Goal: Task Accomplishment & Management: Manage account settings

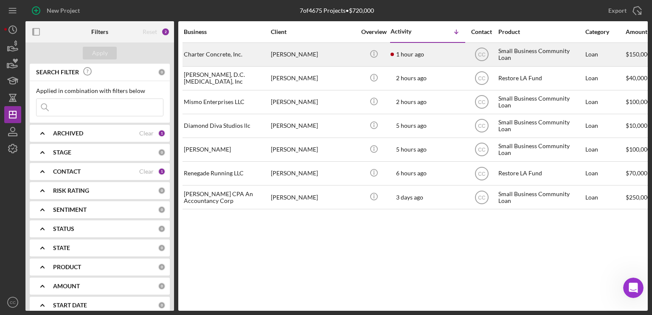
click at [344, 59] on div "[PERSON_NAME]" at bounding box center [313, 54] width 85 height 22
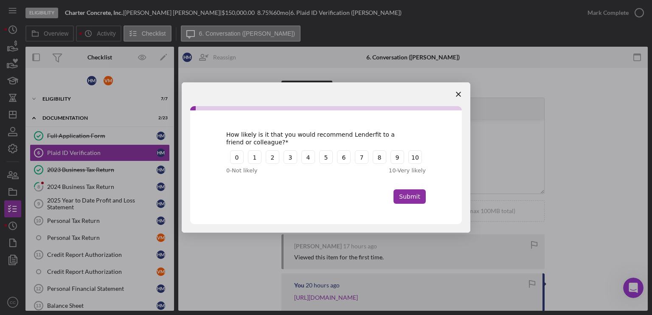
drag, startPoint x: 419, startPoint y: 156, endPoint x: 407, endPoint y: 183, distance: 29.5
click at [419, 156] on button "10" at bounding box center [415, 157] width 14 height 14
click at [416, 202] on button "Submit" at bounding box center [409, 196] width 32 height 14
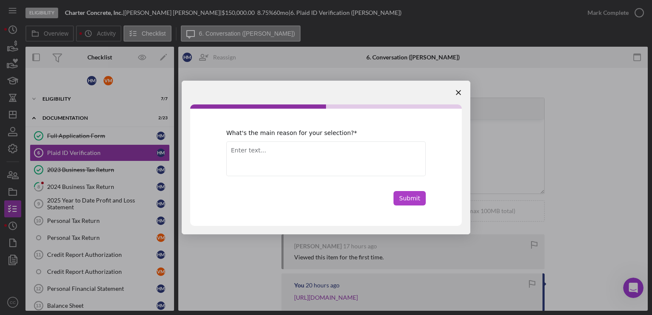
click at [401, 196] on button "Submit" at bounding box center [409, 198] width 32 height 14
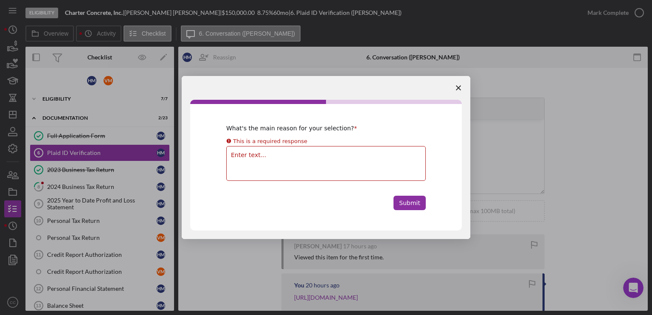
click at [356, 163] on textarea "Enter text..." at bounding box center [325, 163] width 199 height 35
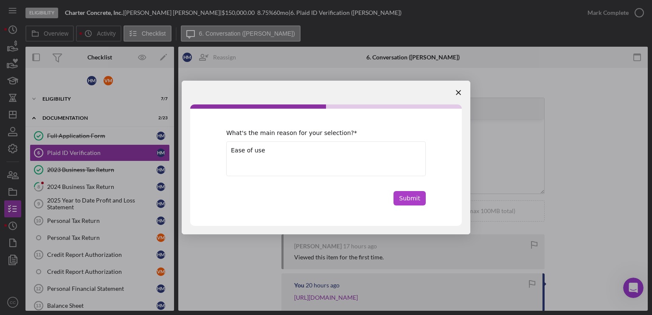
type textarea "Ease of use"
click at [404, 197] on button "Submit" at bounding box center [409, 198] width 32 height 14
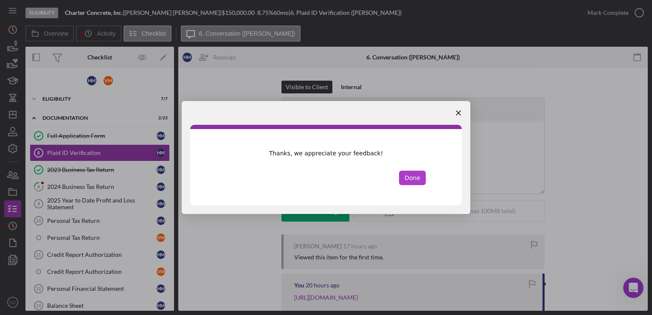
click at [413, 176] on button "Done" at bounding box center [412, 178] width 27 height 14
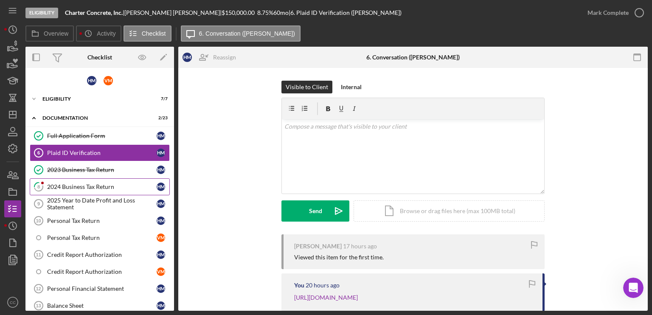
click at [68, 188] on div "2024 Business Tax Return" at bounding box center [101, 186] width 109 height 7
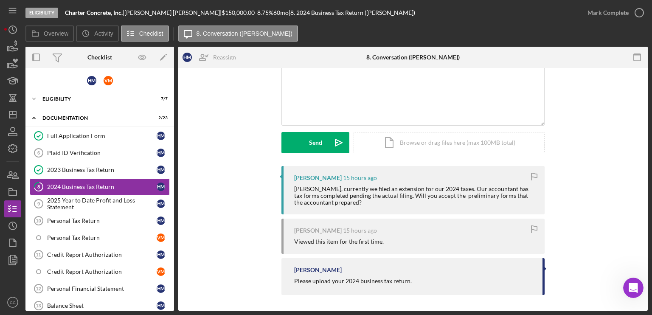
scroll to position [69, 0]
click at [14, 113] on icon "Icon/Dashboard" at bounding box center [12, 114] width 21 height 21
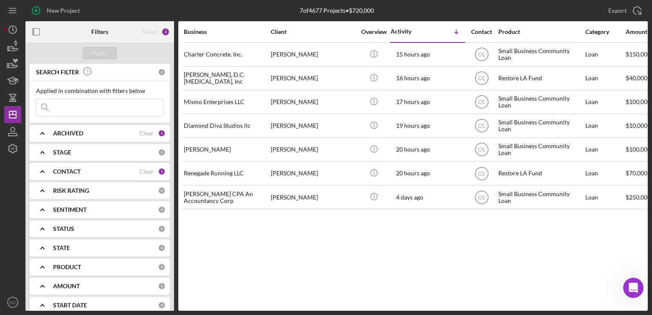
click at [45, 171] on icon "Icon/Expander" at bounding box center [42, 171] width 21 height 21
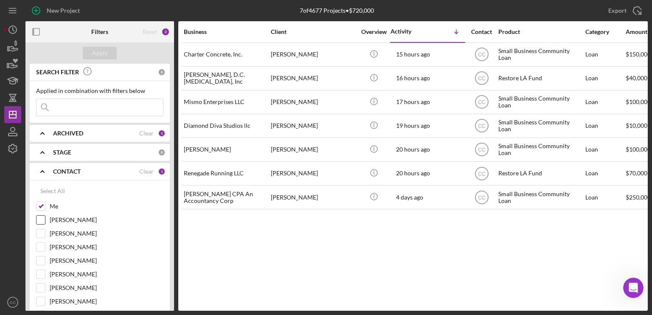
click at [42, 221] on input "[PERSON_NAME]" at bounding box center [40, 220] width 8 height 8
checkbox input "true"
click at [42, 210] on input "Me" at bounding box center [40, 206] width 8 height 8
checkbox input "false"
click at [106, 50] on div "Apply" at bounding box center [100, 53] width 16 height 13
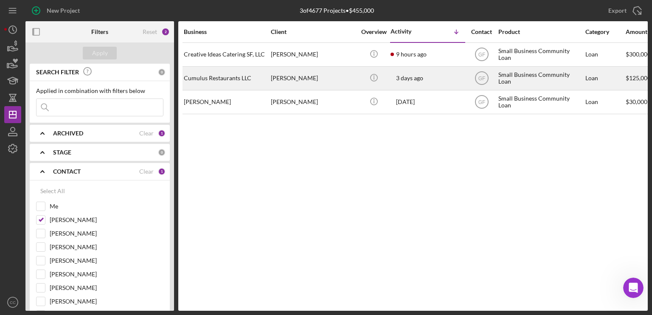
click at [243, 80] on div "Cumulus Restaurants LLC" at bounding box center [226, 78] width 85 height 22
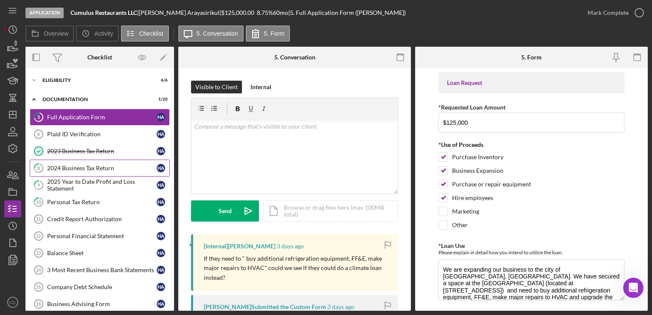
click at [60, 170] on div "2024 Business Tax Return" at bounding box center [101, 168] width 109 height 7
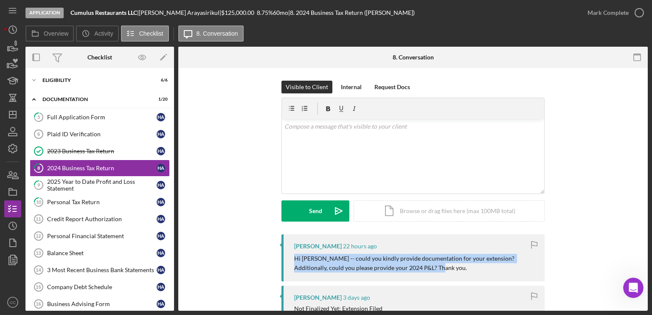
drag, startPoint x: 412, startPoint y: 270, endPoint x: 293, endPoint y: 260, distance: 119.7
click at [294, 260] on p "Hi [PERSON_NAME] -- could you kindly provide documentation for your extension? …" at bounding box center [415, 263] width 242 height 19
copy p "Hi [PERSON_NAME] -- could you kindly provide documentation for your extension? …"
click at [18, 115] on icon "Icon/Dashboard" at bounding box center [12, 114] width 21 height 21
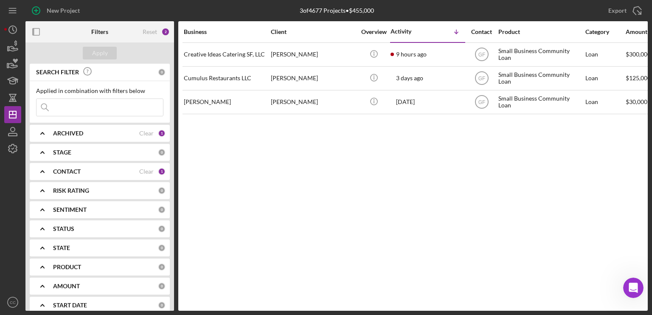
click at [86, 171] on div "CONTACT" at bounding box center [96, 171] width 86 height 7
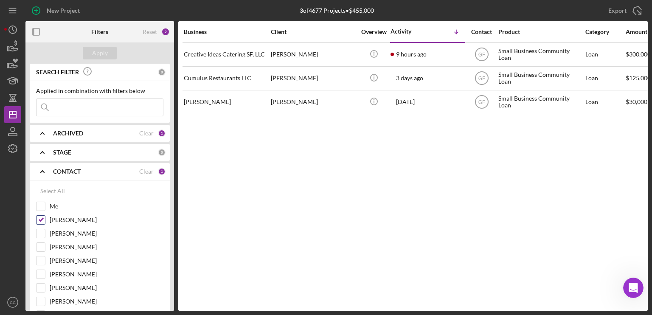
click at [40, 223] on input "[PERSON_NAME]" at bounding box center [40, 220] width 8 height 8
checkbox input "false"
click at [40, 204] on input "Me" at bounding box center [40, 206] width 8 height 8
checkbox input "true"
click at [104, 51] on div "Apply" at bounding box center [100, 53] width 16 height 13
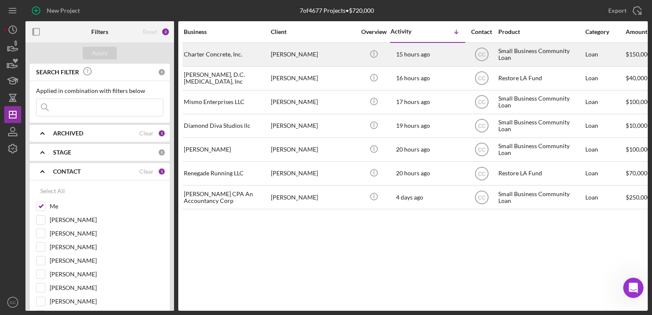
click at [294, 53] on div "[PERSON_NAME]" at bounding box center [313, 54] width 85 height 22
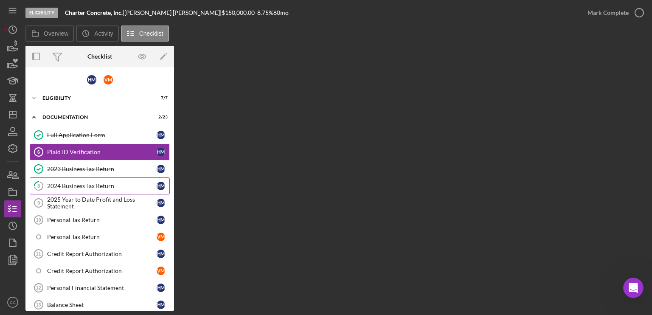
click at [83, 186] on div "2024 Business Tax Return" at bounding box center [101, 185] width 109 height 7
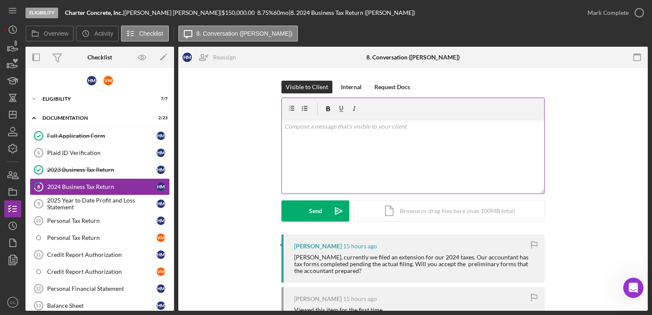
click at [363, 144] on div "v Color teal Color pink Remove color Add row above Add row below Add column bef…" at bounding box center [413, 156] width 262 height 74
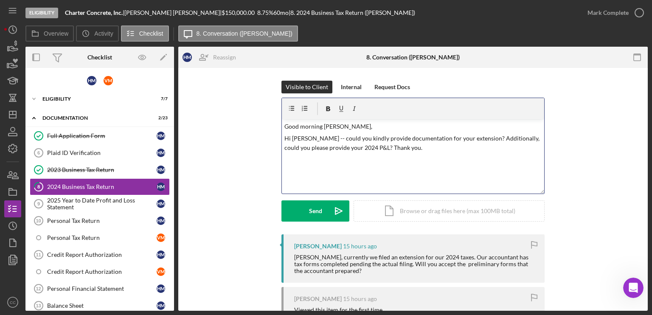
click at [282, 138] on div "v Color teal Color pink Remove color Add row above Add row below Add column bef…" at bounding box center [413, 156] width 262 height 74
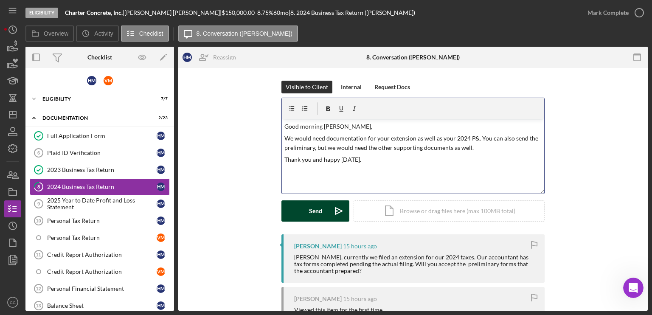
click at [307, 213] on button "Send Icon/icon-invite-send" at bounding box center [315, 210] width 68 height 21
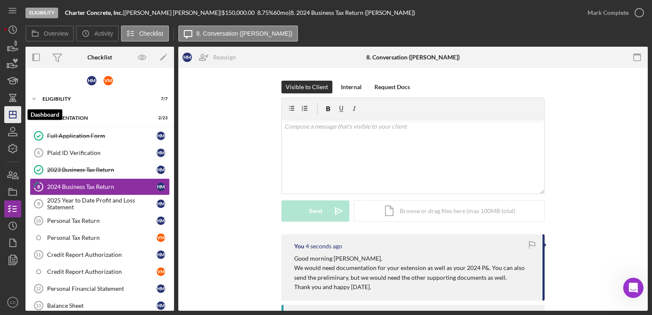
click at [16, 112] on polygon "button" at bounding box center [12, 114] width 7 height 7
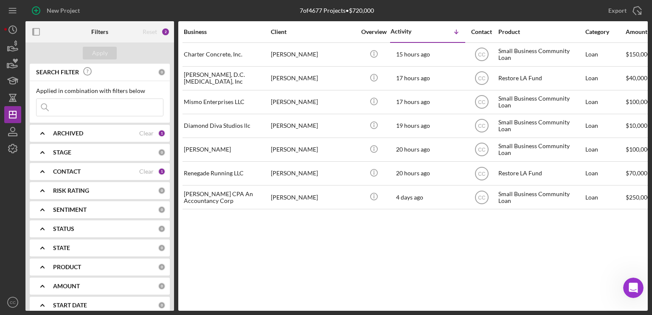
click at [255, 225] on div "Business Client Overview Activity Icon/Table Sort Arrow Contact Product Categor…" at bounding box center [412, 165] width 469 height 289
click at [432, 246] on div "Business Client Overview Activity Icon/Table Sort Arrow Contact Product Categor…" at bounding box center [412, 165] width 469 height 289
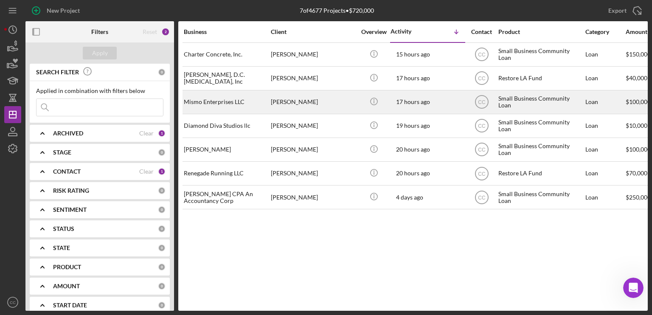
click at [314, 96] on div "[PERSON_NAME]" at bounding box center [313, 102] width 85 height 22
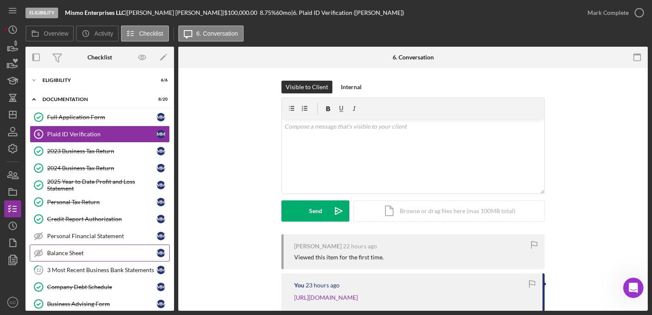
click at [84, 268] on div "3 Most Recent Business Bank Statements" at bounding box center [101, 269] width 109 height 7
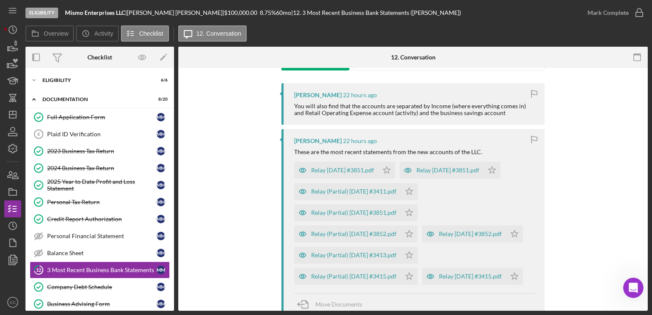
scroll to position [170, 0]
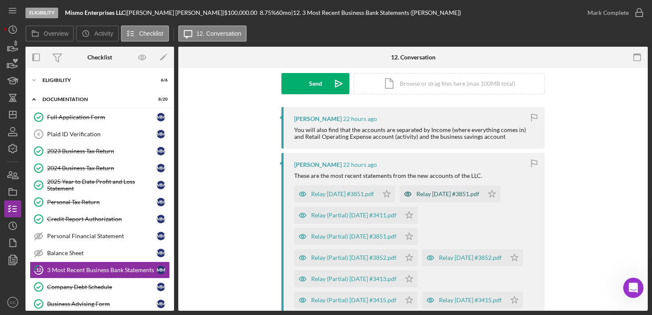
click at [484, 154] on div "[PERSON_NAME] 22 hours ago These are the most recent statements from the new ac…" at bounding box center [412, 246] width 263 height 187
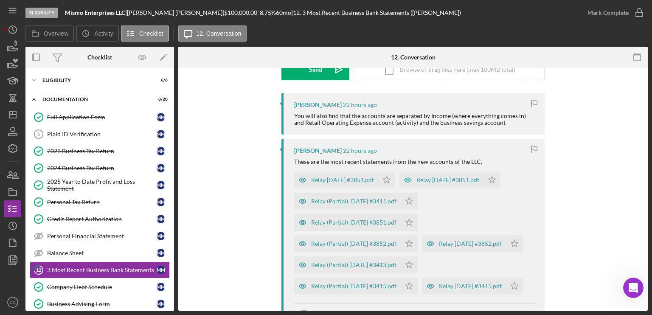
scroll to position [127, 0]
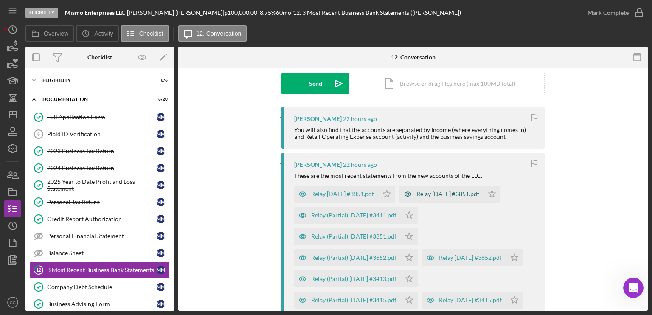
click at [469, 189] on div "Relay [DATE] #3851.pdf" at bounding box center [441, 193] width 84 height 17
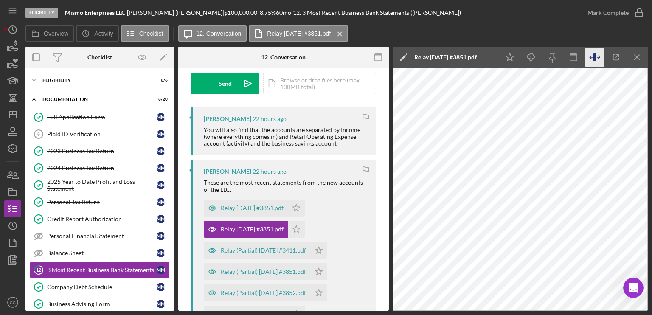
click at [596, 60] on icon "button" at bounding box center [594, 57] width 19 height 19
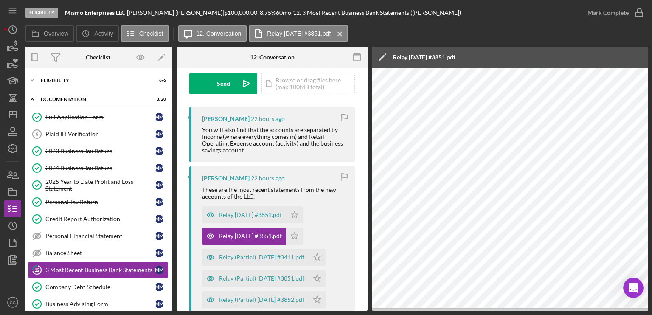
scroll to position [0, 0]
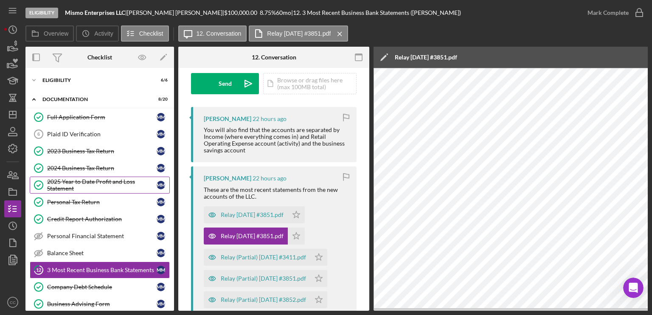
click at [100, 187] on div "2025 Year to Date Profit and Loss Statement" at bounding box center [101, 185] width 109 height 14
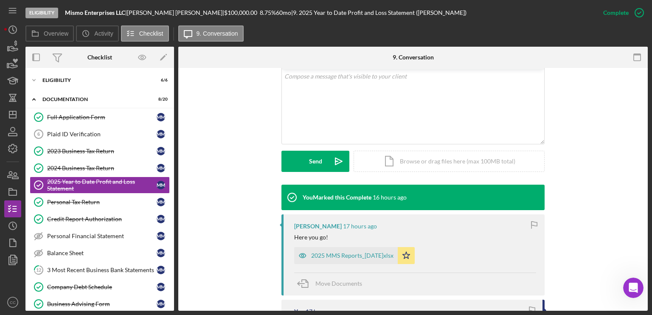
scroll to position [170, 0]
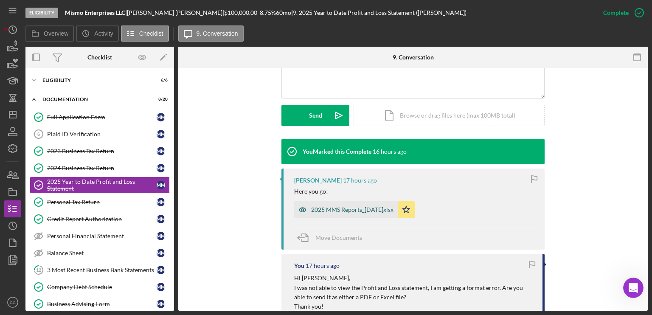
click at [360, 208] on div "2025 MMS Reports_[DATE]xlsx" at bounding box center [352, 209] width 82 height 7
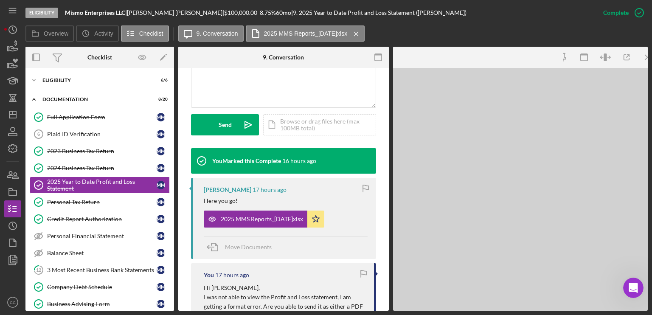
scroll to position [221, 0]
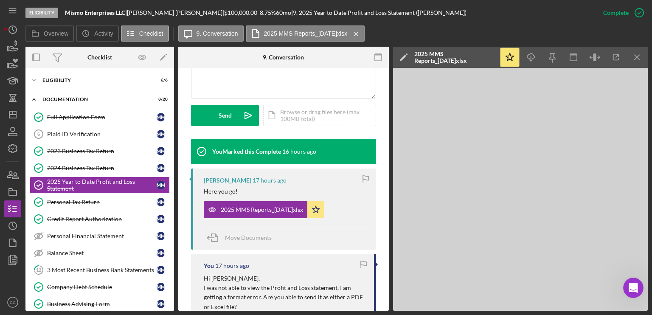
drag, startPoint x: 598, startPoint y: 59, endPoint x: 549, endPoint y: 71, distance: 50.6
click at [598, 59] on icon "button" at bounding box center [594, 57] width 19 height 19
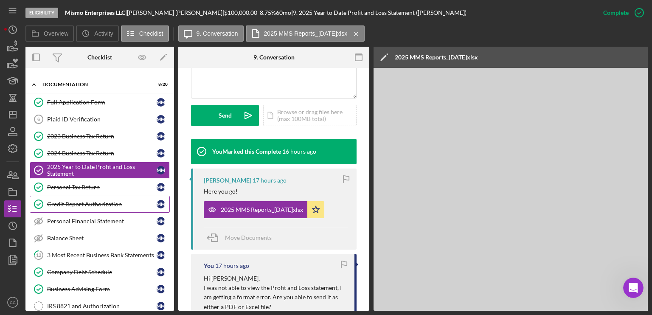
scroll to position [0, 0]
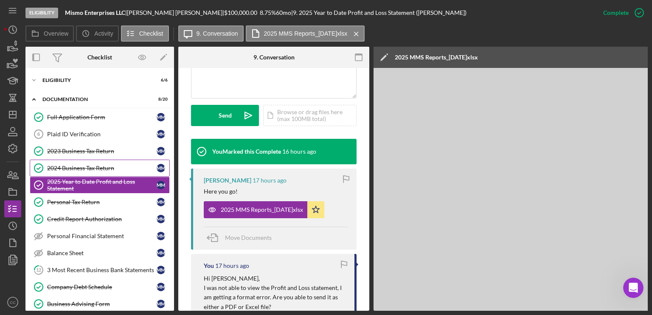
drag, startPoint x: 77, startPoint y: 135, endPoint x: 96, endPoint y: 163, distance: 33.5
click at [77, 135] on div "Plaid ID Verification" at bounding box center [101, 134] width 109 height 7
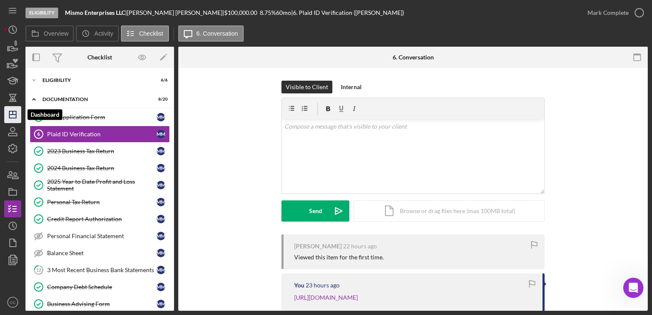
click at [14, 115] on line "button" at bounding box center [12, 115] width 7 height 0
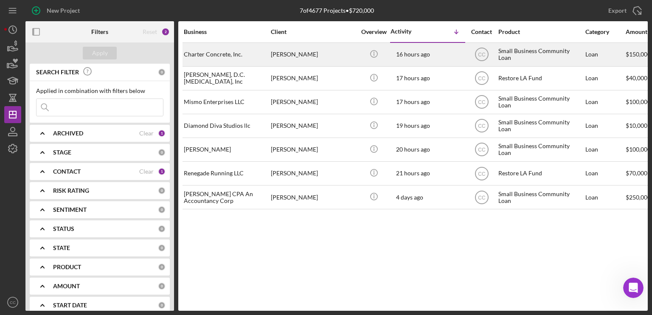
click at [317, 50] on div "[PERSON_NAME]" at bounding box center [313, 54] width 85 height 22
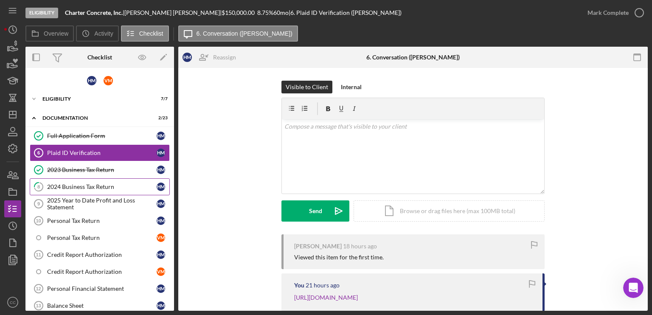
click at [90, 183] on div "2024 Business Tax Return" at bounding box center [101, 186] width 109 height 7
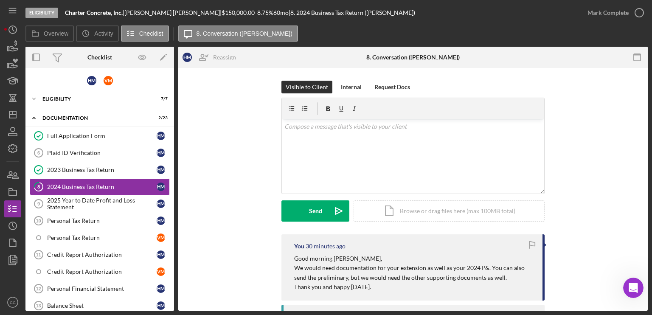
scroll to position [42, 0]
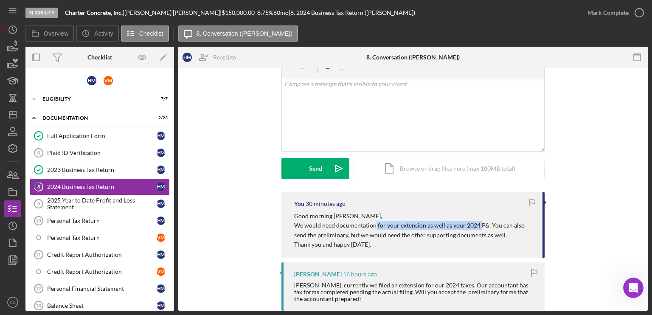
drag, startPoint x: 374, startPoint y: 224, endPoint x: 478, endPoint y: 227, distance: 104.0
click at [478, 227] on p "We would need documentation for your extension as well as your 2024 P&. You can…" at bounding box center [414, 230] width 240 height 19
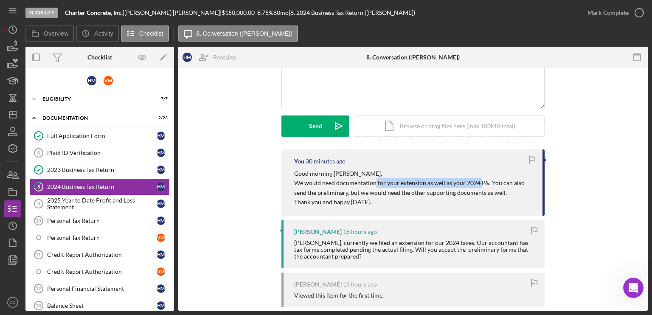
scroll to position [127, 0]
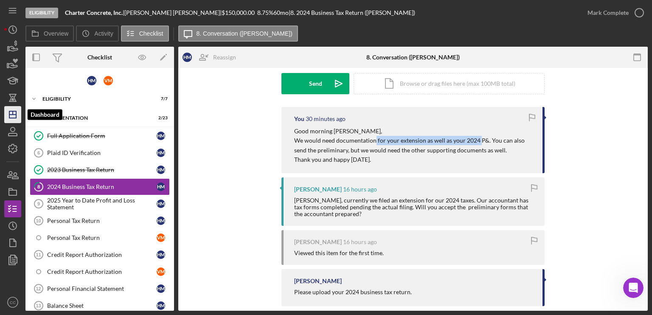
click at [13, 115] on icon "Icon/Dashboard" at bounding box center [12, 114] width 21 height 21
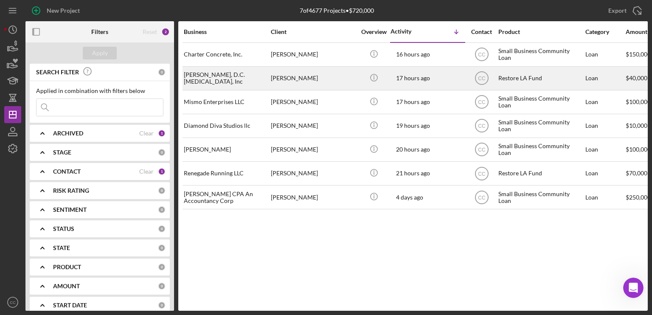
click at [317, 78] on div "[PERSON_NAME]" at bounding box center [313, 78] width 85 height 22
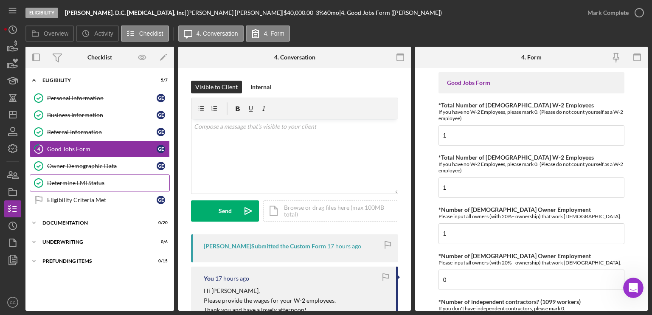
click at [103, 182] on div "Determine LMI Status" at bounding box center [108, 182] width 122 height 7
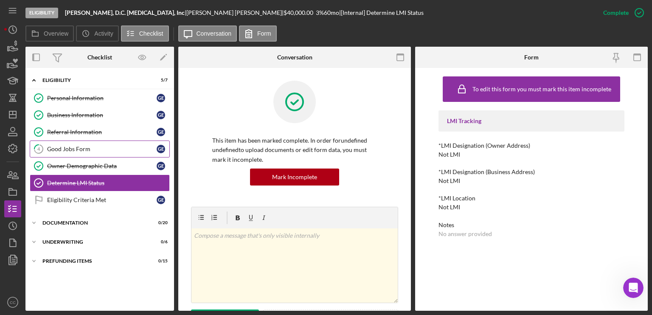
click at [95, 151] on div "Good Jobs Form" at bounding box center [101, 149] width 109 height 7
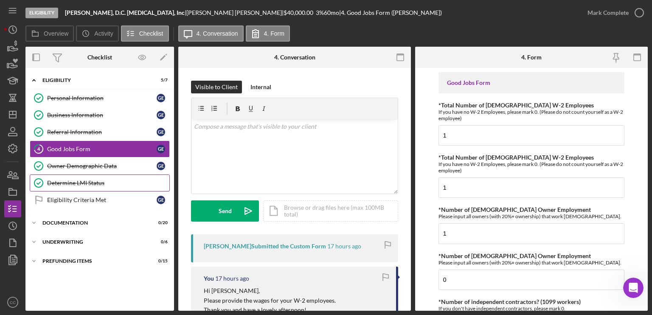
click at [87, 183] on div "Determine LMI Status" at bounding box center [108, 182] width 122 height 7
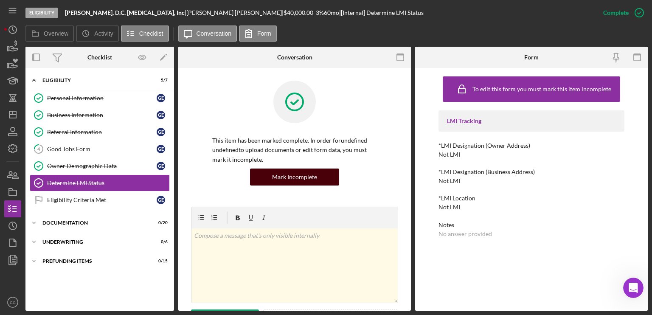
click at [305, 177] on div "Mark Incomplete" at bounding box center [294, 176] width 45 height 17
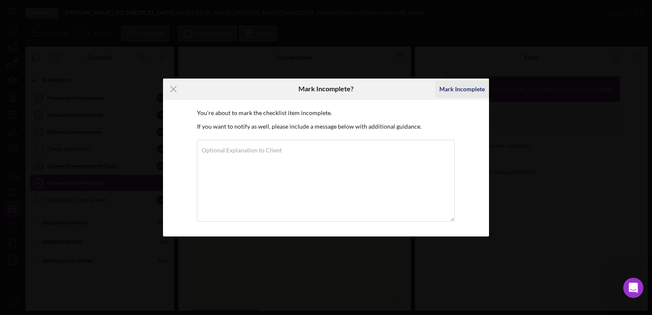
click at [452, 90] on div "Mark Incomplete" at bounding box center [461, 89] width 45 height 17
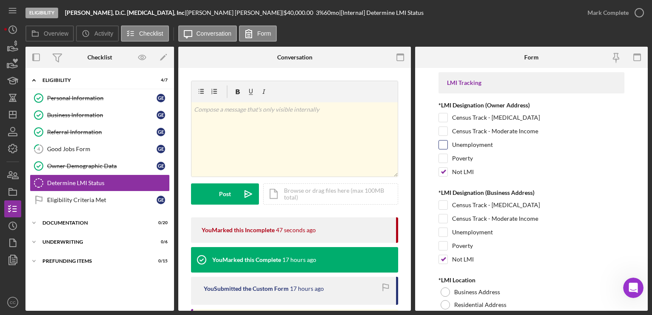
click at [441, 145] on input "Unemployment" at bounding box center [443, 144] width 8 height 8
checkbox input "false"
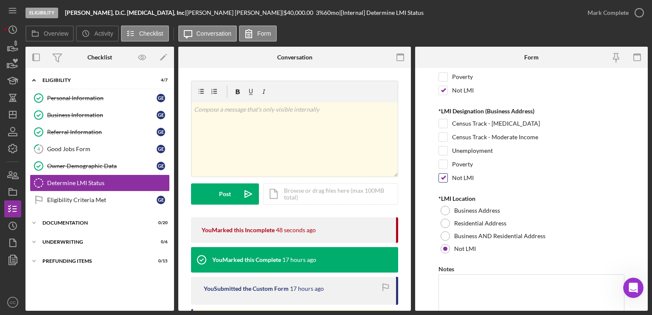
scroll to position [85, 0]
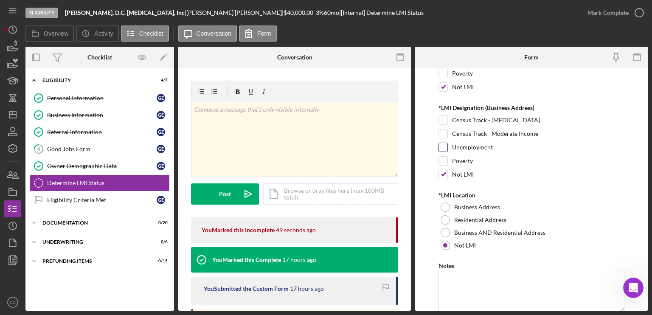
click at [441, 146] on input "Unemployment" at bounding box center [443, 147] width 8 height 8
checkbox input "true"
click at [437, 172] on form "LMI Tracking *LMI Designation (Owner Address) Census Track - [MEDICAL_DATA] Cen…" at bounding box center [531, 189] width 233 height 243
click at [443, 174] on input "Not LMI" at bounding box center [443, 174] width 8 height 8
checkbox input "false"
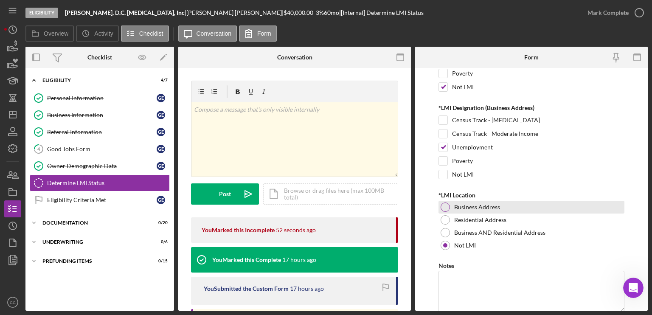
click at [445, 206] on div at bounding box center [444, 206] width 9 height 9
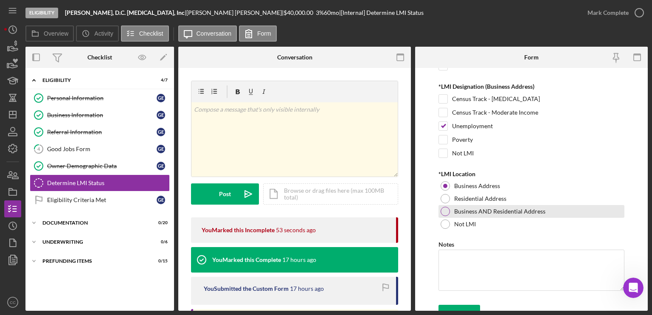
scroll to position [116, 0]
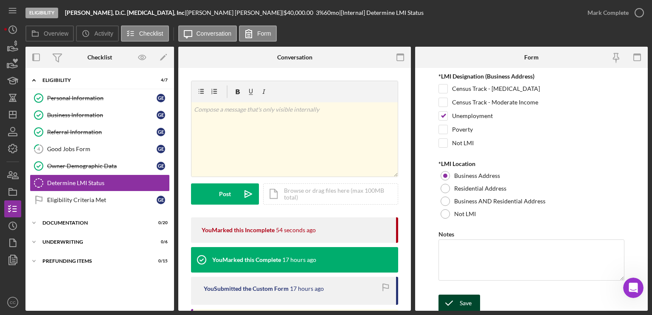
click at [470, 303] on div "Save" at bounding box center [466, 302] width 12 height 17
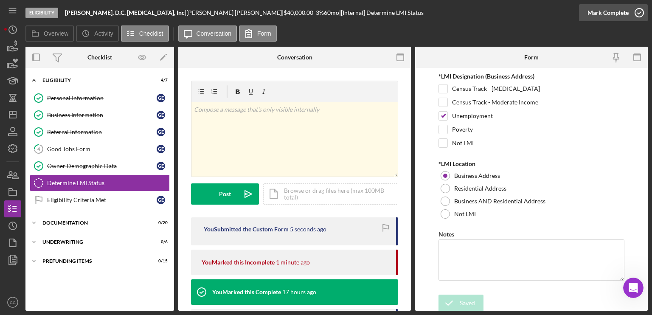
click at [615, 15] on div "Mark Complete" at bounding box center [607, 12] width 41 height 17
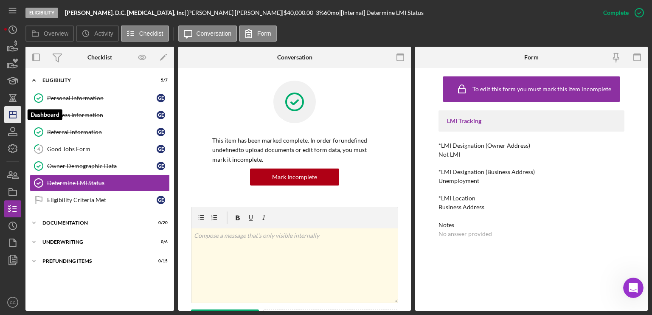
click at [12, 113] on icon "Icon/Dashboard" at bounding box center [12, 114] width 21 height 21
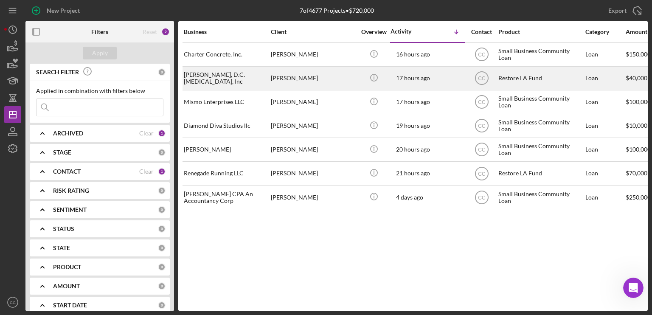
click at [263, 74] on div "[PERSON_NAME], D.C. [MEDICAL_DATA], Inc" at bounding box center [226, 78] width 85 height 22
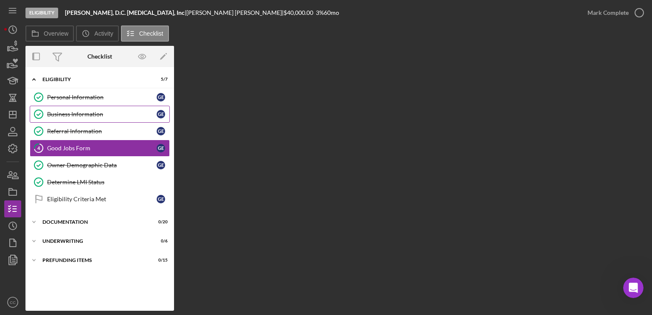
click at [92, 111] on div "Business Information" at bounding box center [101, 114] width 109 height 7
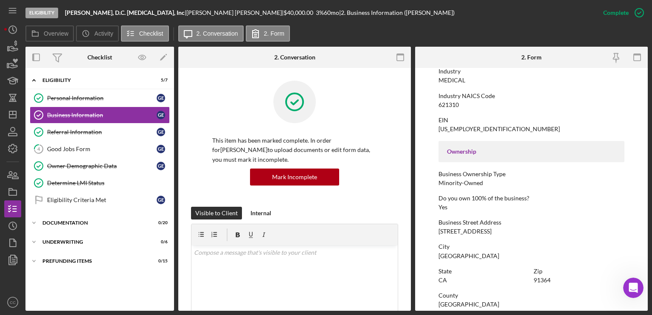
scroll to position [255, 0]
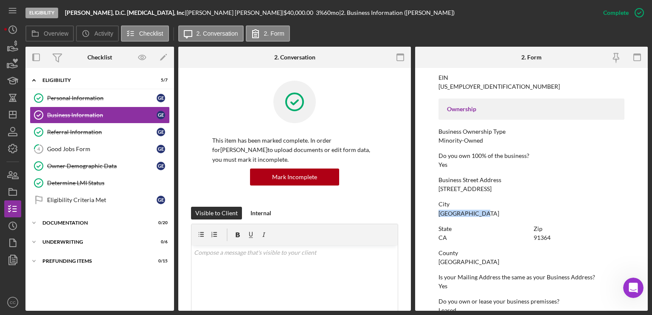
drag, startPoint x: 490, startPoint y: 213, endPoint x: 424, endPoint y: 215, distance: 66.6
click at [424, 215] on form "To edit this form you must mark this item incomplete Business Name [PERSON_NAME…" at bounding box center [531, 189] width 233 height 243
click at [11, 115] on icon "Icon/Dashboard" at bounding box center [12, 114] width 21 height 21
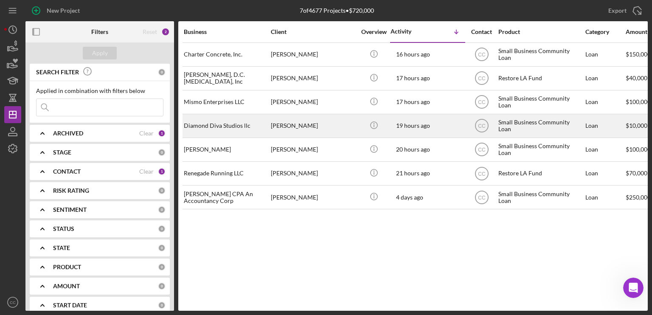
click at [230, 125] on div "Diamond Diva Studios llc" at bounding box center [226, 126] width 85 height 22
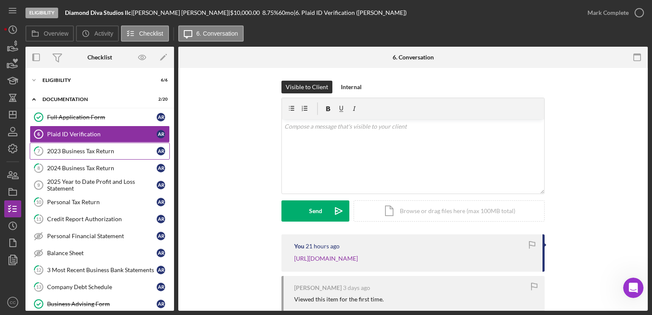
click at [67, 154] on link "7 2023 Business Tax Return A R" at bounding box center [100, 151] width 140 height 17
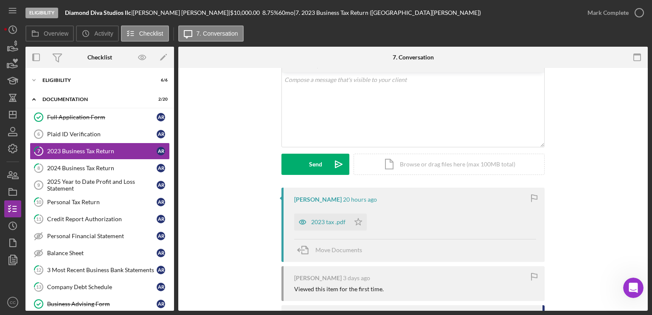
scroll to position [42, 0]
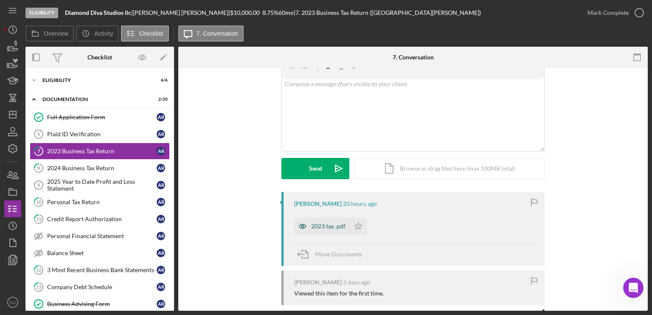
click at [322, 226] on div "2023 tax .pdf" at bounding box center [328, 226] width 34 height 7
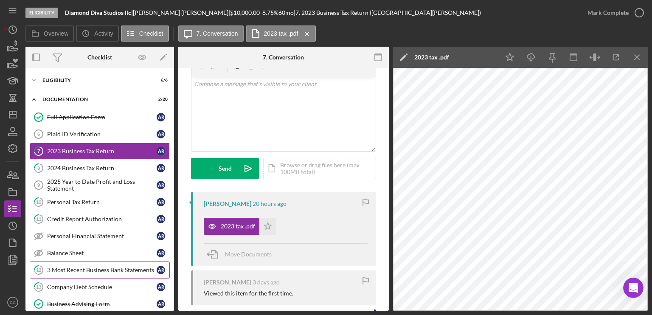
click at [78, 271] on div "3 Most Recent Business Bank Statements" at bounding box center [101, 269] width 109 height 7
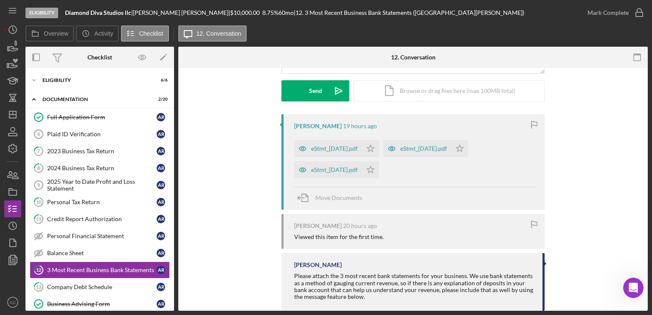
scroll to position [85, 0]
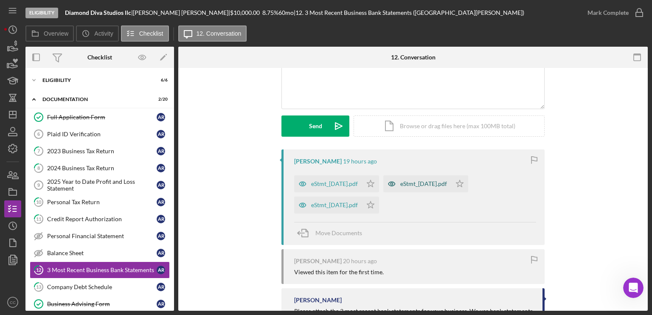
click at [441, 182] on div "eStmt_[DATE].pdf" at bounding box center [423, 183] width 47 height 7
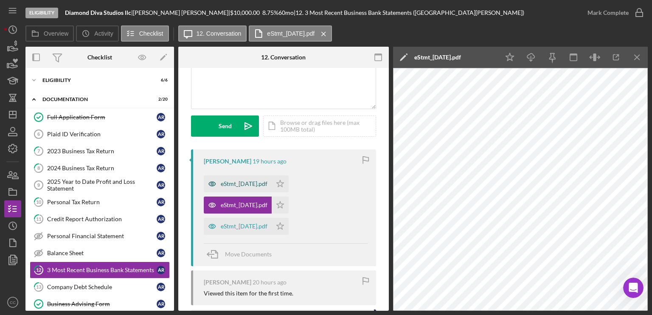
click at [248, 183] on div "eStmt_[DATE].pdf" at bounding box center [244, 183] width 47 height 7
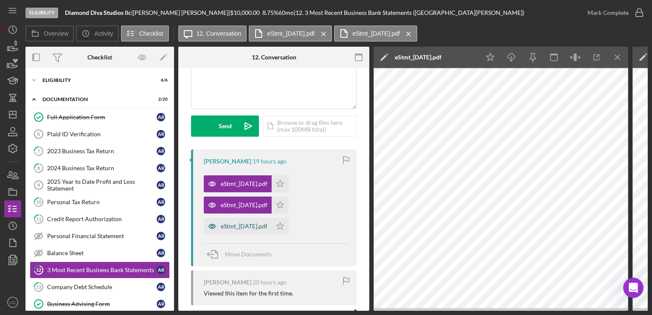
click at [244, 227] on div "eStmt_[DATE].pdf" at bounding box center [244, 226] width 47 height 7
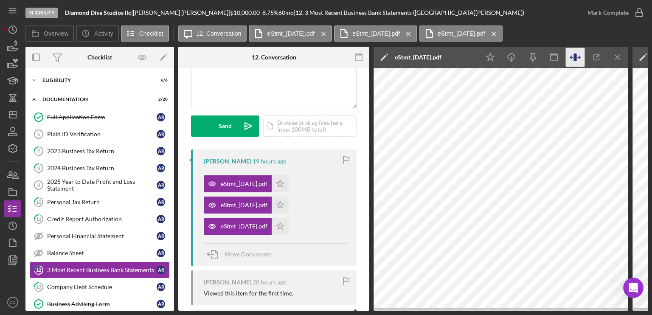
click at [577, 54] on icon "button" at bounding box center [575, 57] width 19 height 19
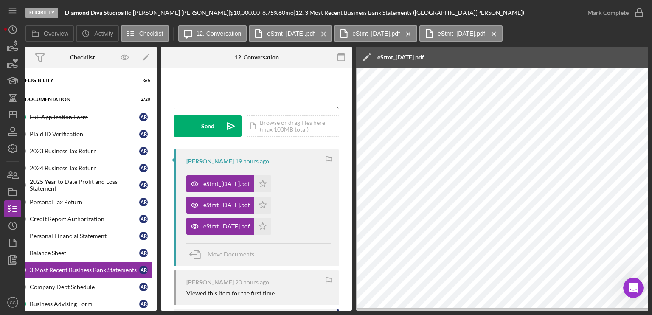
scroll to position [0, 0]
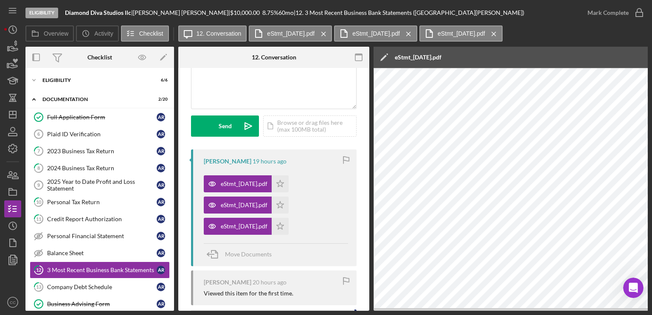
drag, startPoint x: 84, startPoint y: 114, endPoint x: 241, endPoint y: 139, distance: 159.0
click at [84, 114] on div "Full Application Form" at bounding box center [101, 117] width 109 height 7
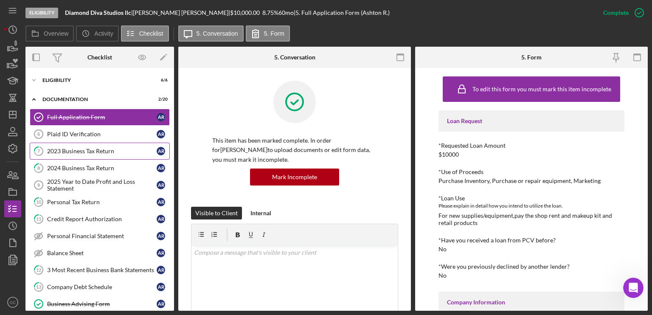
click at [78, 154] on div "2023 Business Tax Return" at bounding box center [101, 151] width 109 height 7
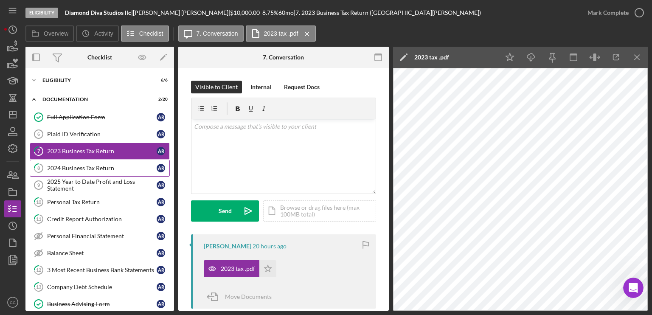
click at [73, 166] on div "2024 Business Tax Return" at bounding box center [101, 168] width 109 height 7
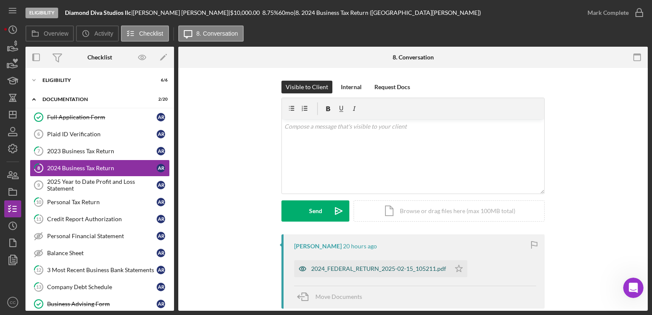
click at [365, 267] on div "2024_FEDERAL_RETURN_2025-02-15_105211.pdf" at bounding box center [378, 268] width 135 height 7
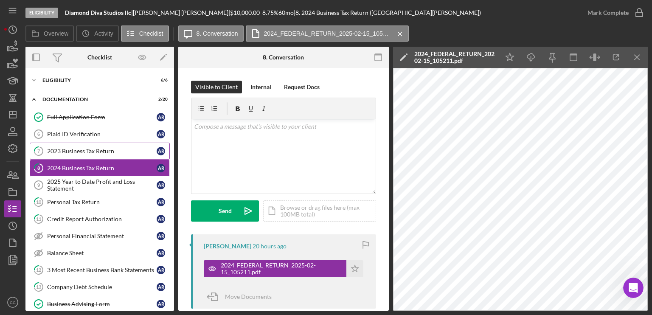
click at [78, 151] on div "2023 Business Tax Return" at bounding box center [101, 151] width 109 height 7
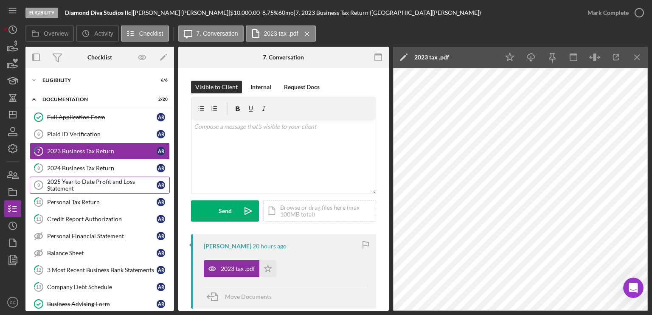
click at [84, 182] on div "2025 Year to Date Profit and Loss Statement" at bounding box center [101, 185] width 109 height 14
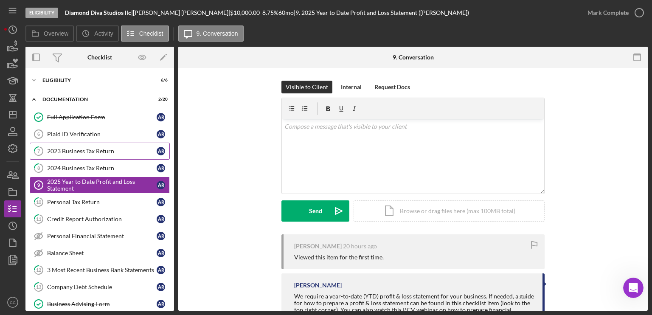
click at [81, 149] on div "2023 Business Tax Return" at bounding box center [101, 151] width 109 height 7
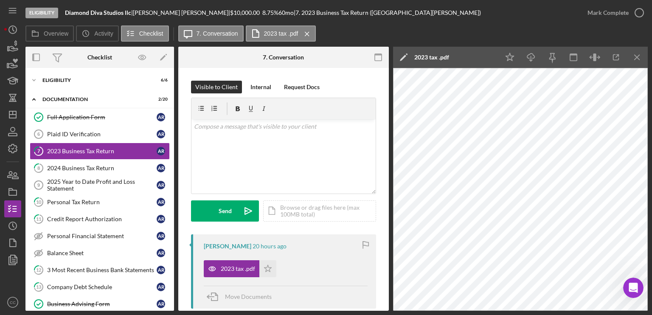
click at [281, 257] on div "2023 tax .pdf Icon/Star" at bounding box center [286, 266] width 164 height 21
click at [269, 269] on polygon "button" at bounding box center [267, 268] width 7 height 7
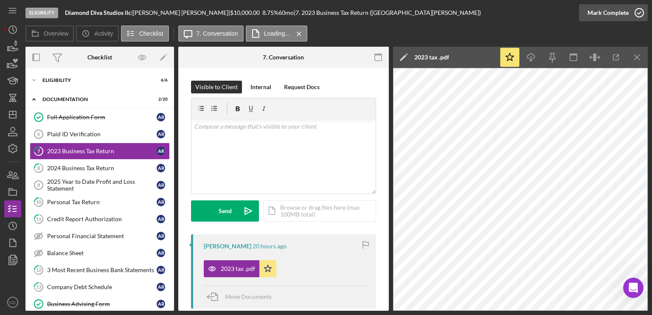
click at [633, 13] on icon "button" at bounding box center [638, 12] width 21 height 21
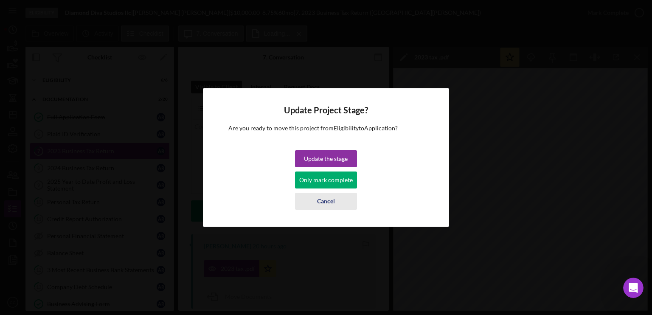
click at [333, 203] on div "Cancel" at bounding box center [326, 201] width 18 height 17
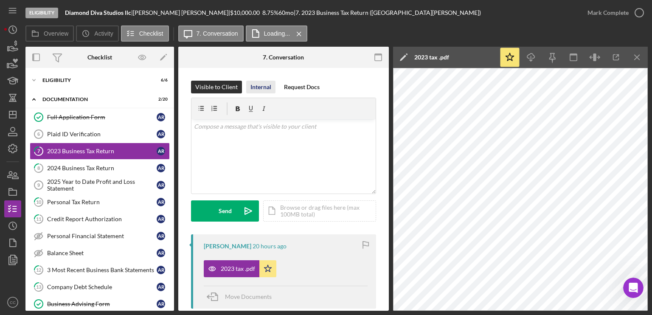
click at [250, 86] on div "Internal" at bounding box center [260, 87] width 21 height 13
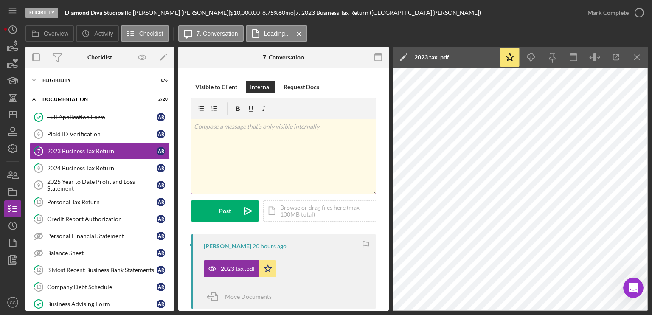
click at [290, 163] on div "v Color teal Color pink Remove color Add row above Add row below Add column bef…" at bounding box center [283, 156] width 184 height 74
click at [322, 157] on div "v Color teal Color pink Remove color Add row above Add row below Add column bef…" at bounding box center [283, 156] width 184 height 74
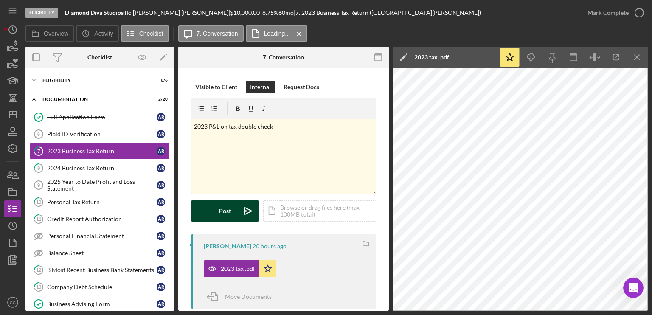
click at [228, 212] on div "Post" at bounding box center [225, 210] width 12 height 21
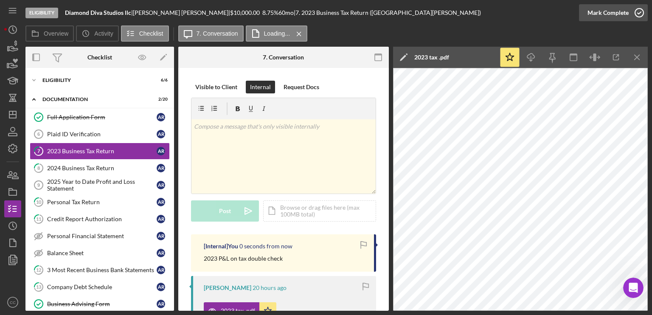
click at [628, 18] on button "Mark Complete" at bounding box center [613, 12] width 69 height 17
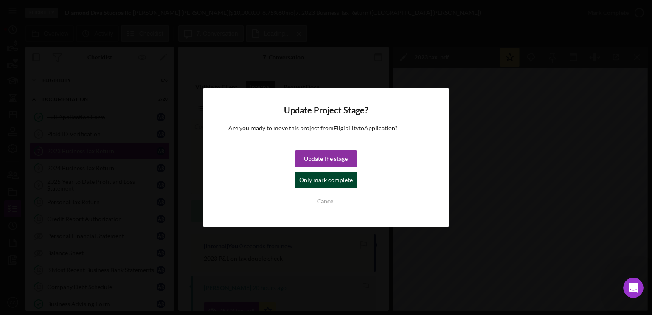
click at [314, 183] on div "Only mark complete" at bounding box center [325, 179] width 53 height 17
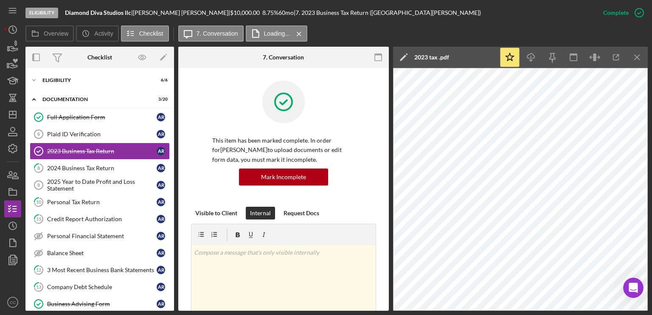
drag, startPoint x: 81, startPoint y: 169, endPoint x: 284, endPoint y: 163, distance: 202.5
click at [81, 169] on div "2024 Business Tax Return" at bounding box center [101, 168] width 109 height 7
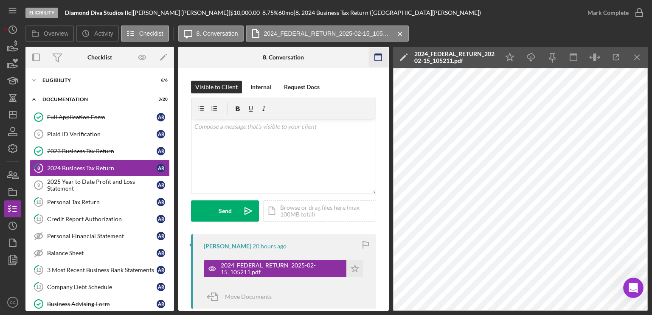
click at [635, 57] on icon "Icon/Menu Close" at bounding box center [637, 57] width 19 height 19
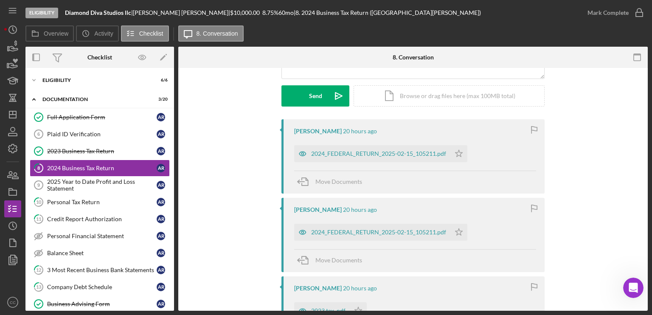
scroll to position [127, 0]
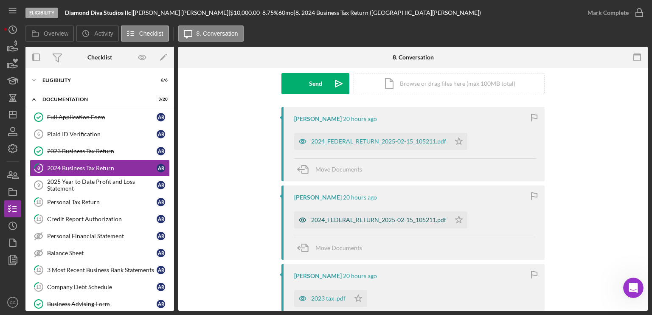
click at [413, 220] on div "2024_FEDERAL_RETURN_2025-02-15_105211.pdf" at bounding box center [378, 219] width 135 height 7
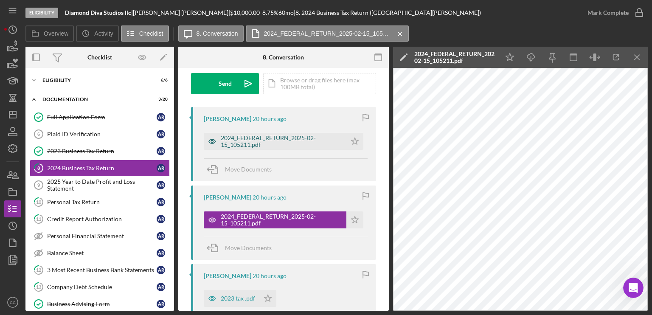
click at [263, 142] on div "2024_FEDERAL_RETURN_2025-02-15_105211.pdf" at bounding box center [281, 142] width 121 height 14
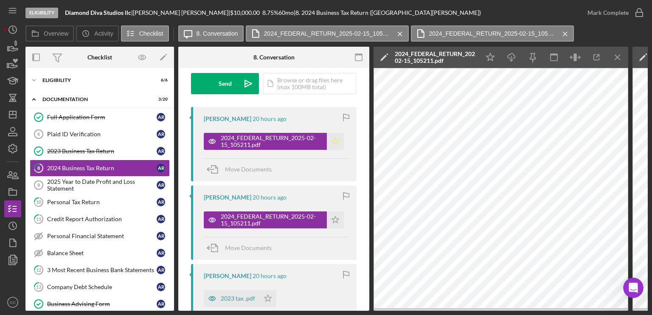
click at [332, 143] on polygon "button" at bounding box center [335, 140] width 7 height 7
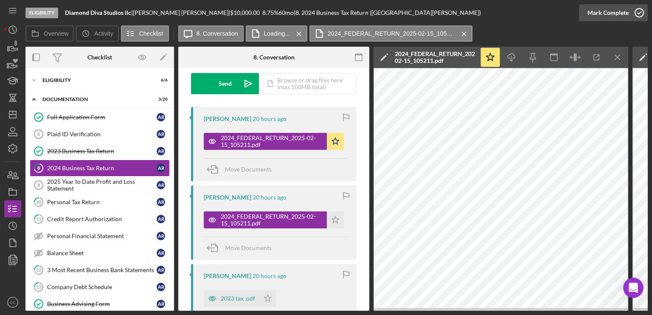
click at [639, 14] on icon "button" at bounding box center [638, 12] width 21 height 21
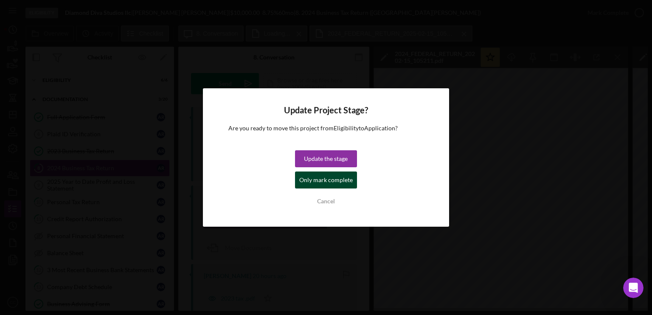
click at [329, 186] on div "Only mark complete" at bounding box center [325, 179] width 53 height 17
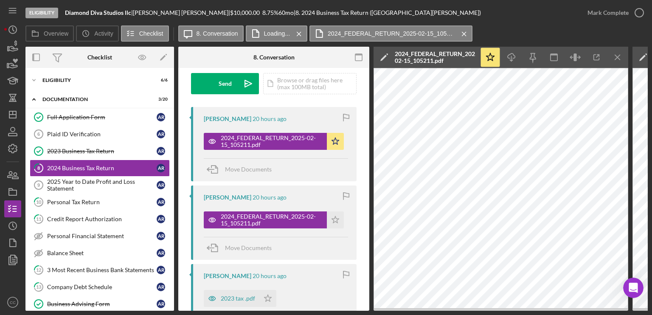
scroll to position [253, 0]
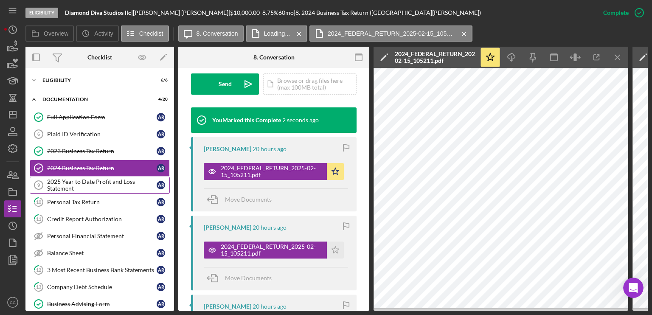
click at [81, 185] on div "2025 Year to Date Profit and Loss Statement" at bounding box center [101, 185] width 109 height 14
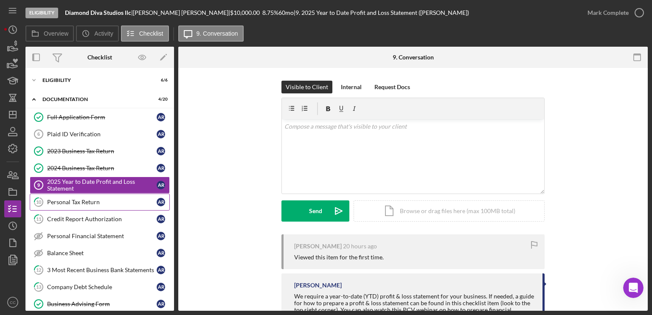
click at [71, 203] on div "Personal Tax Return" at bounding box center [101, 202] width 109 height 7
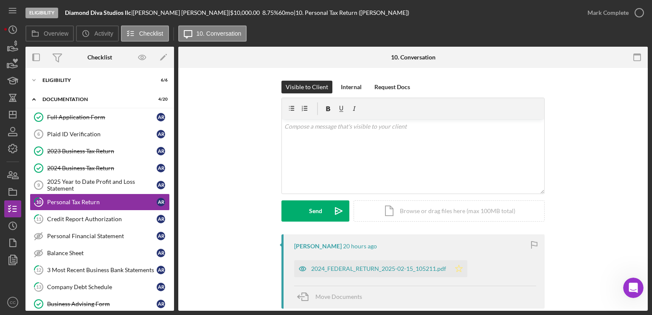
click at [462, 269] on icon "Icon/Star" at bounding box center [458, 268] width 17 height 17
click at [612, 11] on div "Mark Complete" at bounding box center [607, 12] width 41 height 17
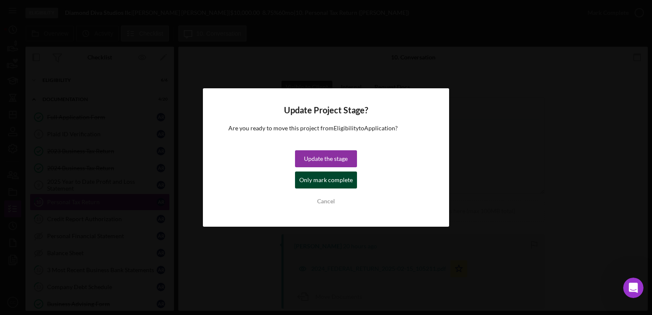
click at [339, 180] on div "Only mark complete" at bounding box center [325, 179] width 53 height 17
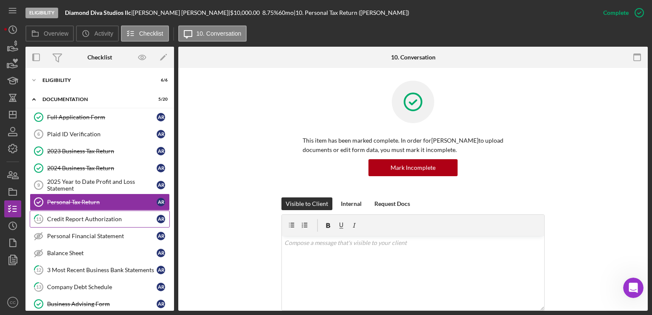
click at [74, 220] on div "Credit Report Authorization" at bounding box center [101, 219] width 109 height 7
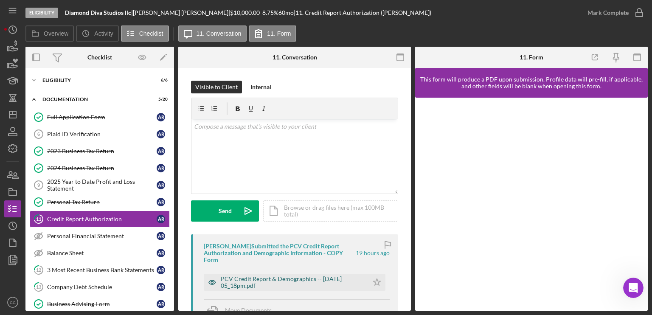
click at [286, 285] on div "PCV Credit Report & Demographics -- [DATE] 05_18pm.pdf" at bounding box center [292, 282] width 143 height 14
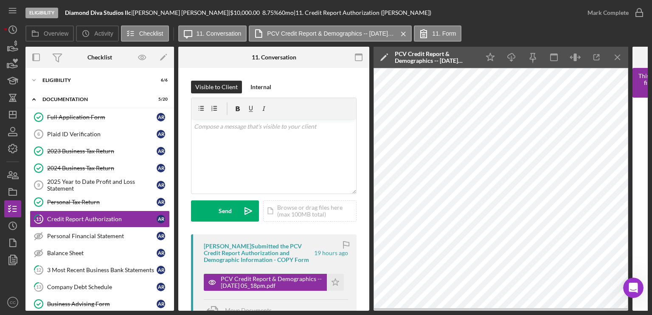
click at [343, 282] on div "PCV Credit Report & Demographics -- [DATE] 05_18pm.pdf Icon/Star" at bounding box center [276, 279] width 144 height 21
click at [336, 283] on icon "Icon/Star" at bounding box center [335, 282] width 17 height 17
click at [592, 17] on div "Mark Complete" at bounding box center [607, 12] width 41 height 17
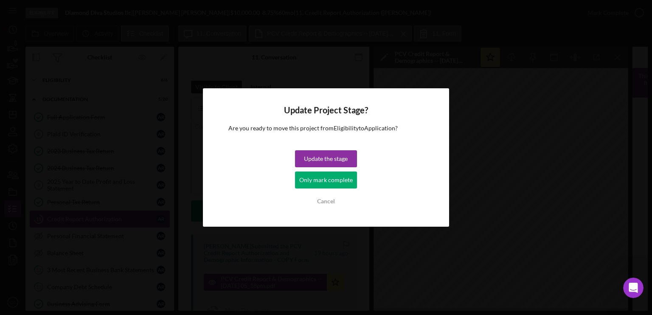
click at [317, 181] on div "Only mark complete" at bounding box center [325, 179] width 53 height 17
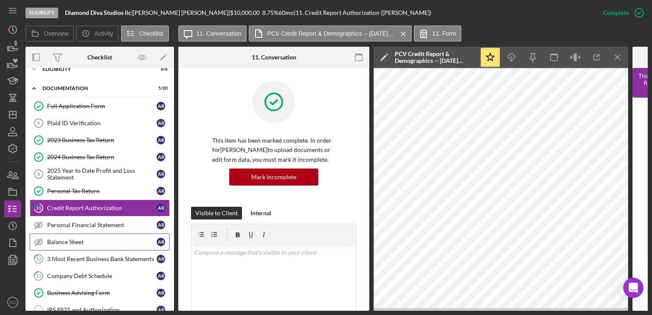
scroll to position [42, 0]
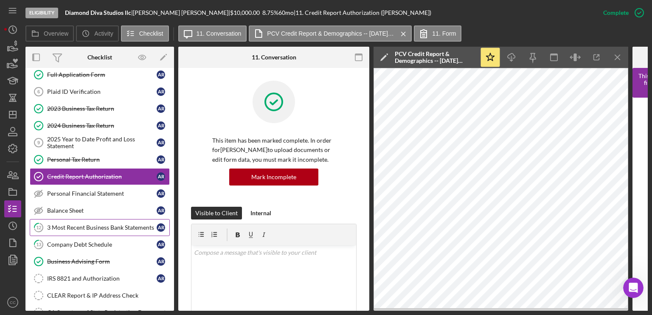
click at [85, 225] on div "3 Most Recent Business Bank Statements" at bounding box center [101, 227] width 109 height 7
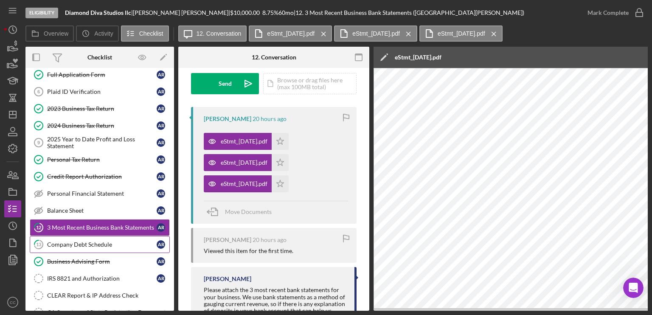
click at [100, 243] on div "Company Debt Schedule" at bounding box center [101, 244] width 109 height 7
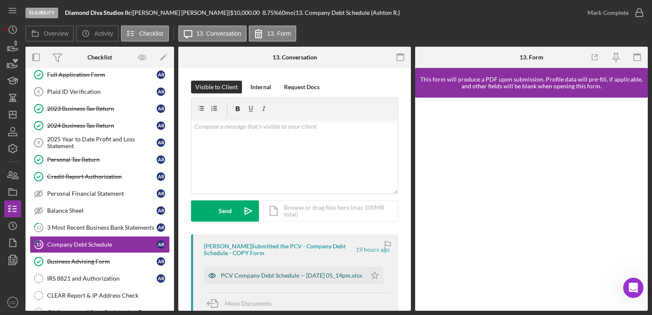
click at [297, 283] on div "PCV Company Debt Schedule -- [DATE] 05_14pm.xlsx" at bounding box center [285, 275] width 163 height 17
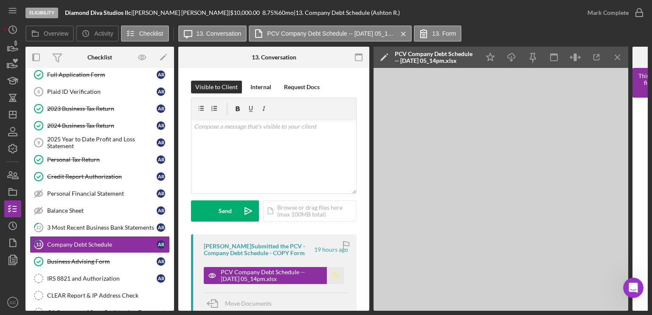
click at [329, 277] on icon "Icon/Star" at bounding box center [335, 275] width 17 height 17
click at [611, 8] on div "Mark Complete" at bounding box center [607, 12] width 41 height 17
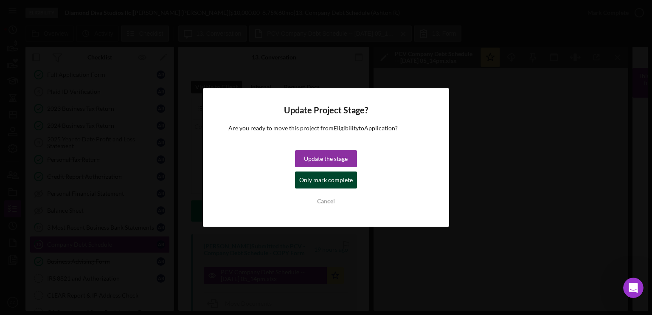
click at [302, 181] on div "Only mark complete" at bounding box center [325, 179] width 53 height 17
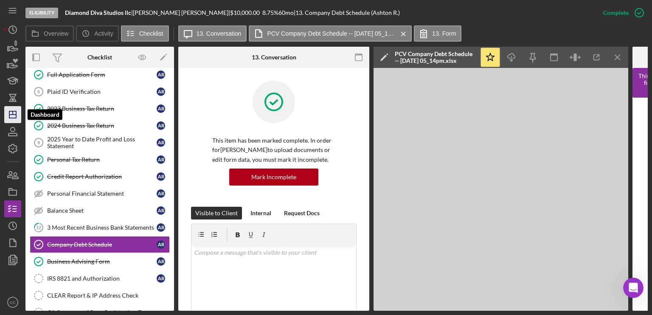
click at [15, 113] on icon "Icon/Dashboard" at bounding box center [12, 114] width 21 height 21
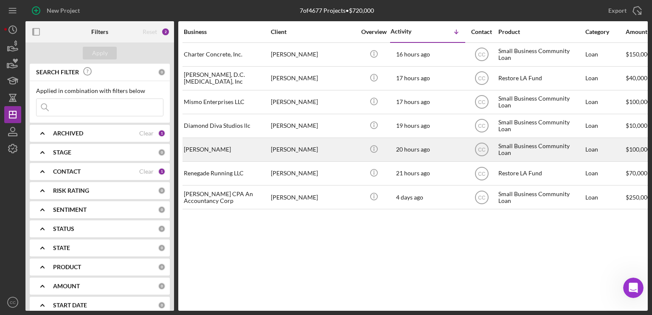
click at [317, 151] on div "[PERSON_NAME]" at bounding box center [313, 149] width 85 height 22
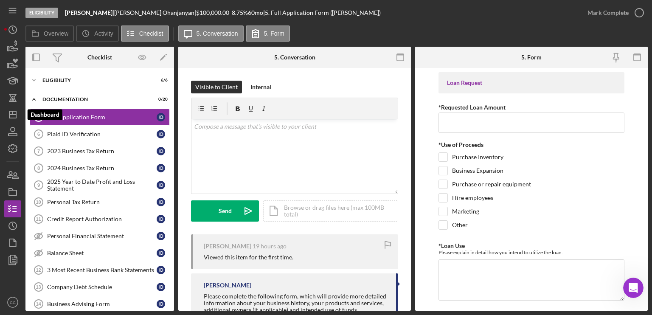
drag, startPoint x: 14, startPoint y: 116, endPoint x: 25, endPoint y: 122, distance: 12.5
click at [14, 116] on icon "Icon/Dashboard" at bounding box center [12, 114] width 21 height 21
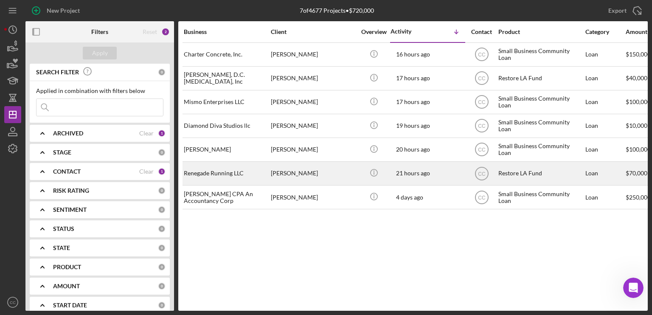
click at [326, 171] on div "[PERSON_NAME]" at bounding box center [313, 173] width 85 height 22
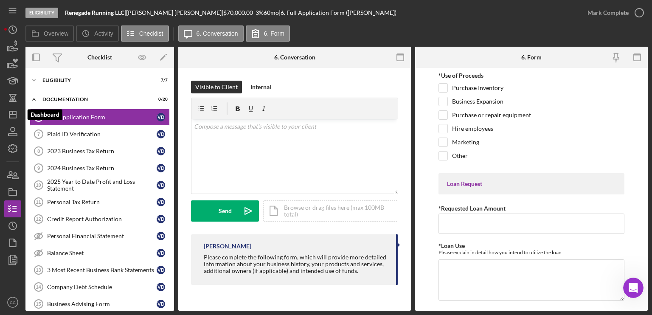
drag, startPoint x: 13, startPoint y: 114, endPoint x: 24, endPoint y: 117, distance: 11.4
click at [13, 114] on line "button" at bounding box center [13, 112] width 0 height 3
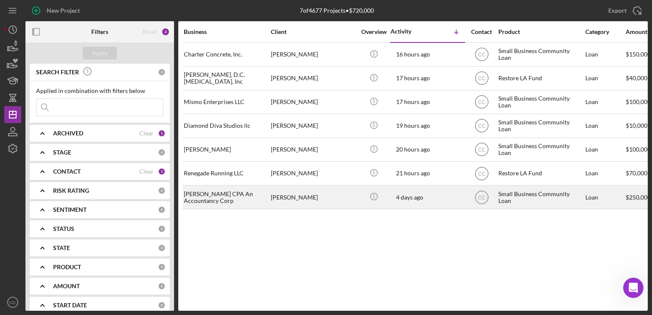
click at [336, 196] on div "[PERSON_NAME]" at bounding box center [313, 197] width 85 height 22
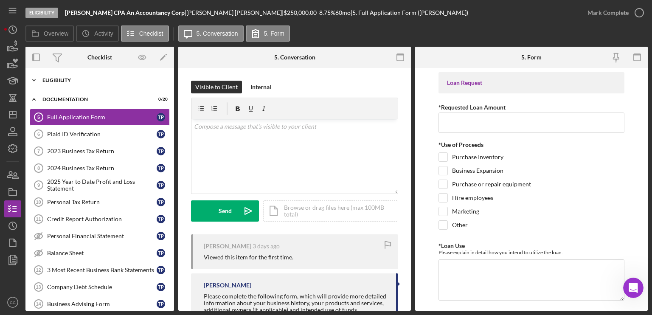
click at [64, 79] on div "Eligibility" at bounding box center [102, 80] width 121 height 5
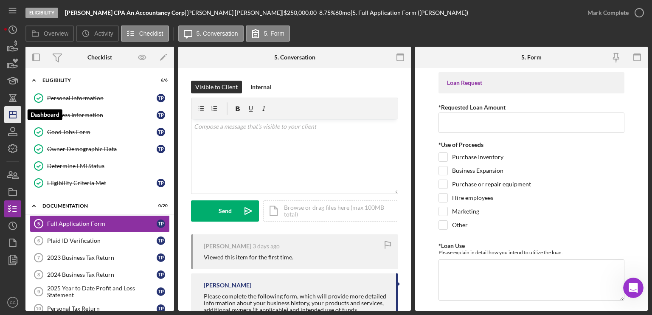
click at [15, 117] on icon "Icon/Dashboard" at bounding box center [12, 114] width 21 height 21
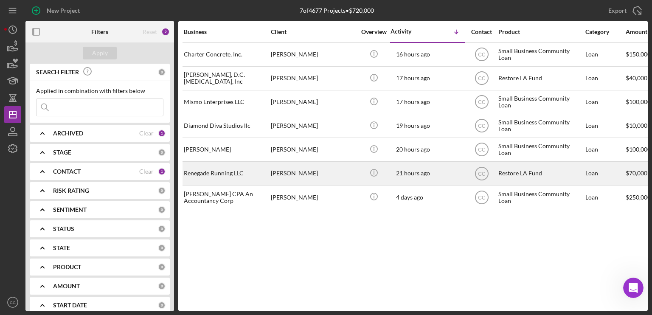
click at [314, 170] on div "[PERSON_NAME]" at bounding box center [313, 173] width 85 height 22
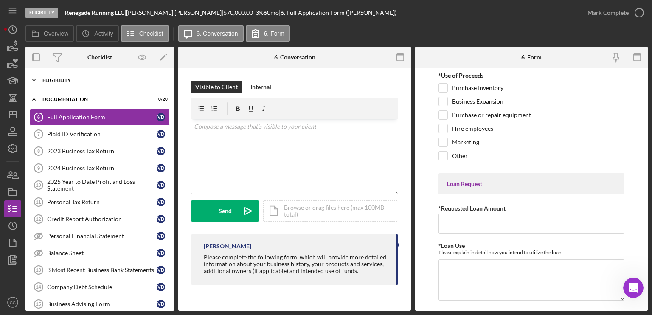
click at [56, 78] on div "Eligibility" at bounding box center [102, 80] width 121 height 5
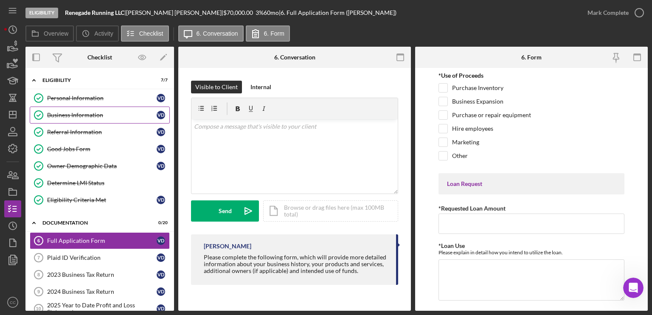
click at [70, 115] on div "Business Information" at bounding box center [101, 115] width 109 height 7
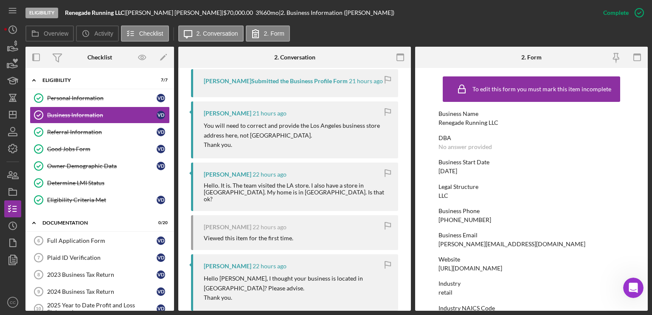
scroll to position [372, 0]
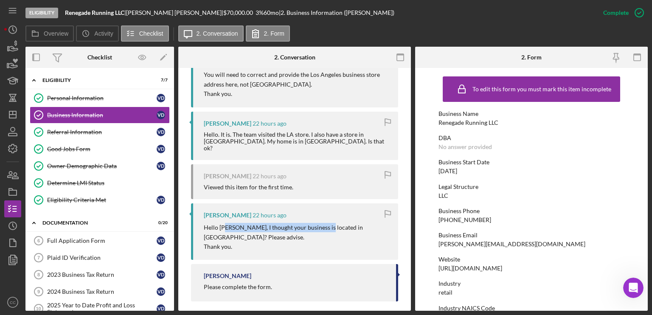
drag, startPoint x: 226, startPoint y: 219, endPoint x: 320, endPoint y: 219, distance: 94.6
click at [320, 223] on p "Hello [PERSON_NAME], I thought your business is located in [GEOGRAPHIC_DATA]? P…" at bounding box center [297, 232] width 186 height 19
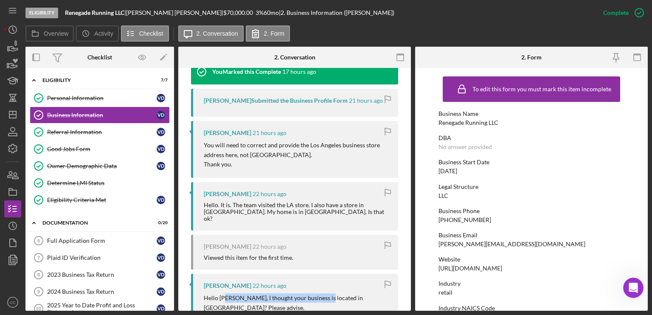
scroll to position [287, 0]
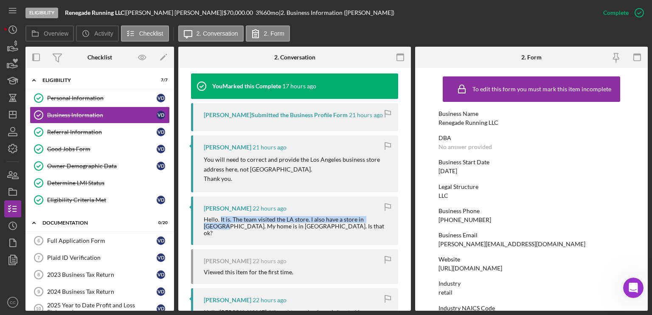
drag, startPoint x: 220, startPoint y: 219, endPoint x: 384, endPoint y: 221, distance: 164.2
click at [384, 221] on div "Hello. It is. The team visited the LA store. I also have a store in [GEOGRAPHIC…" at bounding box center [297, 226] width 186 height 20
drag, startPoint x: 207, startPoint y: 226, endPoint x: 300, endPoint y: 229, distance: 93.4
click at [300, 229] on div "[PERSON_NAME] 22 hours ago Hello. It is. The team visited the LA store. I also …" at bounding box center [294, 220] width 207 height 48
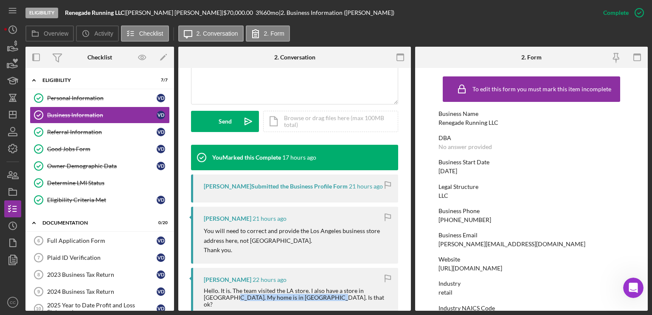
scroll to position [202, 0]
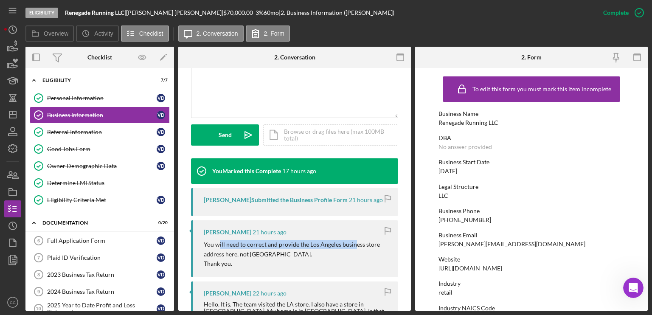
drag, startPoint x: 219, startPoint y: 247, endPoint x: 336, endPoint y: 255, distance: 117.4
click at [353, 247] on p "You will need to correct and provide the Los Angeles business store address her…" at bounding box center [297, 249] width 186 height 19
drag, startPoint x: 214, startPoint y: 252, endPoint x: 297, endPoint y: 255, distance: 83.2
click at [297, 255] on p "You will need to correct and provide the Los Angeles business store address her…" at bounding box center [297, 249] width 186 height 19
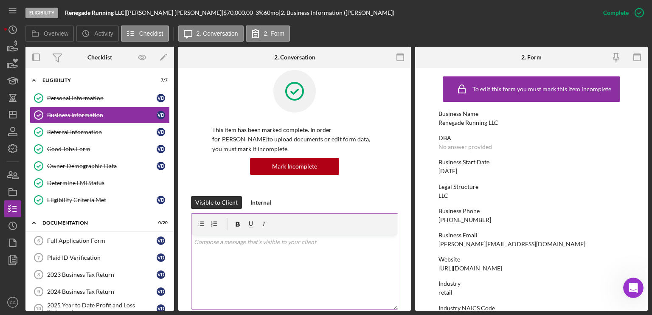
scroll to position [0, 0]
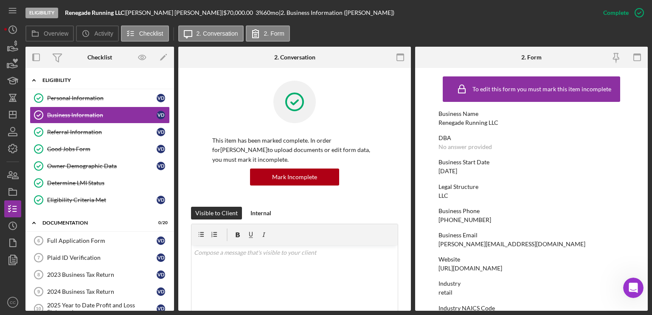
click at [59, 81] on div "Eligibility" at bounding box center [102, 80] width 121 height 5
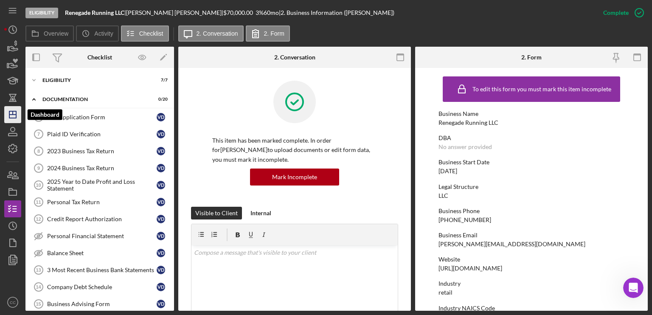
click at [15, 117] on icon "Icon/Dashboard" at bounding box center [12, 114] width 21 height 21
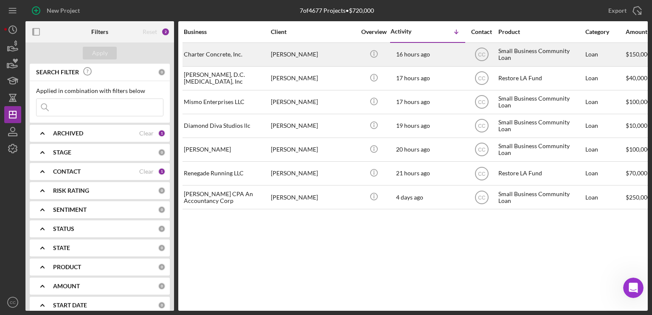
click at [341, 55] on div "[PERSON_NAME]" at bounding box center [313, 54] width 85 height 22
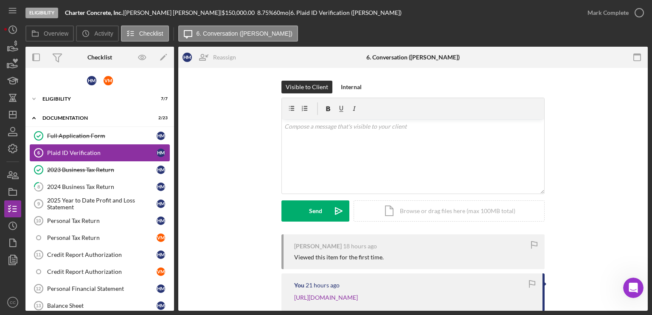
drag, startPoint x: 84, startPoint y: 152, endPoint x: 109, endPoint y: 152, distance: 25.5
click at [84, 152] on div "Plaid ID Verification" at bounding box center [101, 152] width 109 height 7
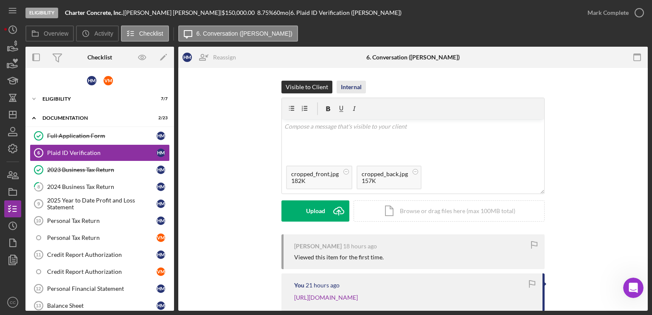
click at [343, 88] on div "Internal" at bounding box center [351, 87] width 21 height 13
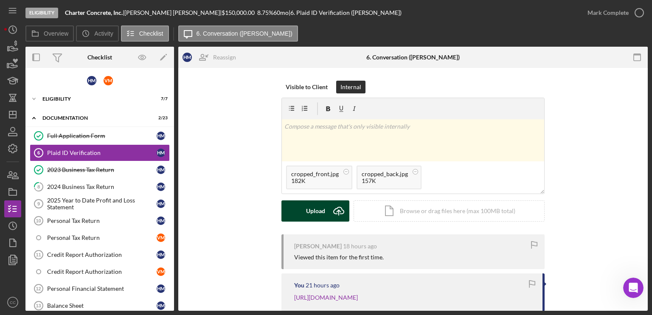
click at [317, 213] on div "Upload" at bounding box center [315, 210] width 19 height 21
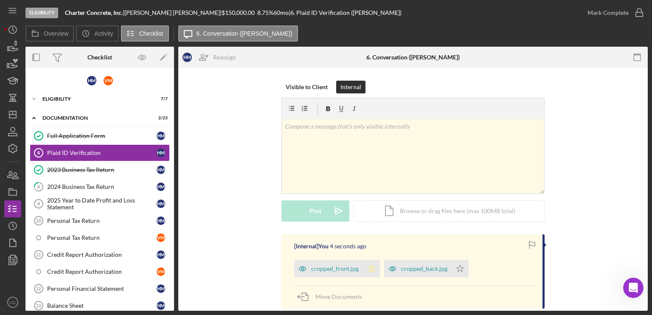
click at [370, 269] on icon "Icon/Star" at bounding box center [371, 268] width 17 height 17
click at [457, 270] on polygon "button" at bounding box center [460, 268] width 7 height 7
click at [625, 10] on div "Mark Complete" at bounding box center [607, 12] width 41 height 17
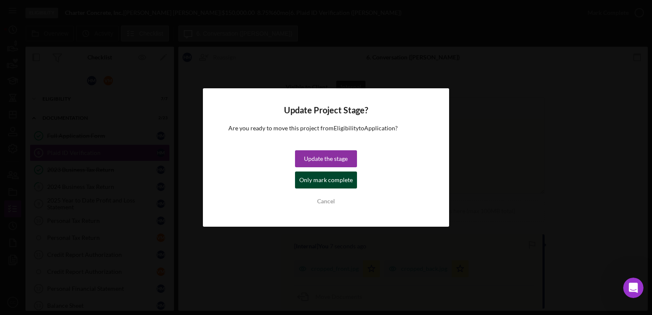
click at [333, 178] on div "Only mark complete" at bounding box center [325, 179] width 53 height 17
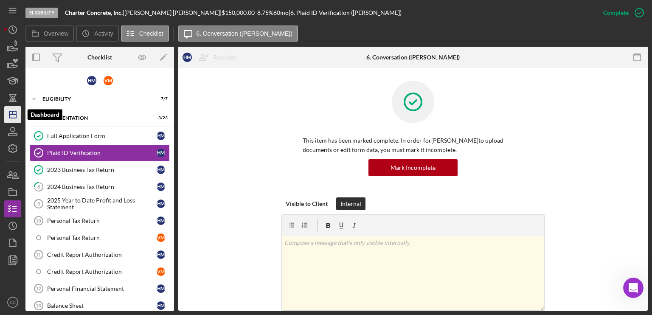
click at [12, 116] on icon "Icon/Dashboard" at bounding box center [12, 114] width 21 height 21
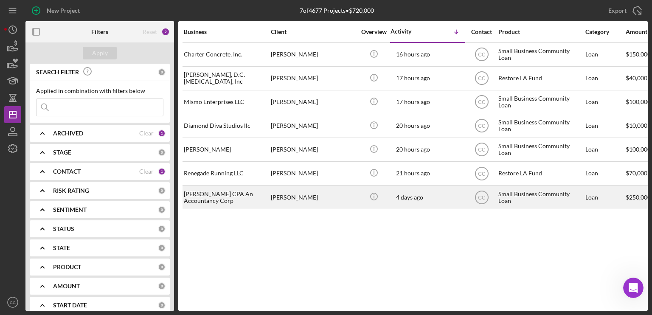
click at [237, 197] on div "[PERSON_NAME] CPA An Accountancy Corp" at bounding box center [226, 197] width 85 height 22
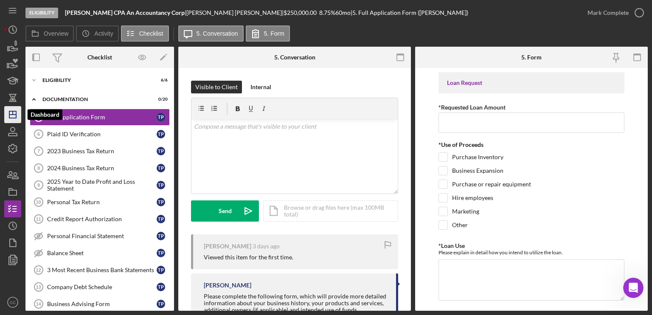
click at [8, 114] on icon "Icon/Dashboard" at bounding box center [12, 114] width 21 height 21
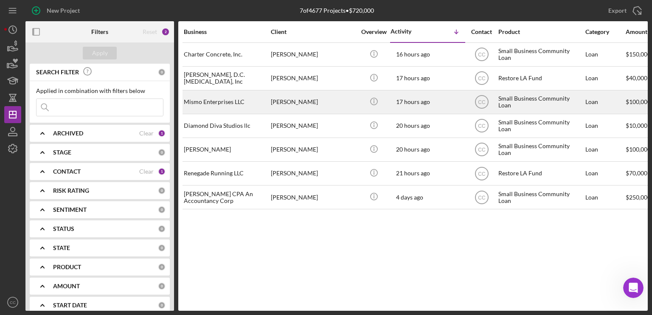
click at [311, 106] on div "[PERSON_NAME]" at bounding box center [313, 102] width 85 height 22
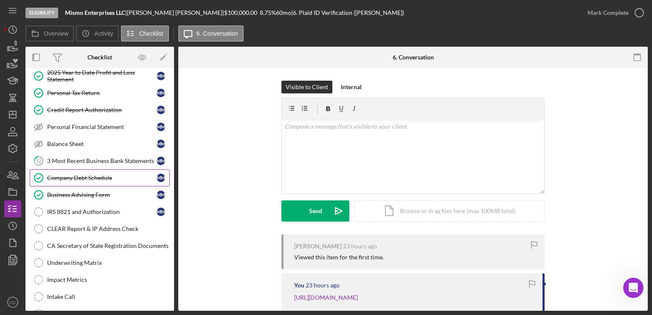
scroll to position [95, 0]
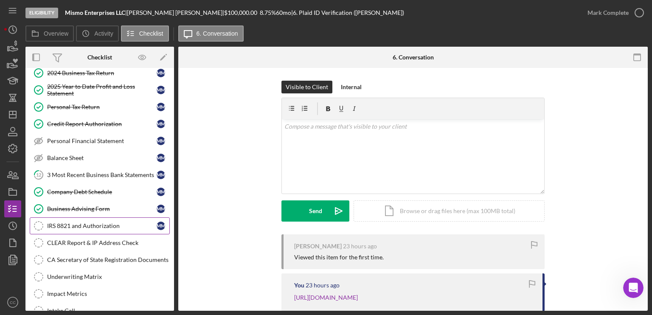
click at [72, 224] on div "IRS 8821 and Authorization" at bounding box center [101, 225] width 109 height 7
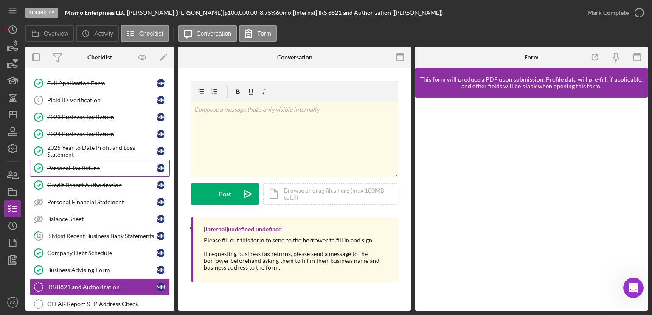
scroll to position [53, 0]
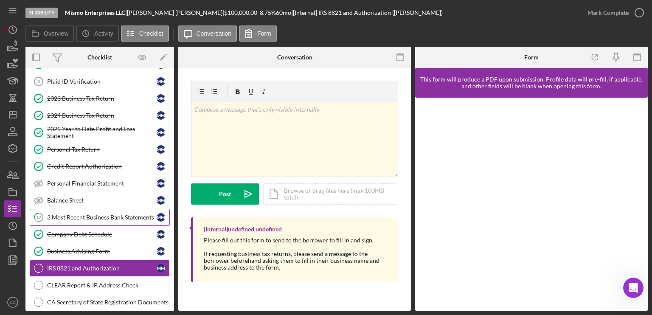
click at [76, 214] on div "3 Most Recent Business Bank Statements" at bounding box center [101, 217] width 109 height 7
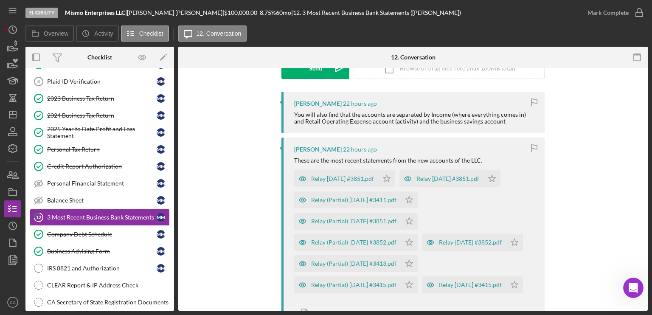
scroll to position [170, 0]
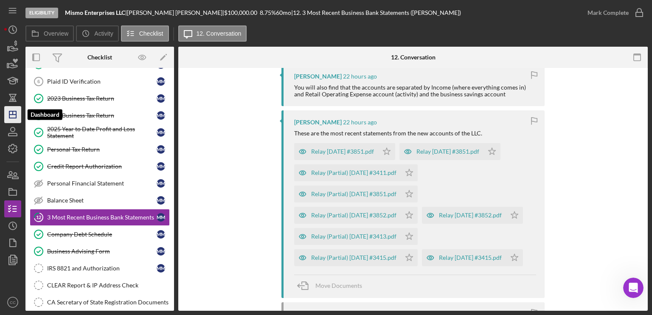
click at [12, 113] on icon "Icon/Dashboard" at bounding box center [12, 114] width 21 height 21
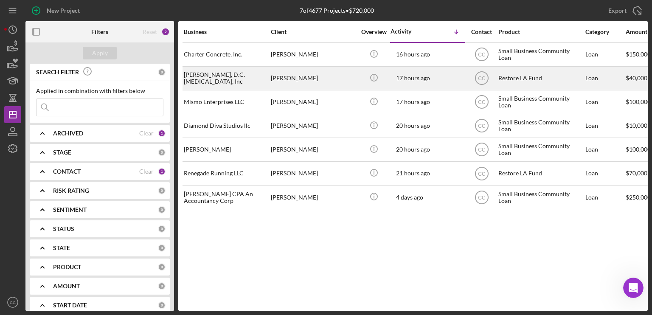
click at [319, 78] on div "[PERSON_NAME]" at bounding box center [313, 78] width 85 height 22
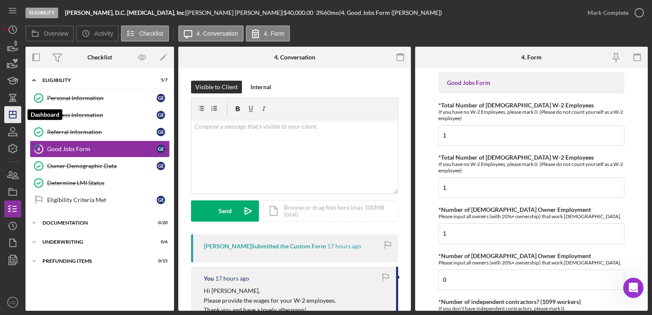
click at [10, 115] on line "button" at bounding box center [12, 115] width 7 height 0
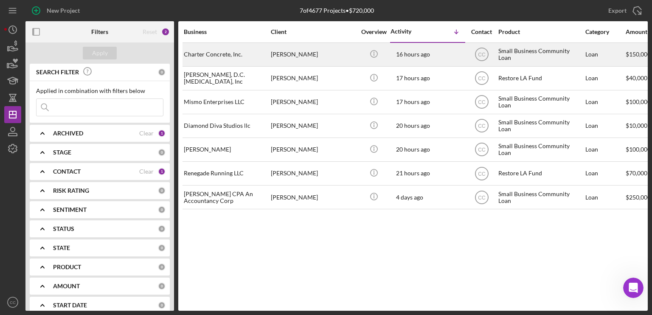
click at [331, 53] on div "[PERSON_NAME]" at bounding box center [313, 54] width 85 height 22
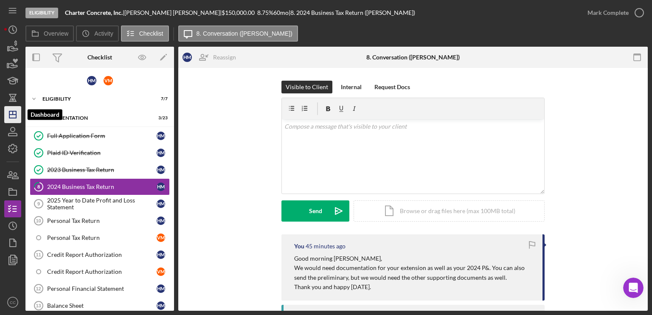
click at [9, 118] on icon "Icon/Dashboard" at bounding box center [12, 114] width 21 height 21
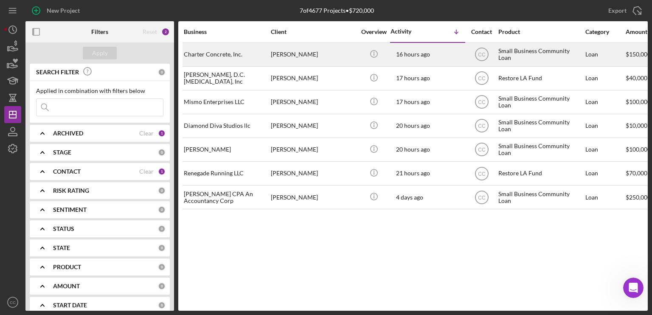
click at [221, 53] on div "Charter Concrete, Inc." at bounding box center [226, 54] width 85 height 22
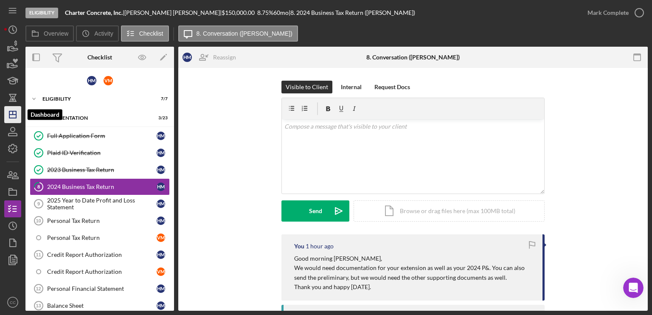
click at [15, 115] on icon "Icon/Dashboard" at bounding box center [12, 114] width 21 height 21
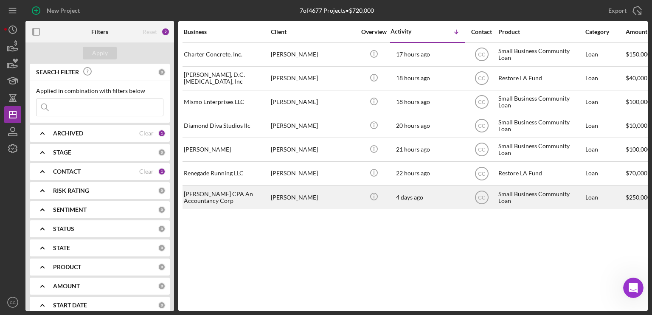
click at [247, 198] on div "[PERSON_NAME] CPA An Accountancy Corp" at bounding box center [226, 197] width 85 height 22
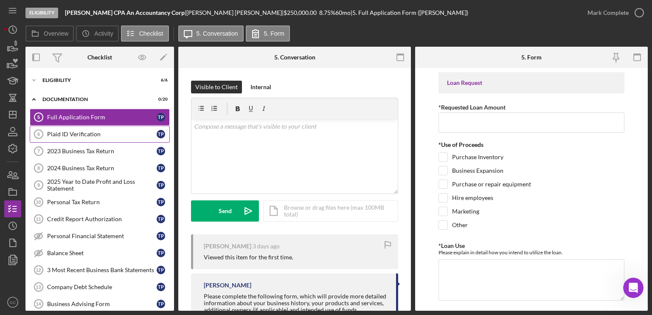
click at [78, 132] on div "Plaid ID Verification" at bounding box center [101, 134] width 109 height 7
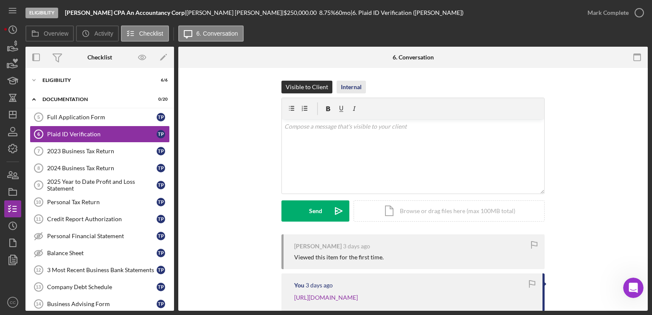
click at [353, 85] on div "Internal" at bounding box center [351, 87] width 21 height 13
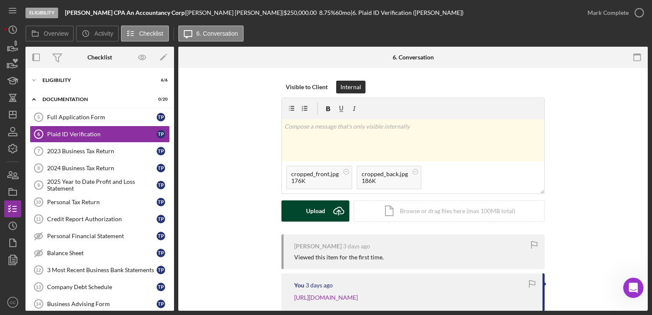
click at [321, 213] on div "Upload" at bounding box center [315, 210] width 19 height 21
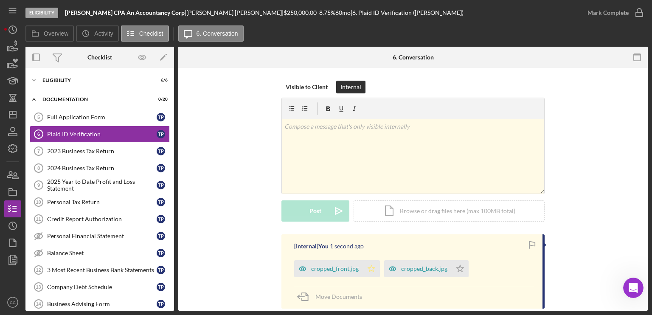
click at [369, 271] on icon "Icon/Star" at bounding box center [371, 268] width 17 height 17
click at [457, 269] on polygon "button" at bounding box center [460, 268] width 7 height 7
click at [635, 12] on icon "button" at bounding box center [638, 12] width 21 height 21
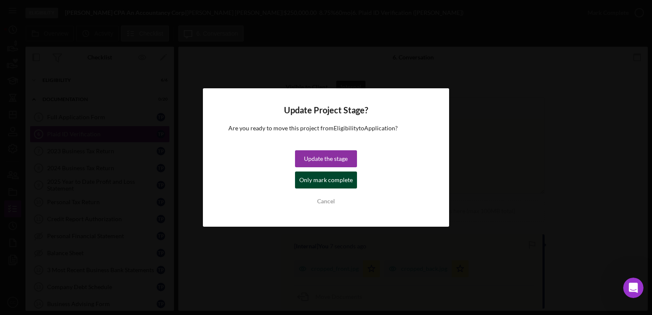
click at [308, 184] on div "Only mark complete" at bounding box center [325, 179] width 53 height 17
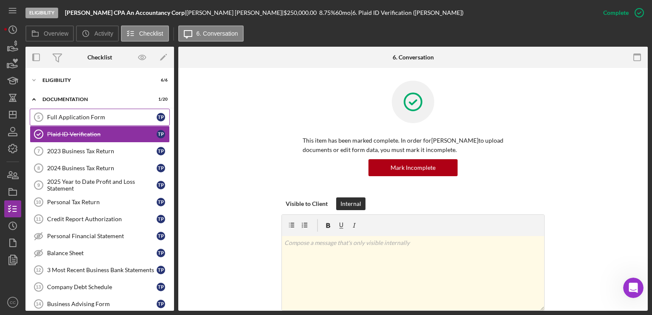
drag, startPoint x: 87, startPoint y: 117, endPoint x: 97, endPoint y: 120, distance: 9.9
click at [87, 117] on div "Full Application Form" at bounding box center [101, 117] width 109 height 7
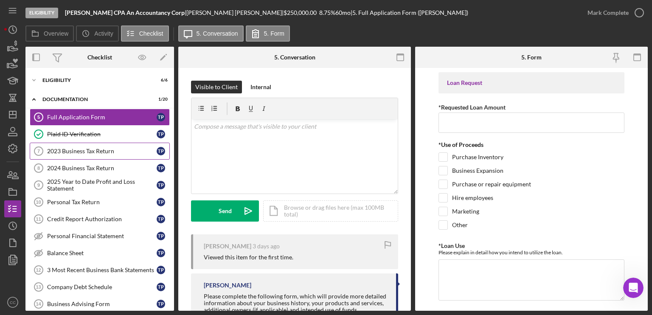
click at [59, 148] on div "2023 Business Tax Return" at bounding box center [101, 151] width 109 height 7
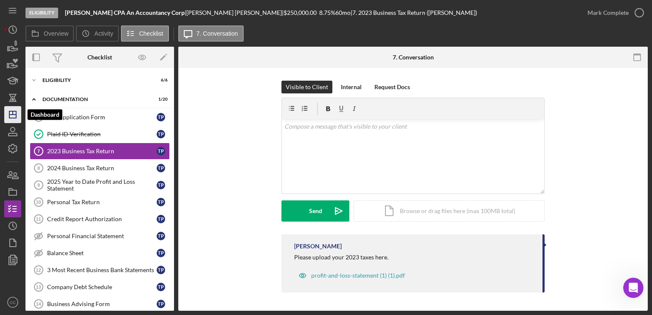
click at [8, 115] on icon "Icon/Dashboard" at bounding box center [12, 114] width 21 height 21
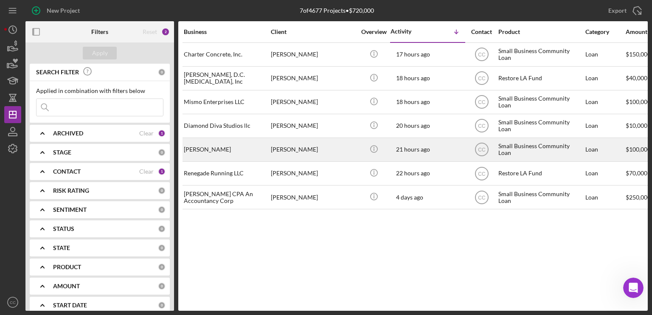
click at [313, 149] on div "[PERSON_NAME]" at bounding box center [313, 149] width 85 height 22
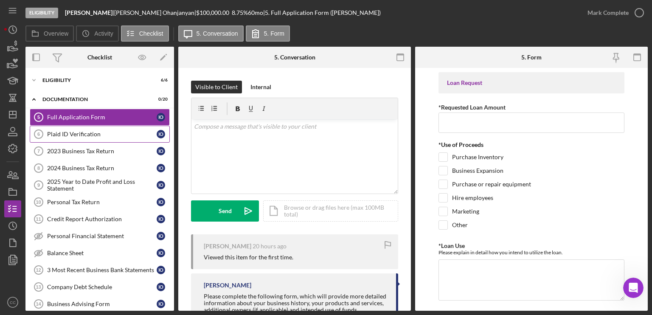
click at [93, 129] on link "Plaid ID Verification 6 Plaid ID Verification I O" at bounding box center [100, 134] width 140 height 17
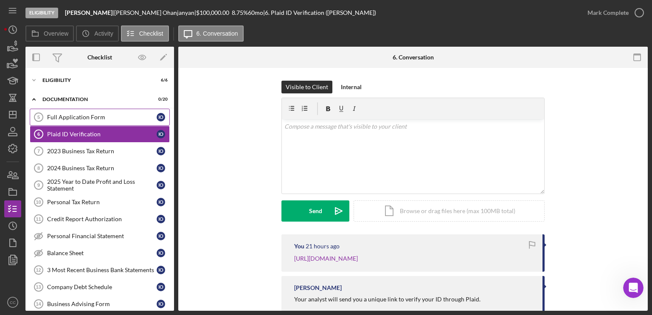
click at [91, 118] on div "Full Application Form" at bounding box center [101, 117] width 109 height 7
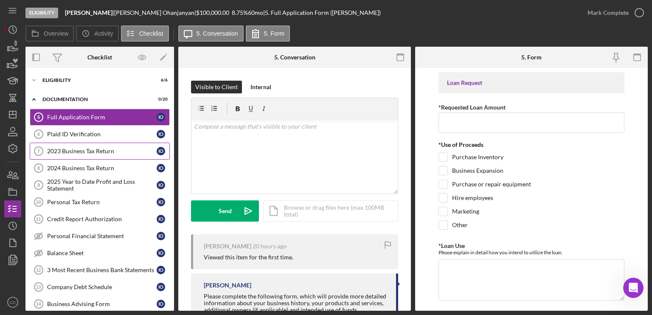
click at [100, 152] on div "2023 Business Tax Return" at bounding box center [101, 151] width 109 height 7
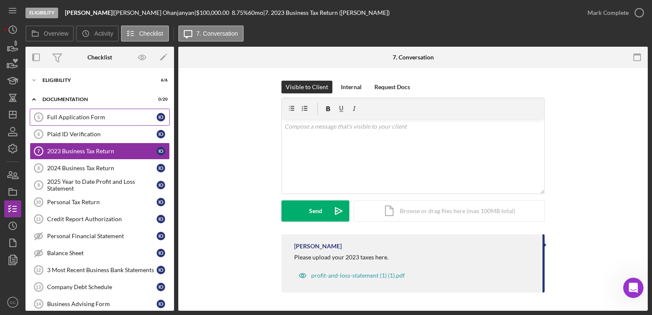
click at [97, 115] on div "Full Application Form" at bounding box center [101, 117] width 109 height 7
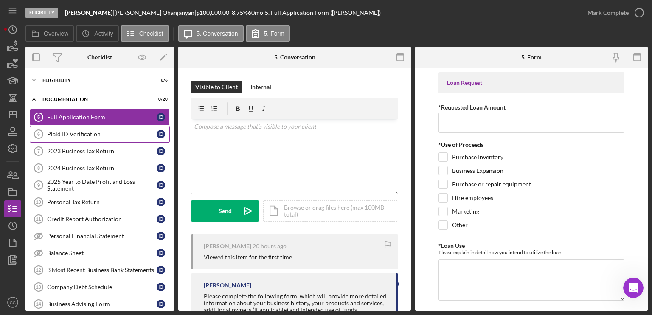
click at [87, 132] on div "Plaid ID Verification" at bounding box center [101, 134] width 109 height 7
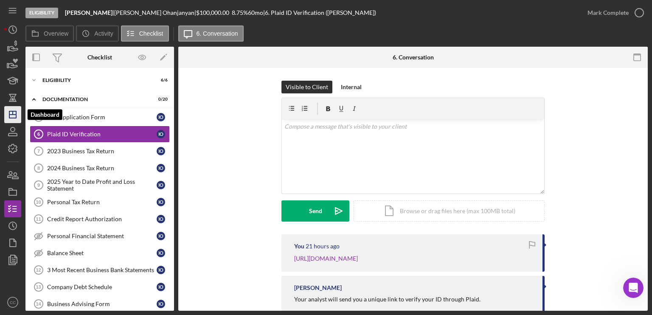
click at [12, 117] on icon "Icon/Dashboard" at bounding box center [12, 114] width 21 height 21
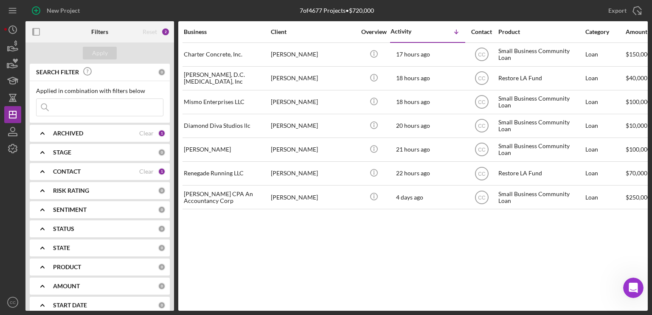
click at [4, 106] on button "Icon/Dashboard Dashboard" at bounding box center [12, 114] width 17 height 17
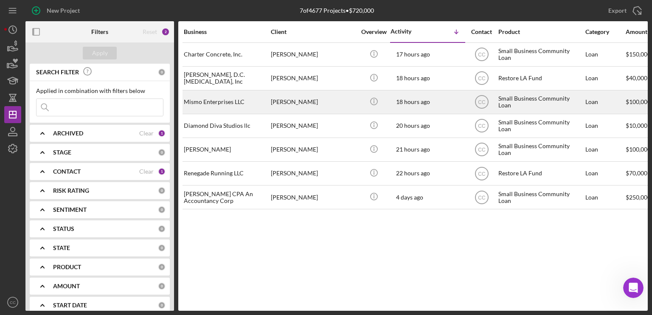
click at [224, 105] on div "Mismo Enterprises LLC" at bounding box center [226, 102] width 85 height 22
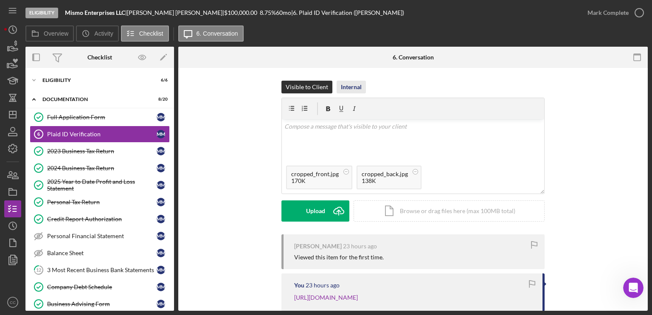
click at [355, 90] on div "Internal" at bounding box center [351, 87] width 21 height 13
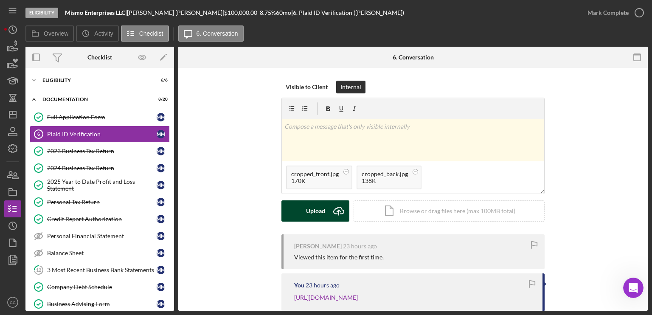
click at [317, 210] on div "Upload" at bounding box center [315, 210] width 19 height 21
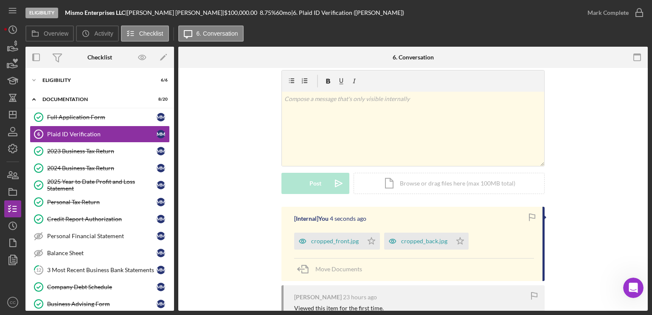
scroll to position [42, 0]
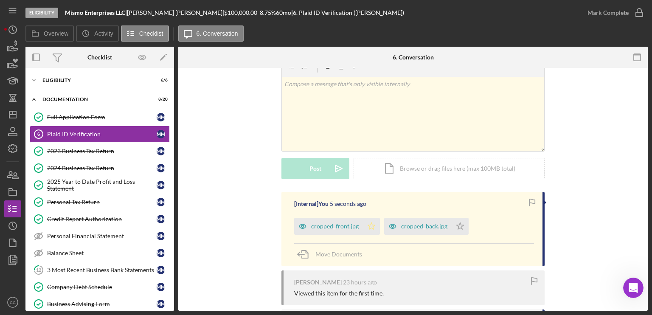
click at [370, 226] on icon "Icon/Star" at bounding box center [371, 226] width 17 height 17
click at [459, 226] on icon "Icon/Star" at bounding box center [459, 226] width 17 height 17
click at [79, 184] on div "2025 Year to Date Profit and Loss Statement" at bounding box center [101, 185] width 109 height 14
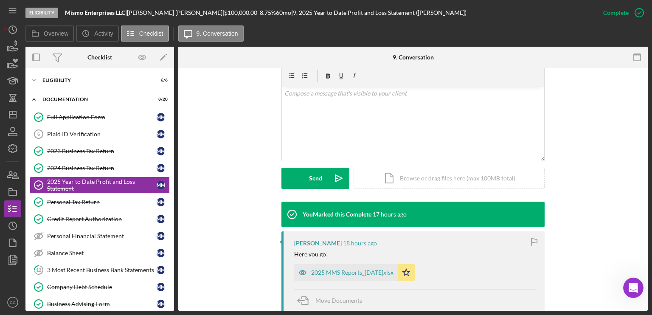
scroll to position [170, 0]
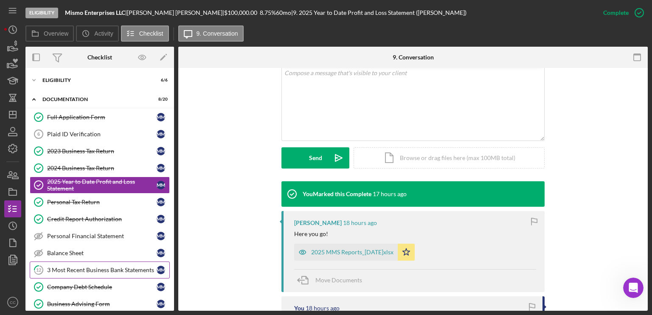
click at [84, 272] on link "12 3 Most Recent Business Bank Statements M M" at bounding box center [100, 269] width 140 height 17
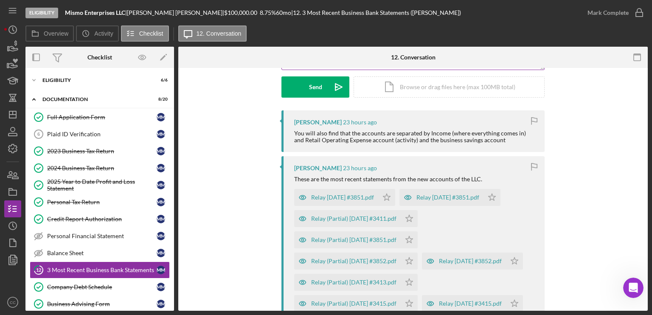
scroll to position [42, 0]
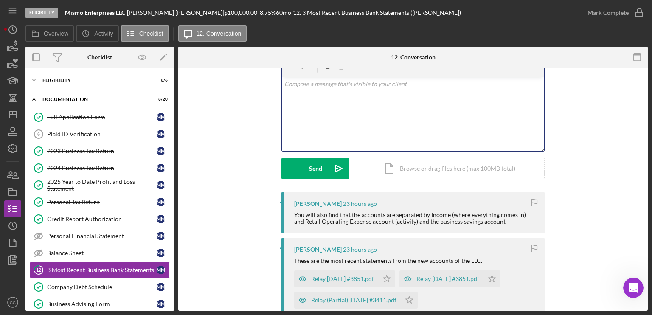
click at [344, 98] on div "v Color teal Color pink Remove color Add row above Add row below Add column bef…" at bounding box center [413, 114] width 262 height 74
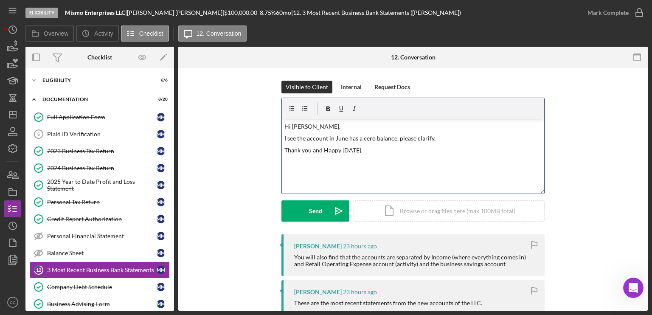
click at [342, 139] on p "I see the account in June has a cero balance, please clarify." at bounding box center [413, 138] width 258 height 9
click at [349, 139] on p "I see the account in June has a cero balance, please clarify." at bounding box center [413, 138] width 258 height 9
click at [328, 205] on icon "Icon/icon-invite-send" at bounding box center [338, 210] width 21 height 21
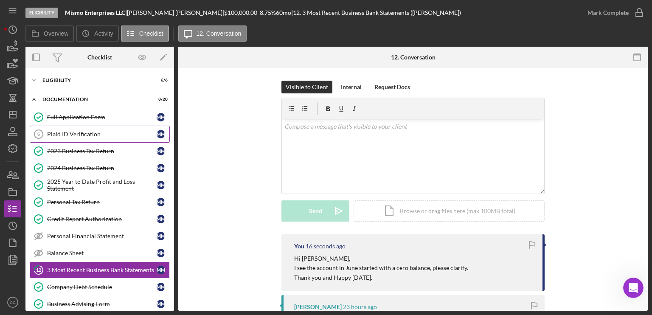
click at [105, 136] on div "Plaid ID Verification" at bounding box center [101, 134] width 109 height 7
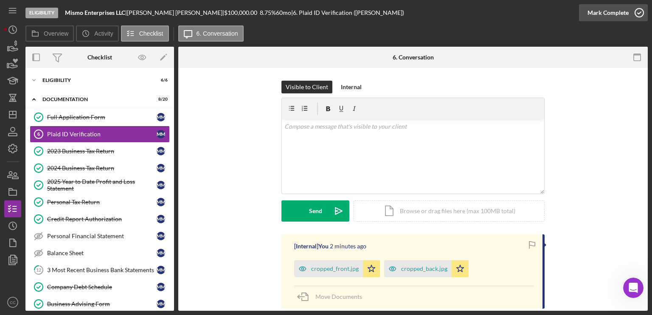
click at [627, 10] on div "Mark Complete" at bounding box center [607, 12] width 41 height 17
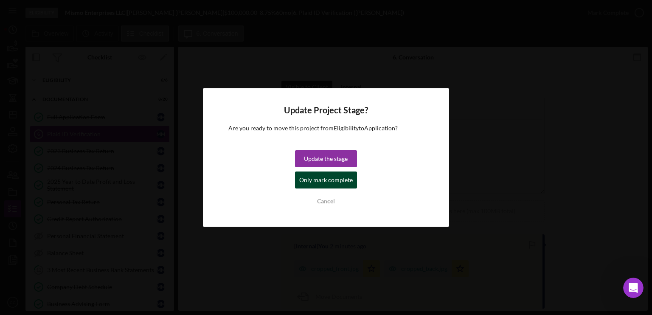
click at [325, 179] on div "Only mark complete" at bounding box center [325, 179] width 53 height 17
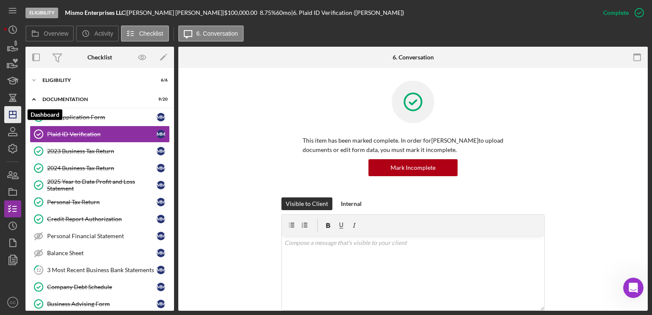
drag, startPoint x: 15, startPoint y: 113, endPoint x: 17, endPoint y: 119, distance: 6.7
click at [15, 113] on icon "Icon/Dashboard" at bounding box center [12, 114] width 21 height 21
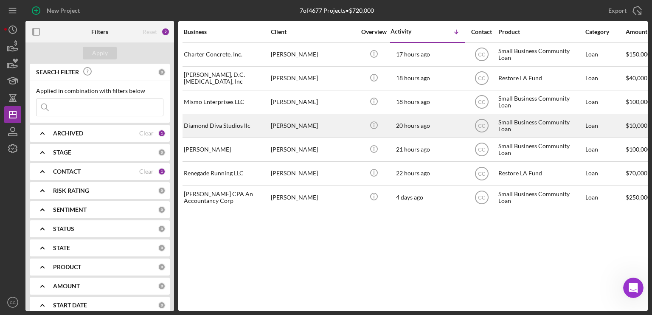
click at [325, 126] on div "[PERSON_NAME]" at bounding box center [313, 126] width 85 height 22
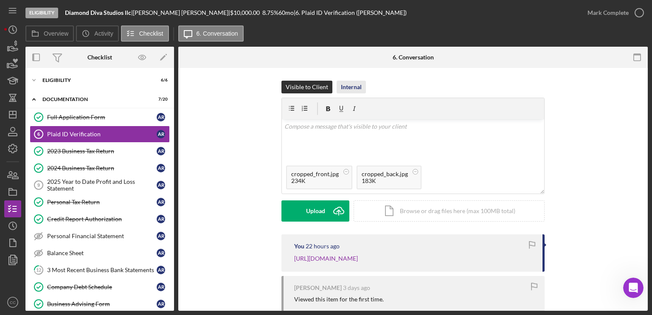
click at [353, 86] on div "Internal" at bounding box center [351, 87] width 21 height 13
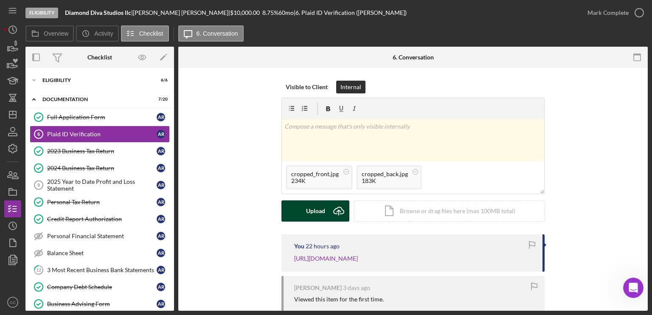
click at [331, 210] on icon "Icon/Upload" at bounding box center [338, 210] width 21 height 21
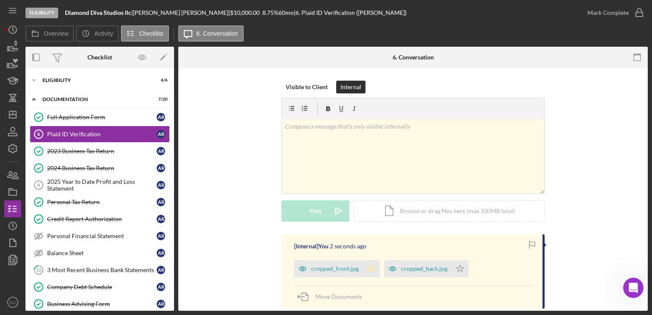
click at [368, 269] on icon "Icon/Star" at bounding box center [371, 268] width 17 height 17
click at [456, 270] on icon "Icon/Star" at bounding box center [459, 268] width 17 height 17
click at [638, 13] on icon "button" at bounding box center [638, 12] width 21 height 21
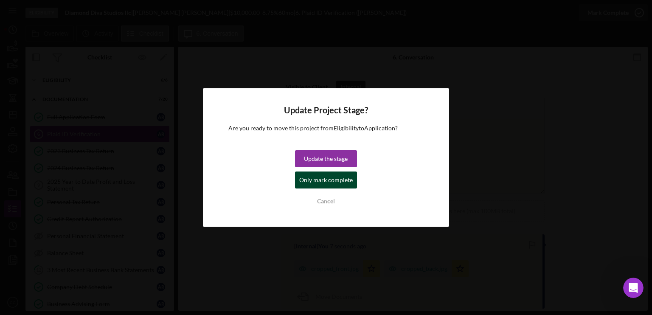
click at [312, 176] on div "Only mark complete" at bounding box center [325, 179] width 53 height 17
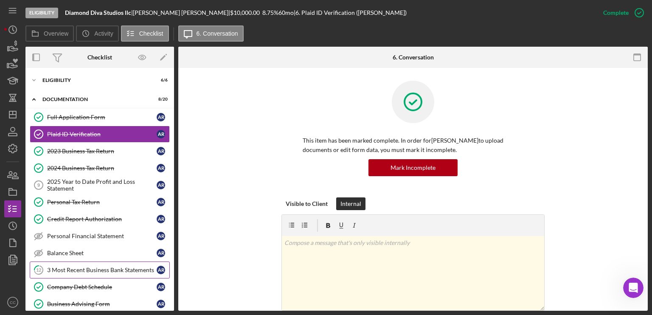
click at [81, 269] on div "3 Most Recent Business Bank Statements" at bounding box center [101, 269] width 109 height 7
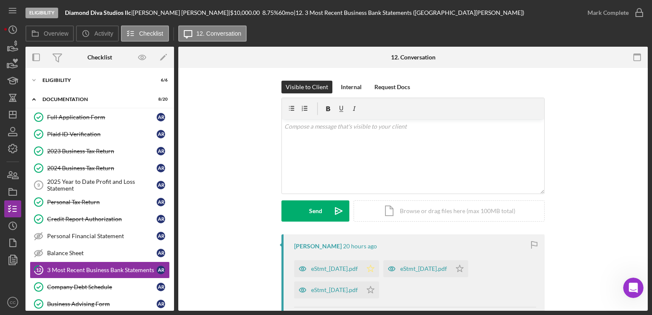
click at [379, 268] on icon "Icon/Star" at bounding box center [370, 268] width 17 height 17
click at [456, 272] on polygon "button" at bounding box center [459, 268] width 7 height 7
click at [468, 268] on icon "Icon/Star" at bounding box center [459, 268] width 17 height 17
click at [629, 10] on icon "button" at bounding box center [638, 12] width 21 height 21
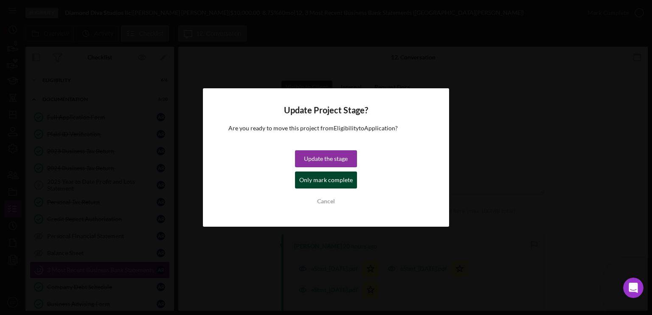
click at [329, 181] on div "Only mark complete" at bounding box center [325, 179] width 53 height 17
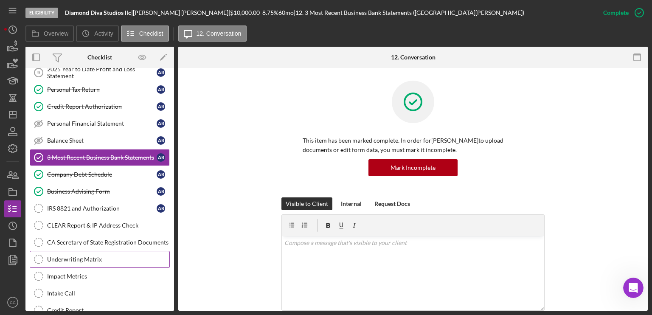
scroll to position [127, 0]
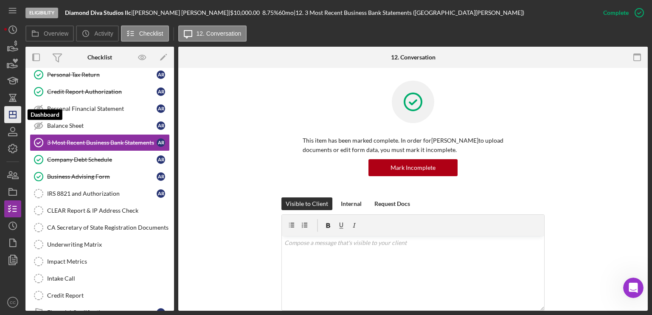
click at [13, 114] on line "button" at bounding box center [13, 112] width 0 height 3
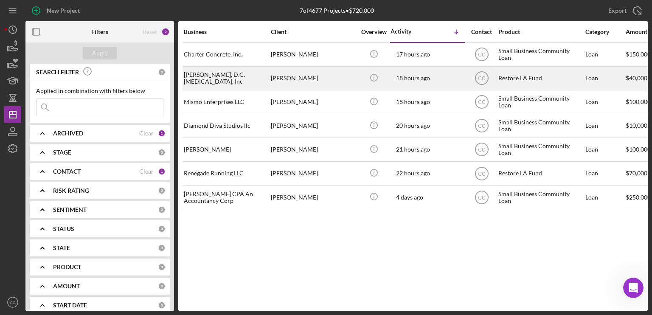
click at [332, 77] on div "[PERSON_NAME]" at bounding box center [313, 78] width 85 height 22
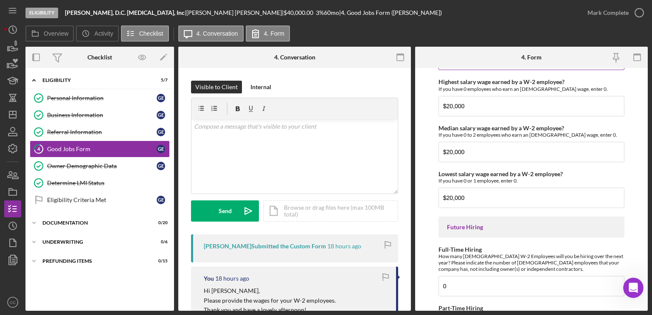
scroll to position [1951, 0]
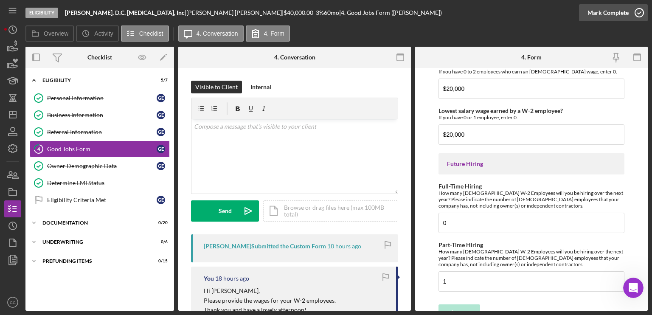
click at [628, 13] on button "Mark Complete" at bounding box center [613, 12] width 69 height 17
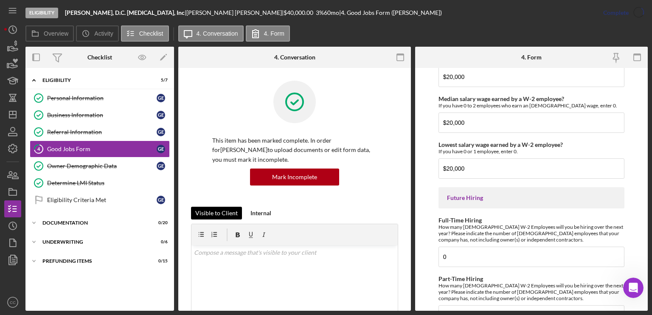
scroll to position [1984, 0]
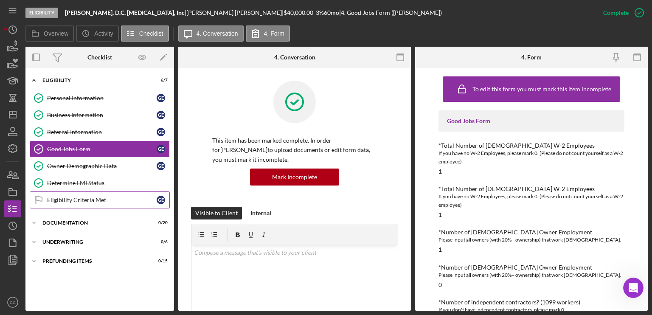
click at [68, 198] on div "Eligibility Criteria Met" at bounding box center [101, 199] width 109 height 7
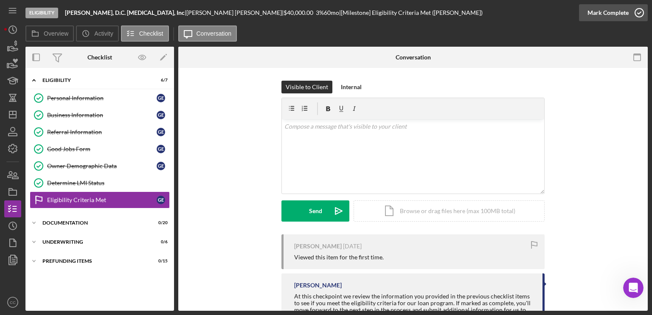
click at [611, 10] on div "Mark Complete" at bounding box center [607, 12] width 41 height 17
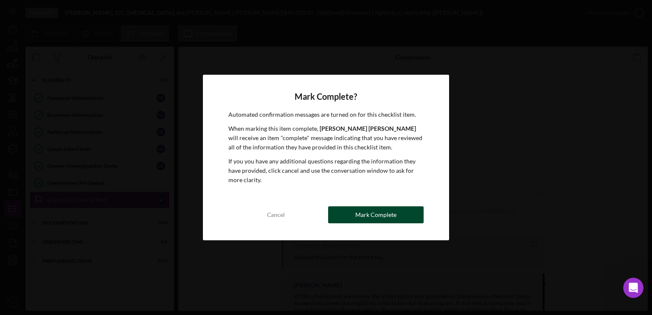
click at [393, 213] on div "Mark Complete" at bounding box center [375, 214] width 41 height 17
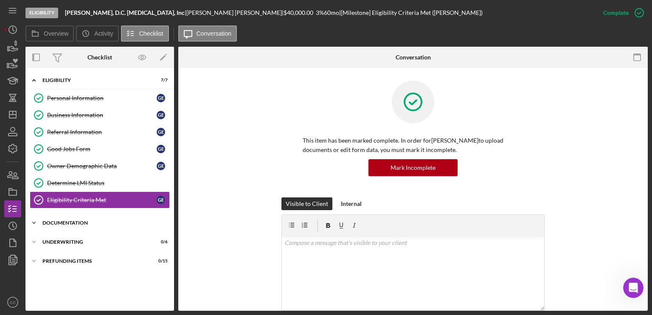
click at [72, 221] on div "Documentation" at bounding box center [102, 222] width 121 height 5
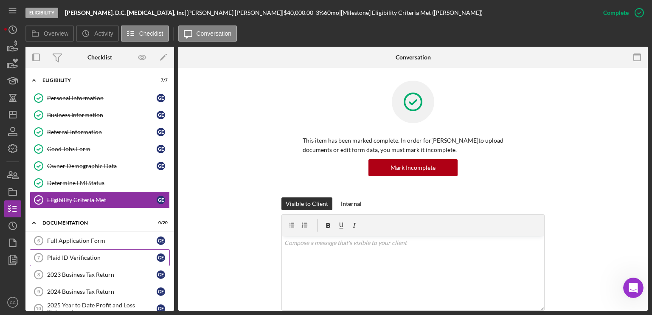
click at [64, 260] on link "Plaid ID Verification 7 Plaid ID Verification G E" at bounding box center [100, 257] width 140 height 17
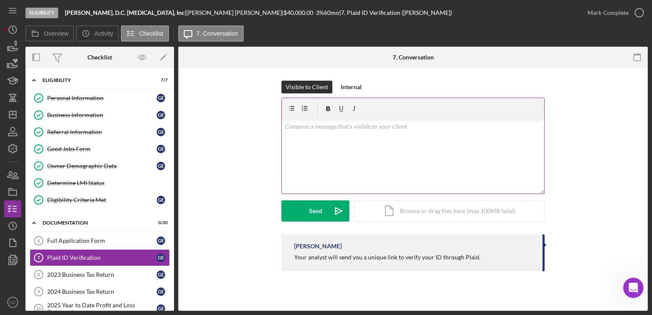
click at [412, 127] on p at bounding box center [413, 126] width 258 height 9
click at [326, 208] on button "Send Icon/icon-invite-send" at bounding box center [315, 210] width 68 height 21
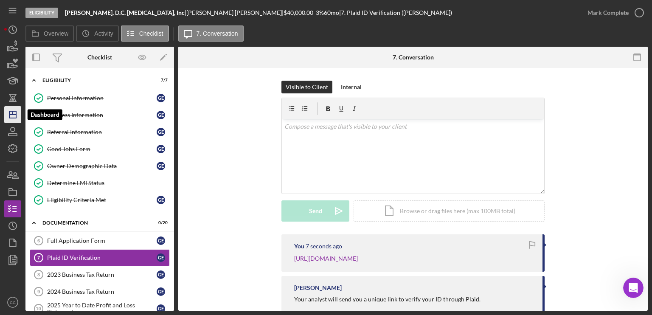
click at [15, 112] on icon "Icon/Dashboard" at bounding box center [12, 114] width 21 height 21
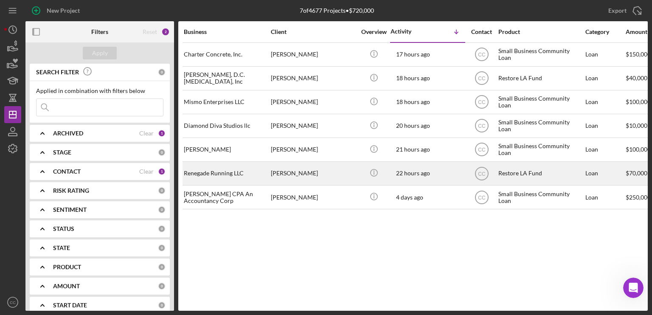
click at [328, 172] on div "[PERSON_NAME]" at bounding box center [313, 173] width 85 height 22
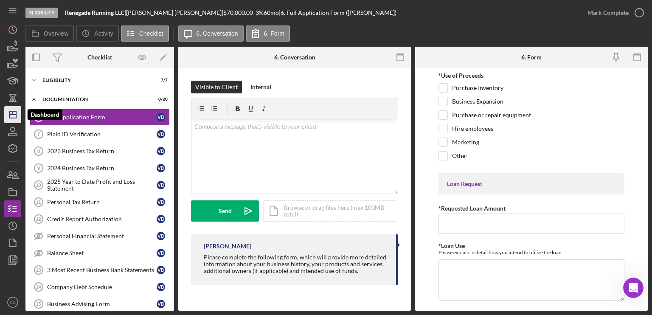
click at [12, 115] on icon "Icon/Dashboard" at bounding box center [12, 114] width 21 height 21
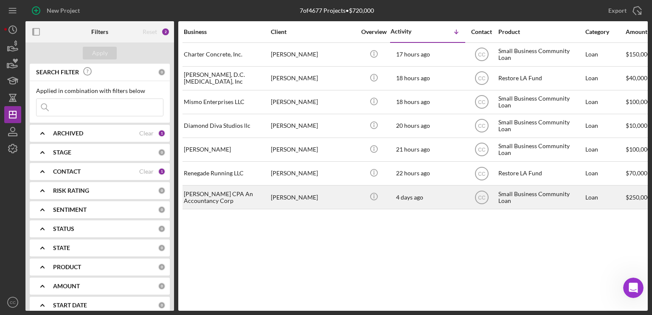
click at [353, 196] on div "[PERSON_NAME]" at bounding box center [313, 197] width 85 height 22
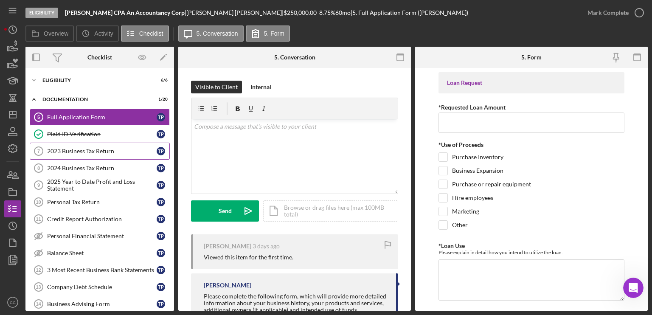
click at [85, 153] on div "2023 Business Tax Return" at bounding box center [101, 151] width 109 height 7
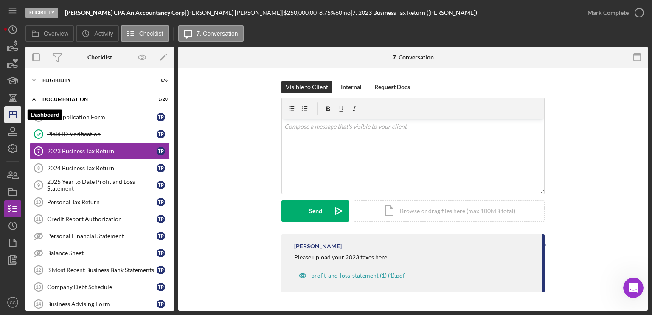
click at [8, 114] on icon "Icon/Dashboard" at bounding box center [12, 114] width 21 height 21
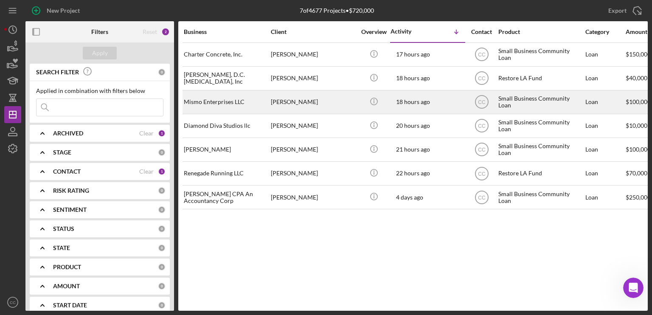
click at [328, 102] on div "[PERSON_NAME]" at bounding box center [313, 102] width 85 height 22
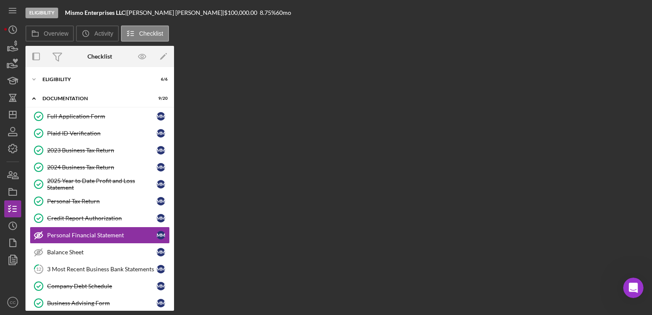
scroll to position [45, 0]
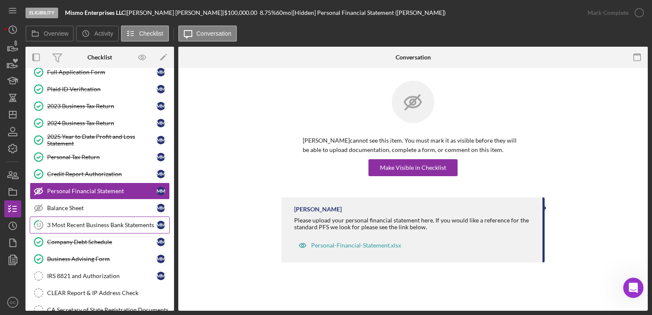
click at [93, 223] on div "3 Most Recent Business Bank Statements" at bounding box center [101, 224] width 109 height 7
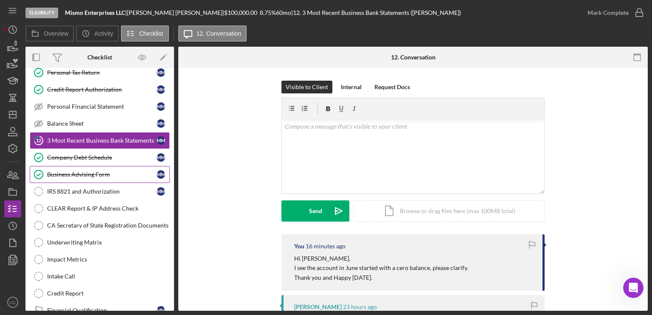
scroll to position [130, 0]
click at [85, 188] on div "IRS 8821 and Authorization" at bounding box center [101, 191] width 109 height 7
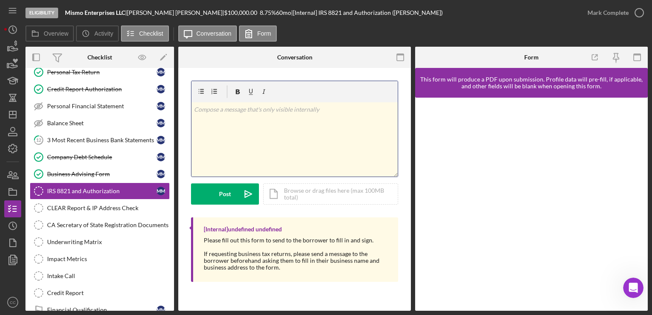
click at [303, 149] on div "v Color teal Color pink Remove color Add row above Add row below Add column bef…" at bounding box center [294, 139] width 206 height 74
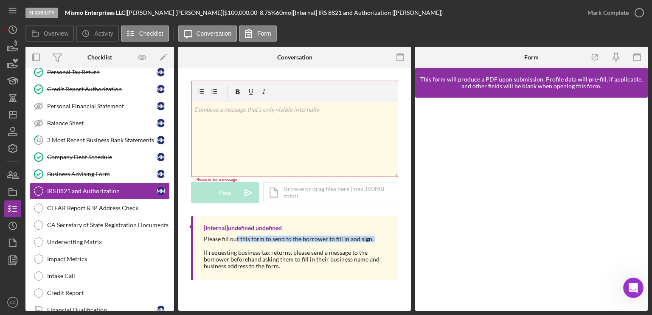
drag, startPoint x: 236, startPoint y: 239, endPoint x: 338, endPoint y: 243, distance: 101.9
click at [338, 243] on div "Please fill out this form to send to the borrower to fill in and sign. If reque…" at bounding box center [297, 252] width 186 height 34
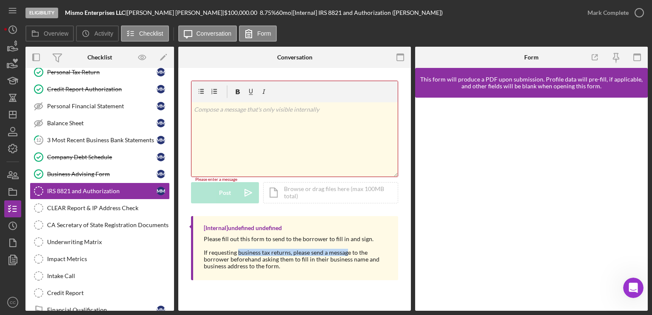
drag, startPoint x: 238, startPoint y: 252, endPoint x: 348, endPoint y: 252, distance: 109.9
click at [348, 252] on div "Please fill out this form to send to the borrower to fill in and sign. If reque…" at bounding box center [297, 252] width 186 height 34
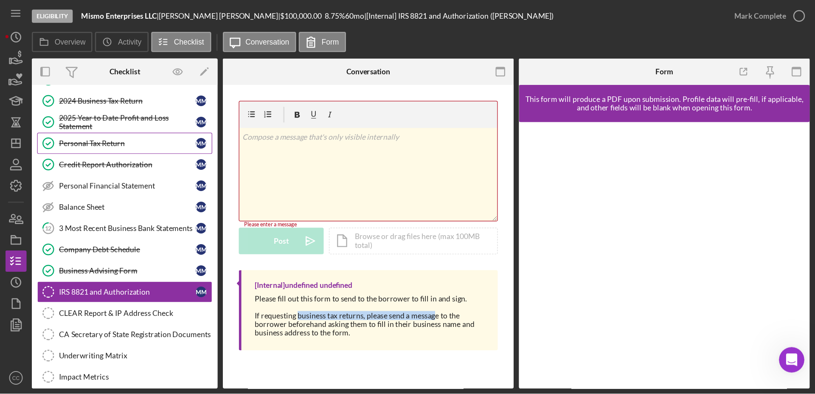
scroll to position [45, 0]
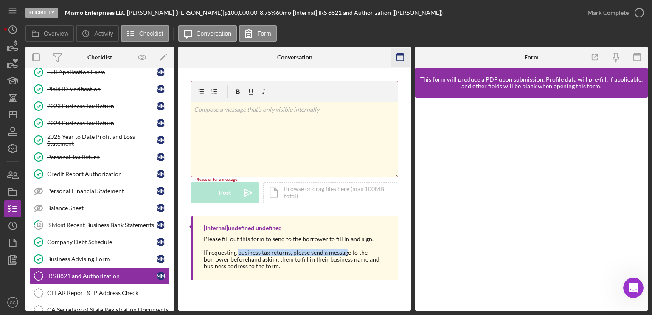
click at [640, 58] on rect "button" at bounding box center [636, 57] width 7 height 7
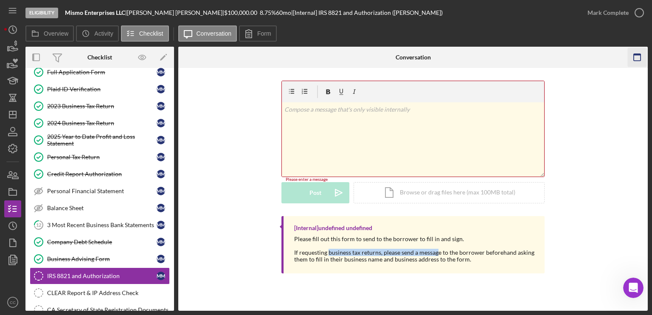
click at [636, 56] on icon "button" at bounding box center [637, 57] width 19 height 19
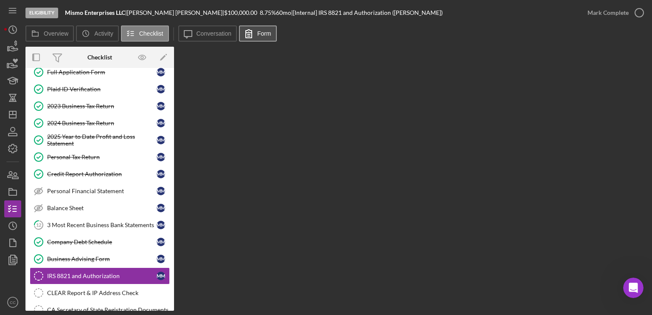
click at [257, 34] on label "Form" at bounding box center [264, 33] width 14 height 7
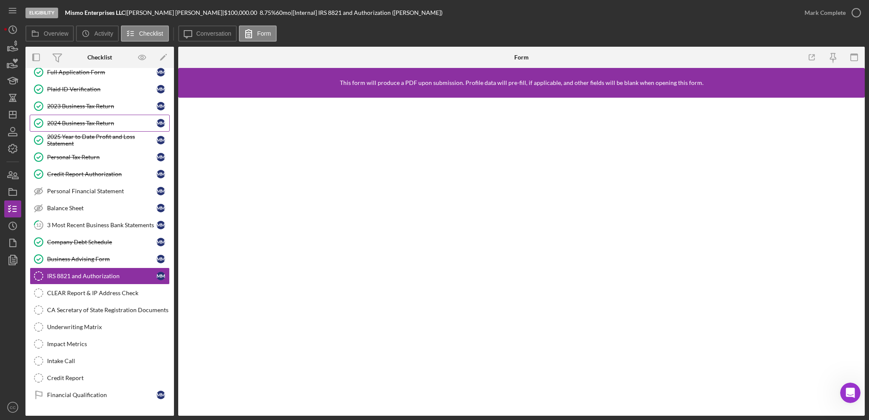
click at [89, 125] on div "2024 Business Tax Return" at bounding box center [101, 123] width 109 height 7
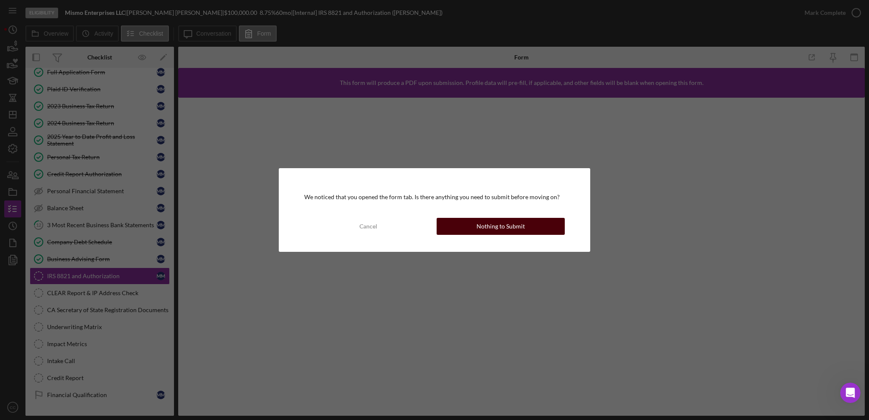
click at [510, 226] on div "Nothing to Submit" at bounding box center [500, 226] width 48 height 17
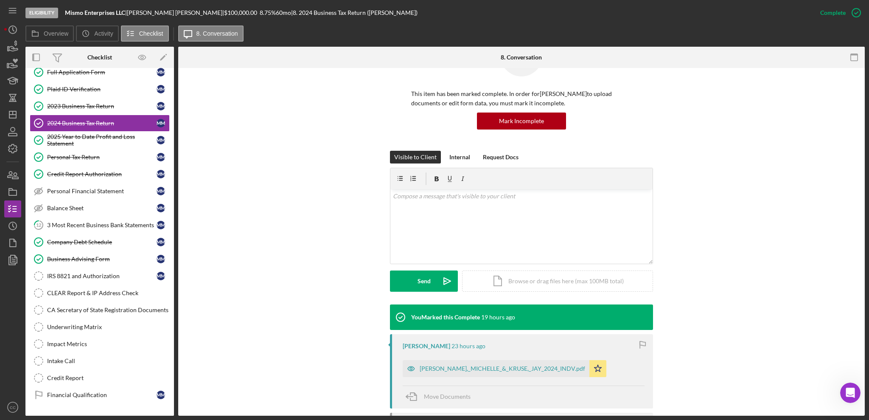
scroll to position [113, 0]
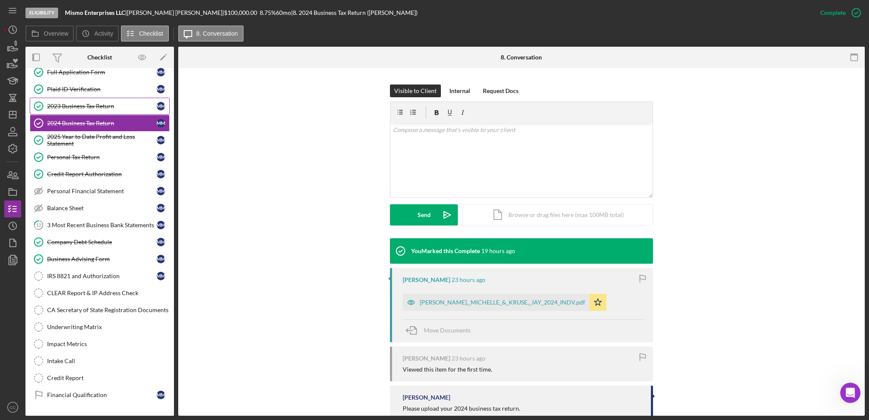
click at [97, 106] on div "2023 Business Tax Return" at bounding box center [101, 106] width 109 height 7
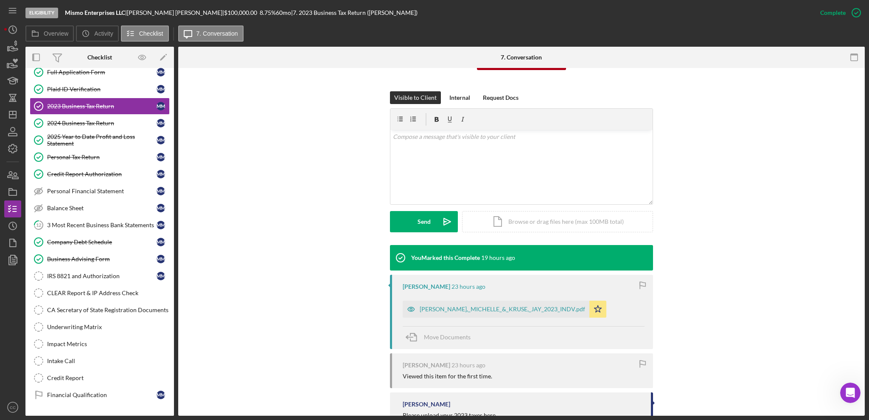
scroll to position [101, 0]
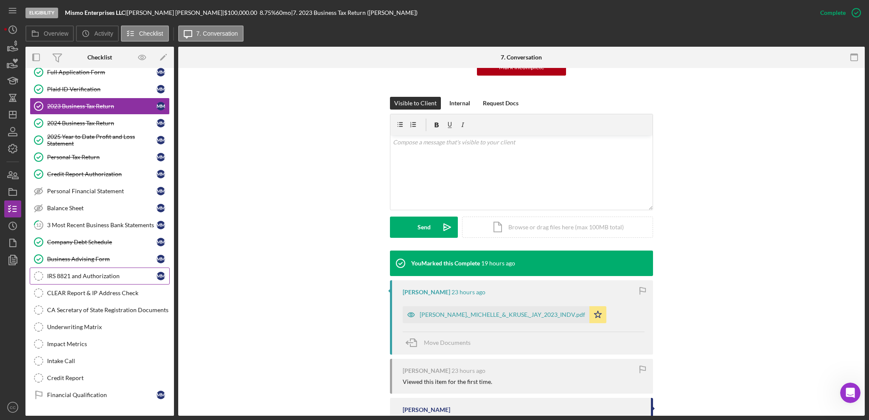
click at [78, 278] on div "IRS 8821 and Authorization" at bounding box center [101, 275] width 109 height 7
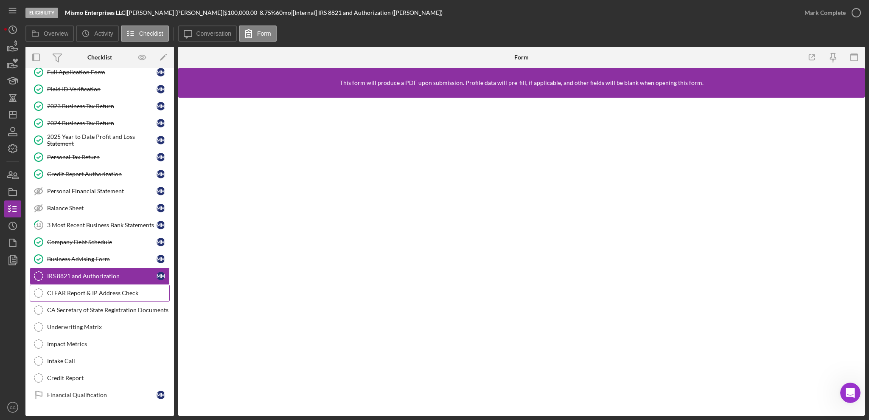
click at [83, 292] on div "CLEAR Report & IP Address Check" at bounding box center [108, 292] width 122 height 7
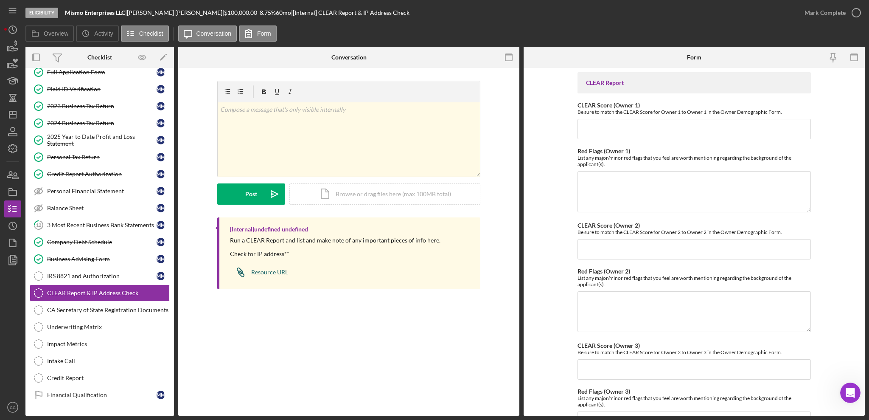
click at [267, 272] on div "Resource URL" at bounding box center [269, 272] width 37 height 7
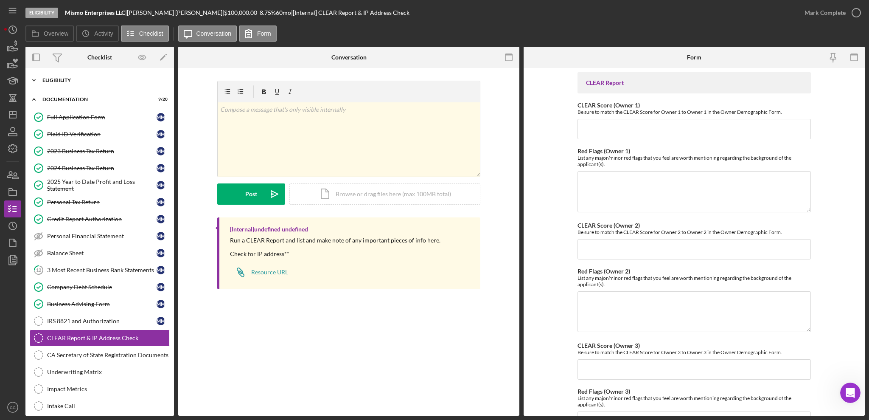
click at [84, 81] on div "Eligibility" at bounding box center [102, 80] width 121 height 5
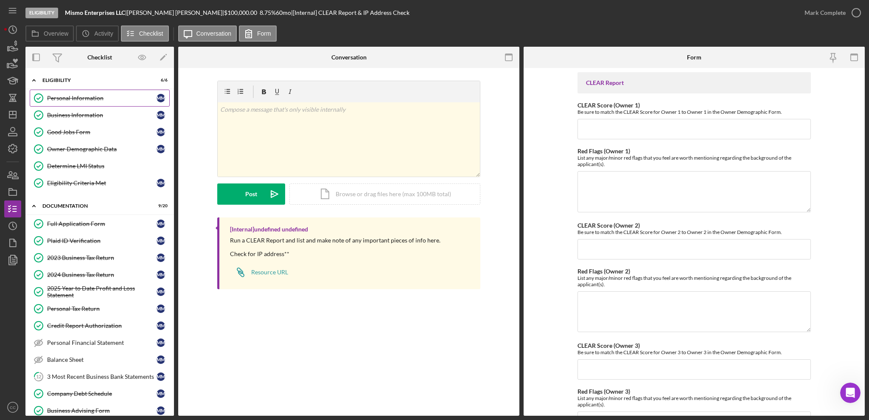
click at [83, 100] on div "Personal Information" at bounding box center [101, 98] width 109 height 7
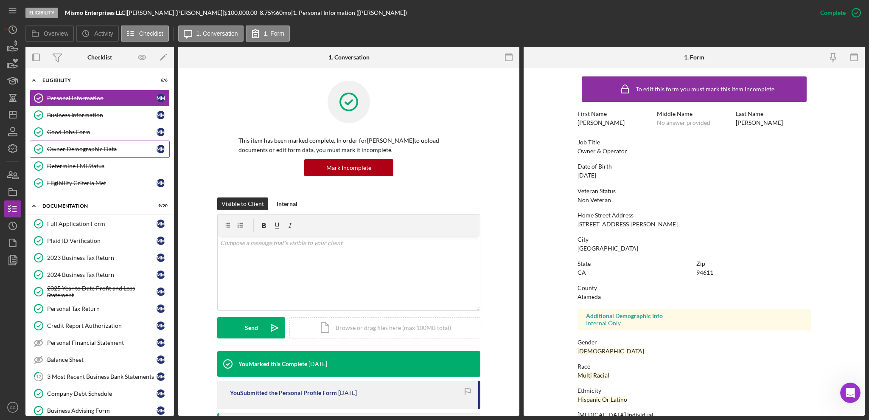
click at [65, 150] on div "Owner Demographic Data" at bounding box center [101, 149] width 109 height 7
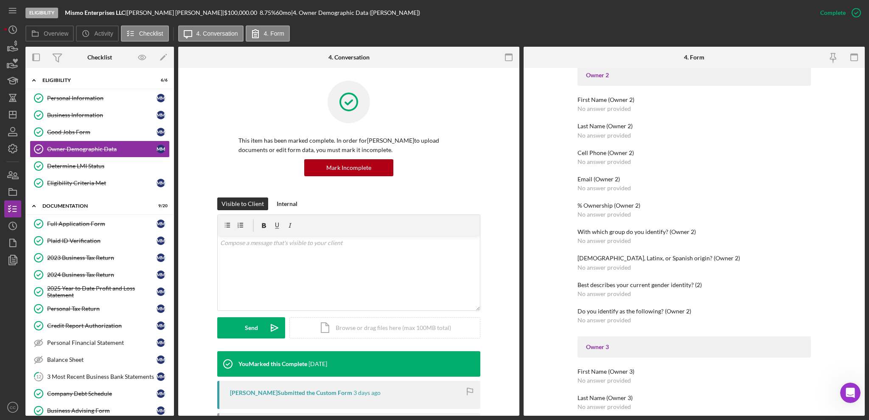
scroll to position [509, 0]
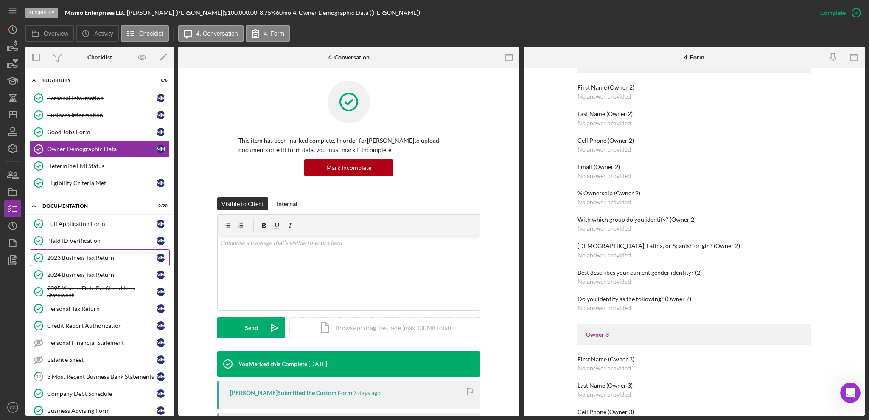
click at [77, 261] on div "2023 Business Tax Return" at bounding box center [101, 257] width 109 height 7
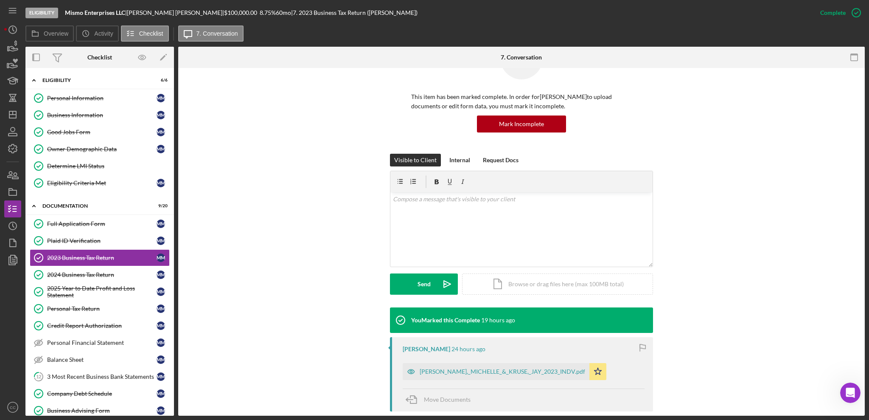
scroll to position [113, 0]
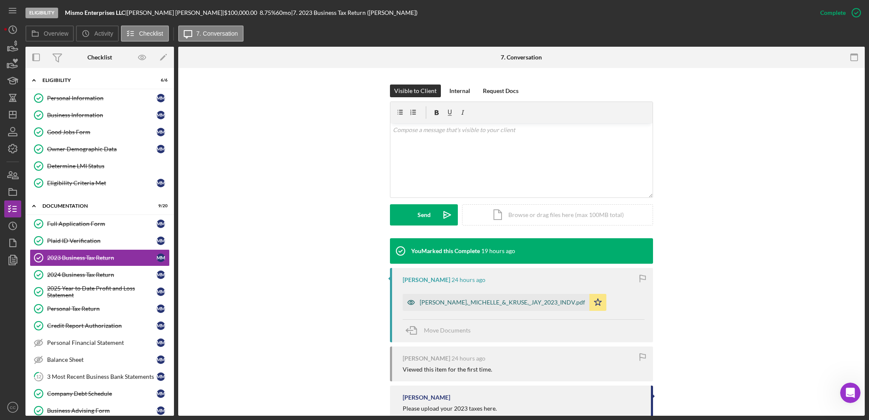
click at [496, 303] on div "[PERSON_NAME],_MICHELLE_&_KRUSE,_JAY_2023_INDV.pdf" at bounding box center [502, 302] width 165 height 7
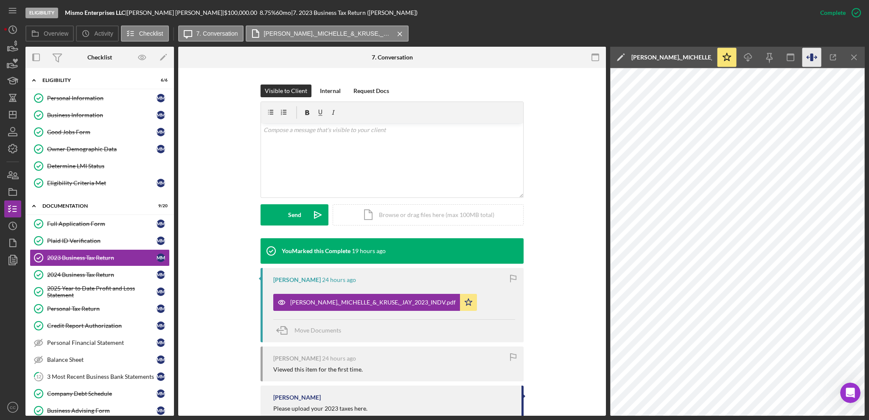
click at [651, 57] on icon "button" at bounding box center [811, 57] width 3 height 8
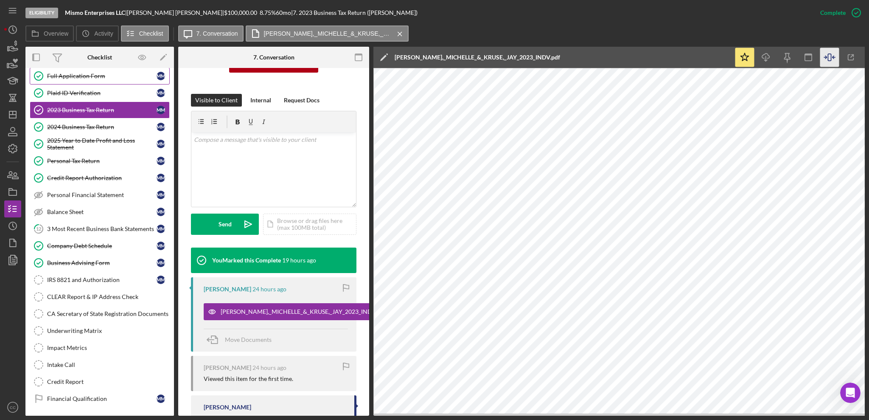
scroll to position [170, 0]
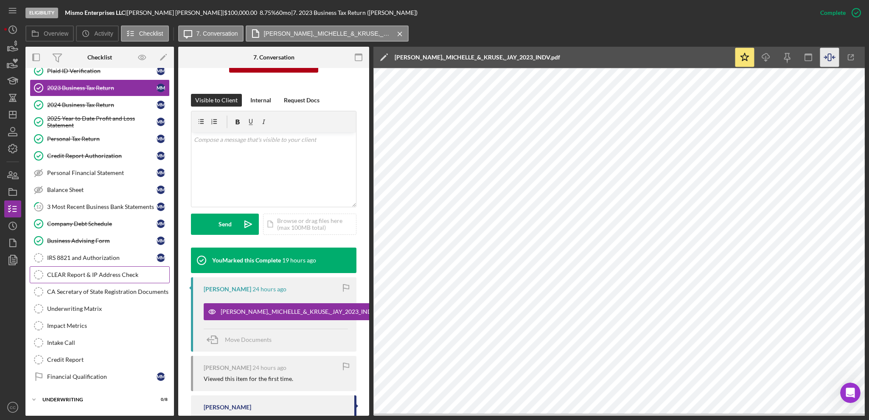
click at [81, 278] on div "CLEAR Report & IP Address Check" at bounding box center [108, 274] width 122 height 7
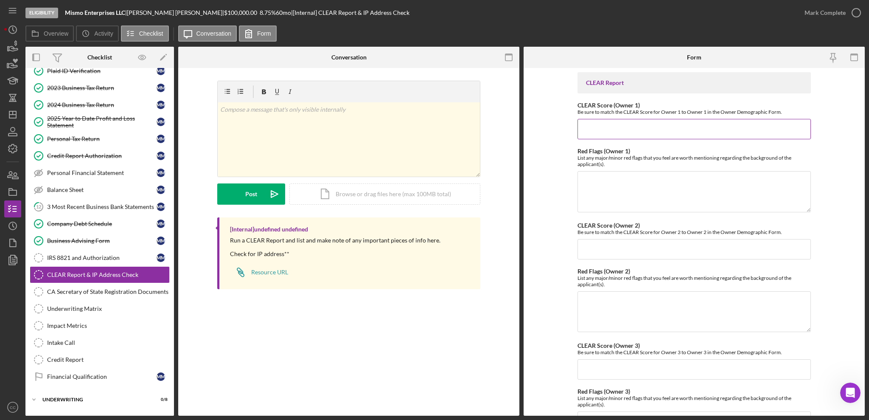
click at [605, 132] on input "CLEAR Score (Owner 1)" at bounding box center [693, 129] width 233 height 20
type input "35"
click at [636, 177] on textarea "Red Flags (Owner 1)" at bounding box center [693, 191] width 233 height 41
paste textarea "HIDTA"
type textarea "Address in HIDTA"
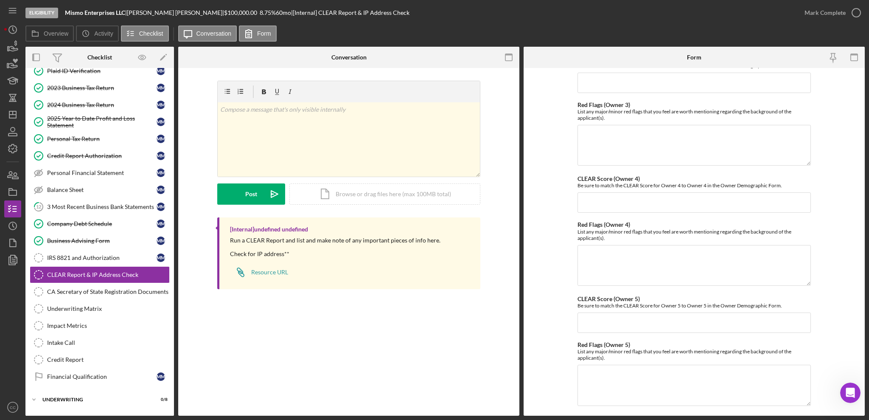
scroll to position [309, 0]
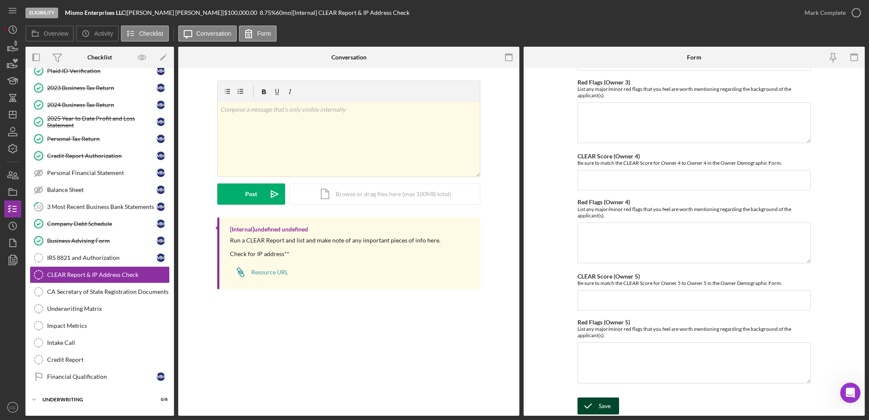
click at [600, 314] on div "Save" at bounding box center [605, 405] width 12 height 17
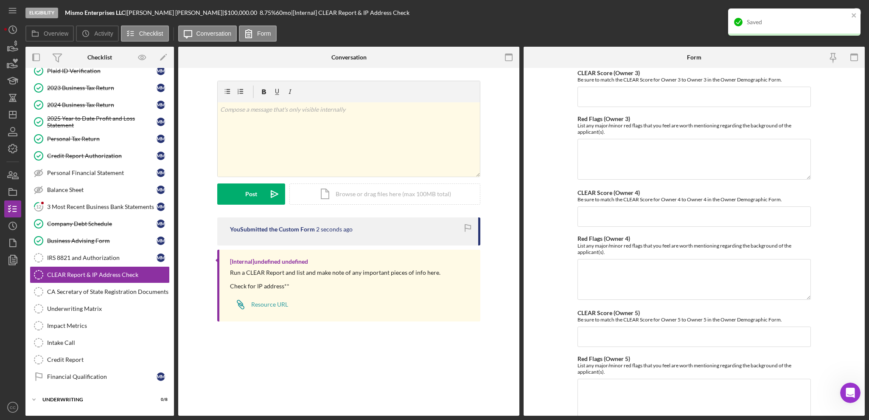
scroll to position [253, 0]
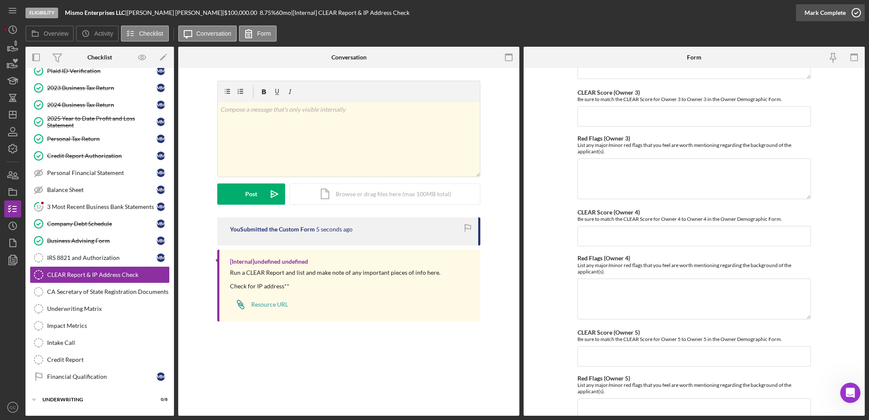
click at [651, 11] on div "Mark Complete" at bounding box center [824, 12] width 41 height 17
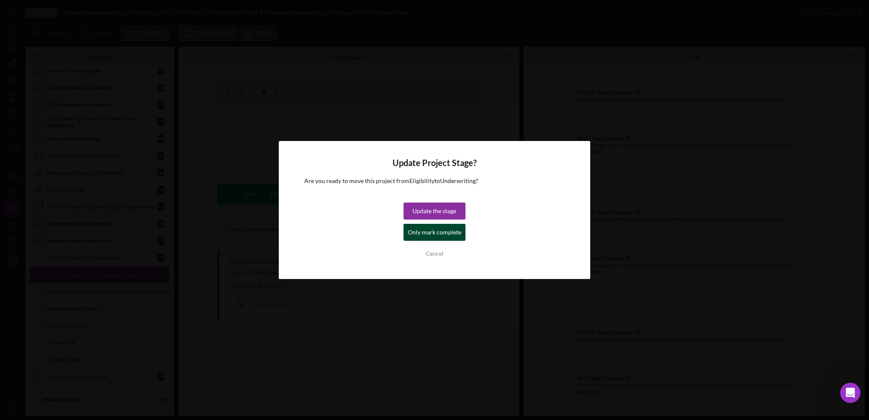
click at [440, 236] on div "Only mark complete" at bounding box center [434, 232] width 53 height 17
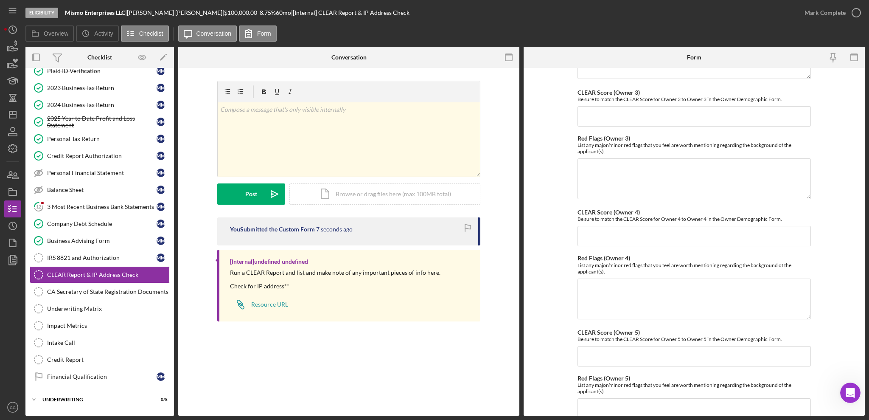
scroll to position [287, 0]
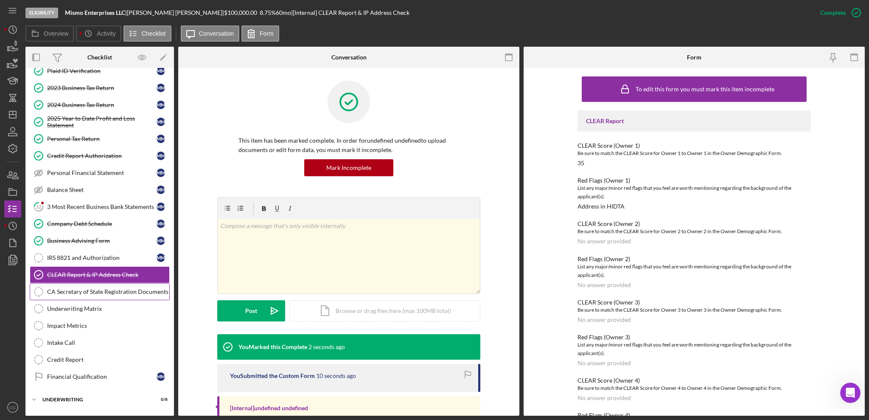
click at [101, 294] on div "CA Secretary of State Registration Documents" at bounding box center [108, 291] width 122 height 7
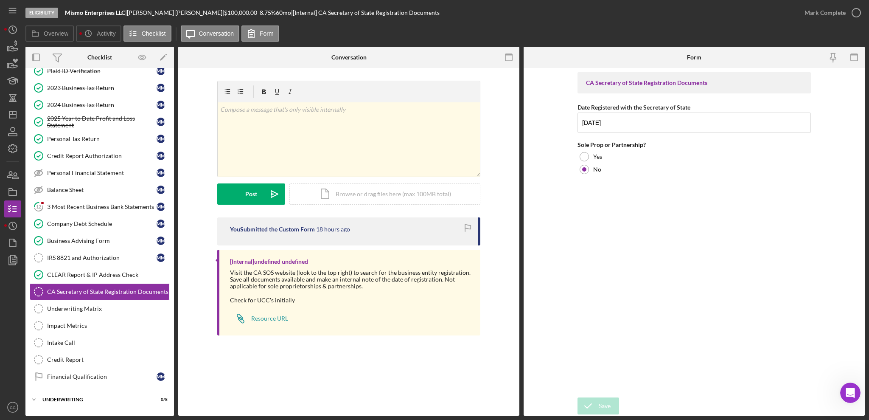
drag, startPoint x: 126, startPoint y: 13, endPoint x: 62, endPoint y: 10, distance: 65.0
click at [62, 10] on div "Eligibility Mismo Enterprises LLC | [PERSON_NAME] | $100,000.00 8.75 % 60 mo | …" at bounding box center [410, 12] width 771 height 25
copy div "Mismo Enterprises LLC"
click at [584, 156] on div at bounding box center [584, 156] width 9 height 9
click at [263, 314] on div "Resource URL" at bounding box center [269, 318] width 37 height 7
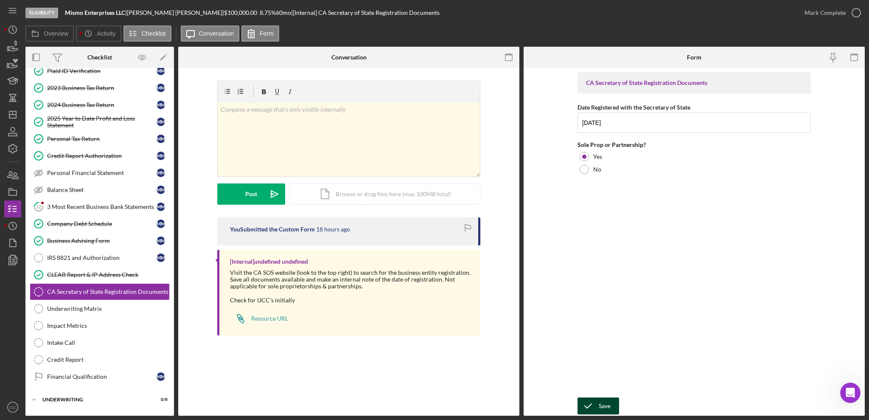
click at [599, 314] on div "Save" at bounding box center [605, 405] width 12 height 17
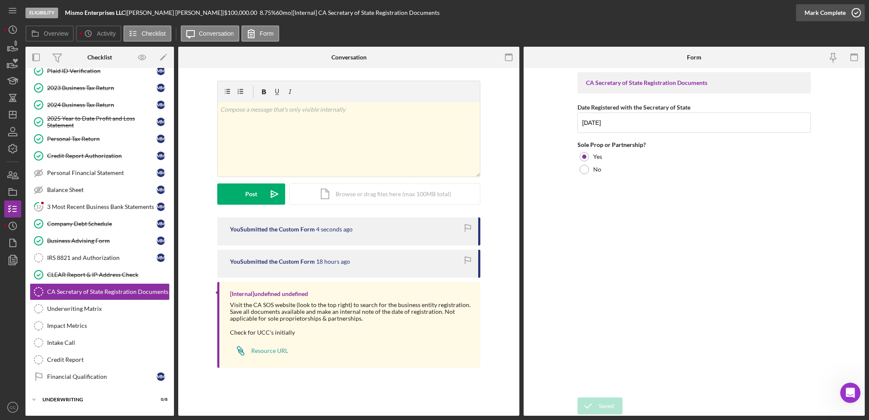
click at [651, 17] on div "Mark Complete" at bounding box center [824, 12] width 41 height 17
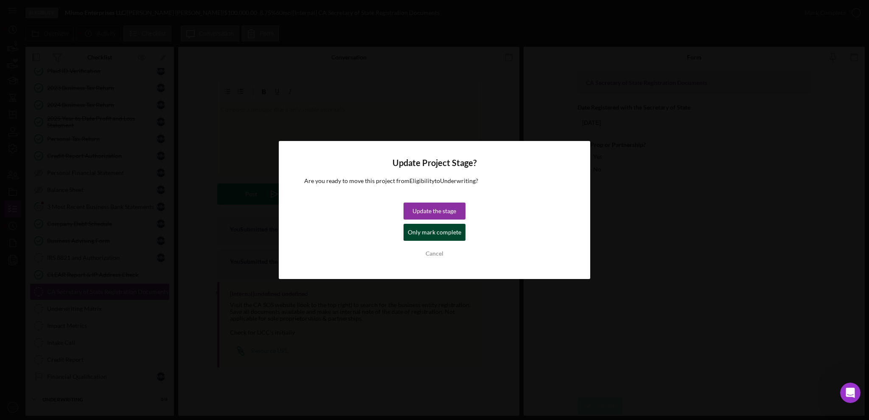
click at [441, 231] on div "Only mark complete" at bounding box center [434, 232] width 53 height 17
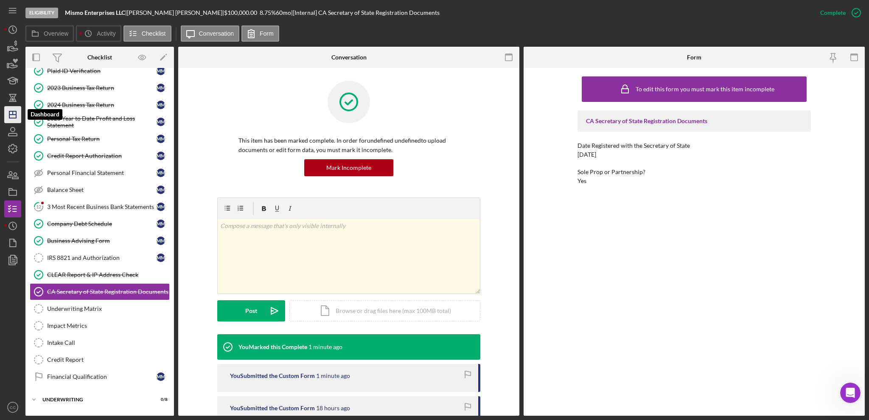
click at [13, 113] on line "button" at bounding box center [13, 112] width 0 height 3
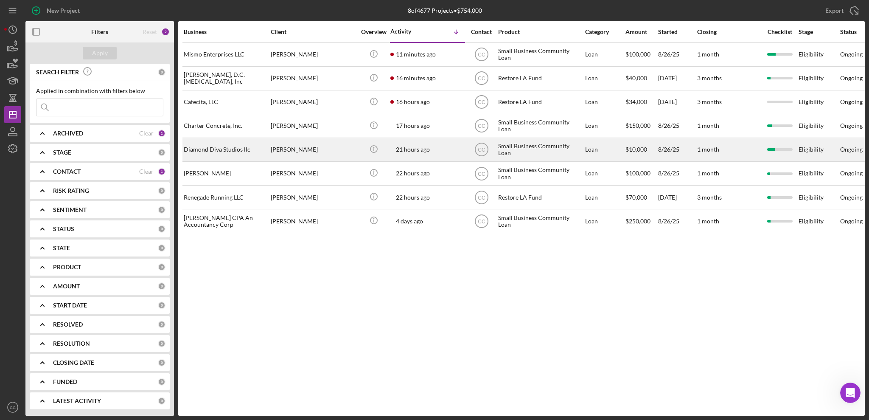
click at [328, 150] on div "[PERSON_NAME]" at bounding box center [313, 149] width 85 height 22
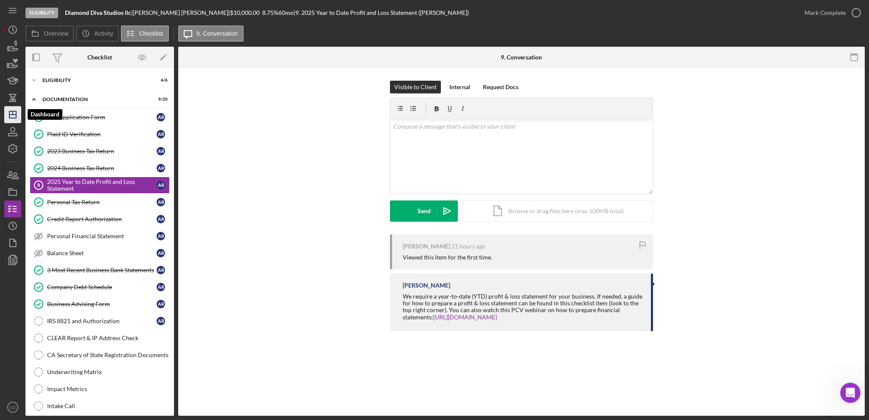
click at [14, 115] on line "button" at bounding box center [12, 115] width 7 height 0
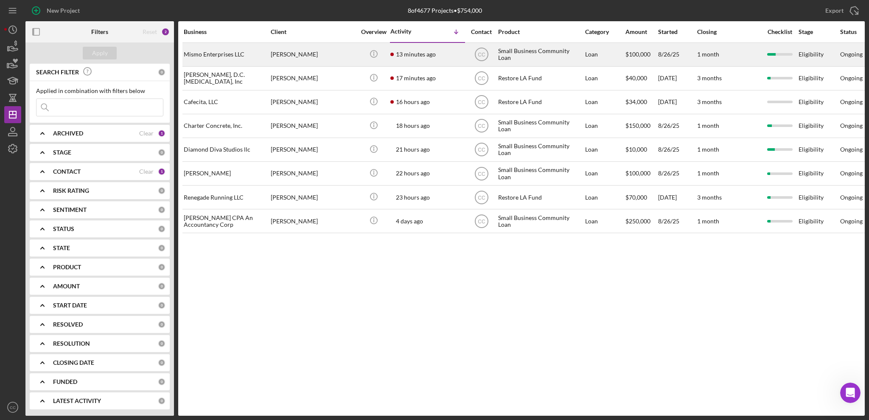
click at [335, 55] on div "[PERSON_NAME]" at bounding box center [313, 54] width 85 height 22
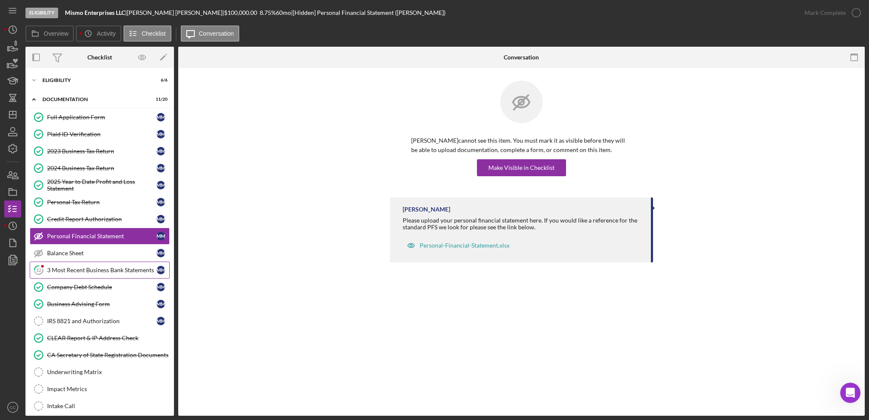
click at [103, 271] on div "3 Most Recent Business Bank Statements" at bounding box center [101, 269] width 109 height 7
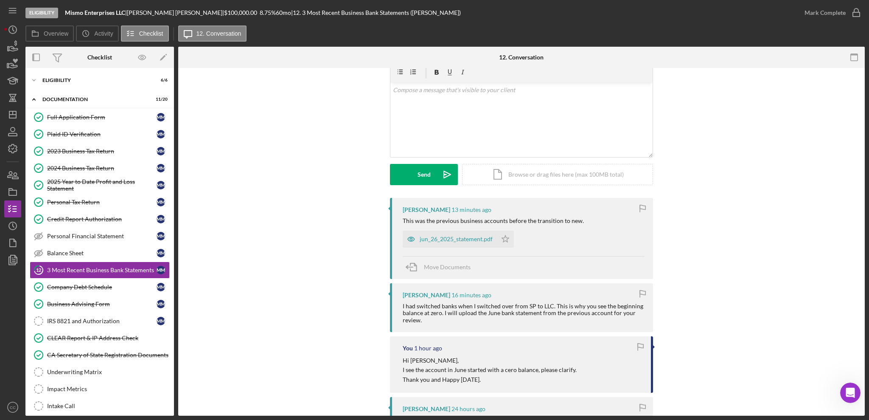
scroll to position [56, 0]
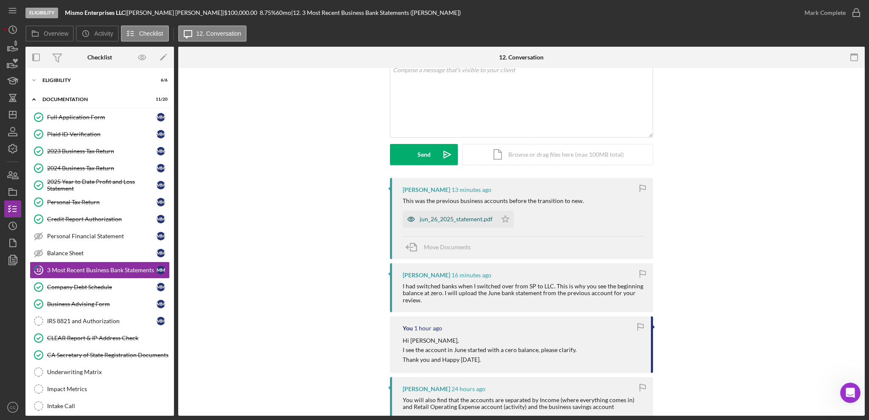
click at [464, 217] on div "jun_26_2025_statement.pdf" at bounding box center [456, 219] width 73 height 7
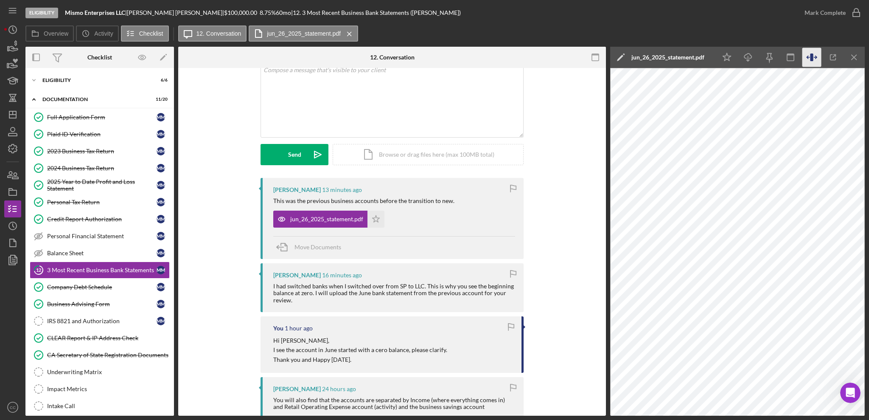
click at [651, 58] on icon "button" at bounding box center [815, 57] width 3 height 3
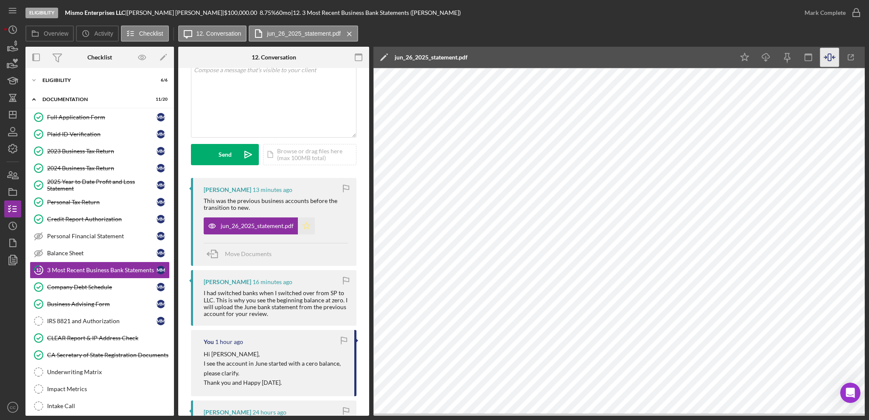
click at [305, 227] on icon "Icon/Star" at bounding box center [306, 225] width 17 height 17
click at [303, 101] on div "v Color teal Color pink Remove color Add row above Add row below Add column bef…" at bounding box center [273, 100] width 165 height 74
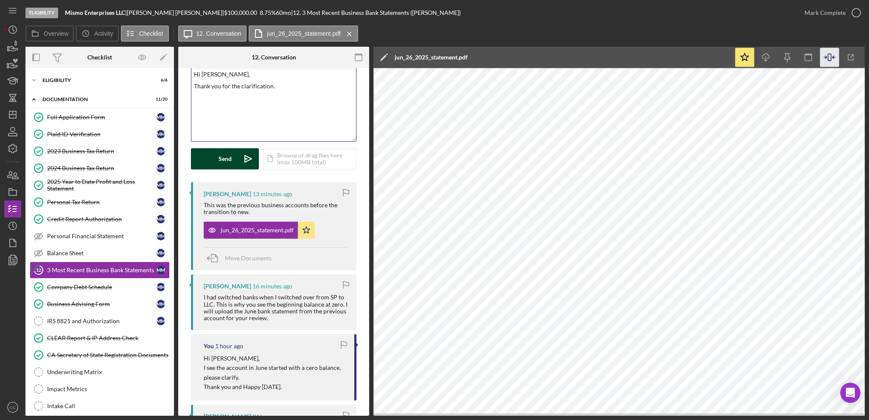
click at [232, 153] on button "Send Icon/icon-invite-send" at bounding box center [225, 158] width 68 height 21
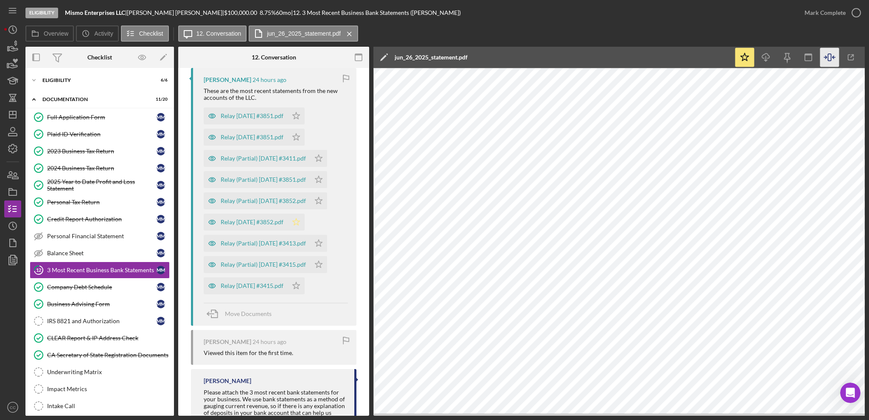
scroll to position [505, 0]
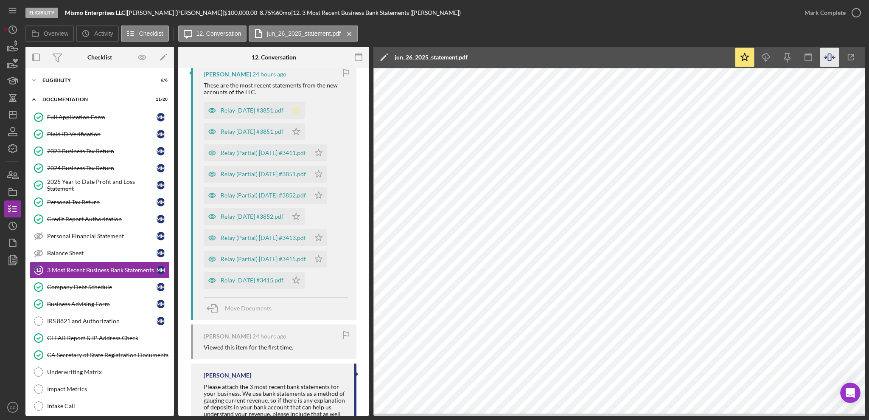
click at [305, 108] on icon "Icon/Star" at bounding box center [296, 110] width 17 height 17
click at [305, 129] on icon "Icon/Star" at bounding box center [296, 131] width 17 height 17
click at [327, 149] on icon "Icon/Star" at bounding box center [318, 152] width 17 height 17
click at [322, 174] on polygon "button" at bounding box center [318, 173] width 7 height 7
click at [327, 195] on icon "Icon/Star" at bounding box center [318, 195] width 17 height 17
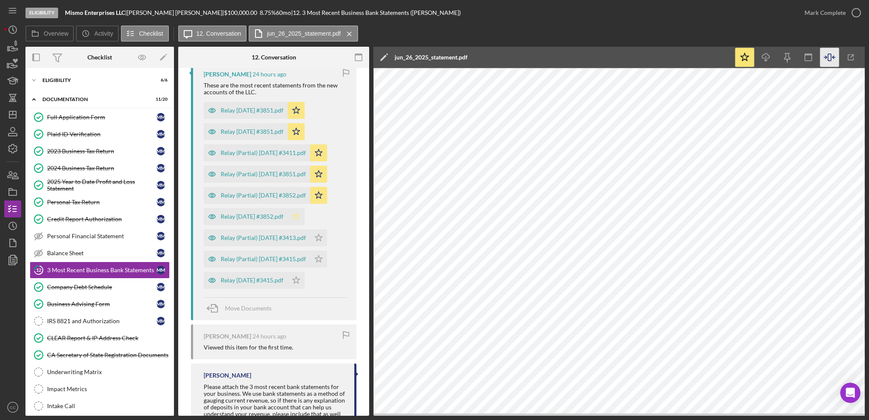
click at [305, 215] on icon "Icon/Star" at bounding box center [296, 216] width 17 height 17
click at [327, 238] on icon "Icon/Star" at bounding box center [318, 237] width 17 height 17
click at [327, 261] on icon "Icon/Star" at bounding box center [318, 258] width 17 height 17
click at [305, 283] on icon "Icon/Star" at bounding box center [296, 280] width 17 height 17
click at [651, 8] on div "Mark Complete" at bounding box center [824, 12] width 41 height 17
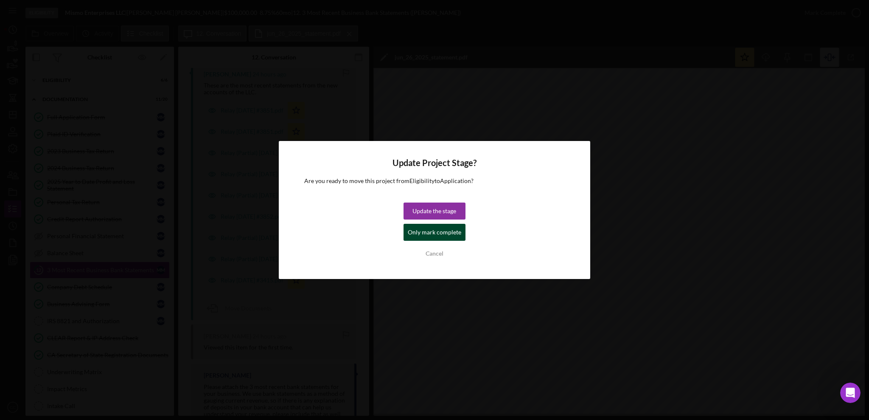
click at [451, 236] on div "Only mark complete" at bounding box center [434, 232] width 53 height 17
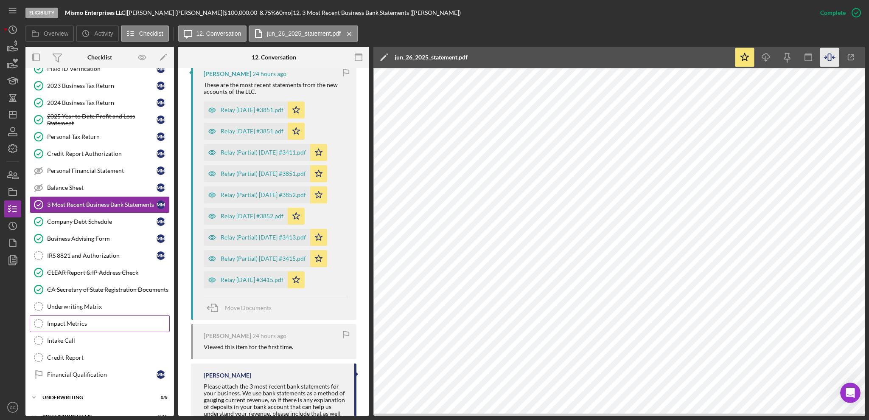
scroll to position [82, 0]
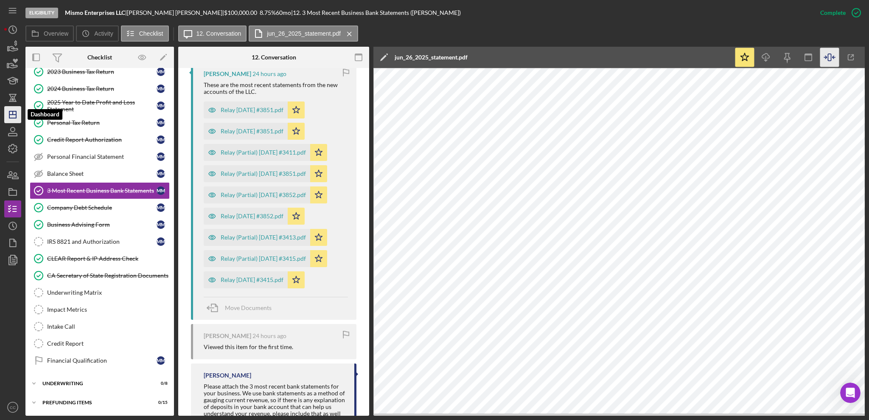
click at [14, 118] on polygon "button" at bounding box center [12, 114] width 7 height 7
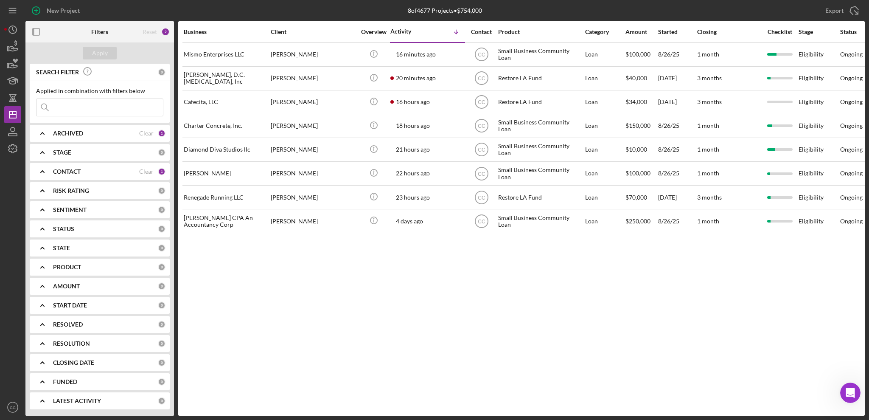
click at [415, 273] on div "Business Client Overview Activity Icon/Table Sort Arrow Contact Product Categor…" at bounding box center [521, 218] width 687 height 394
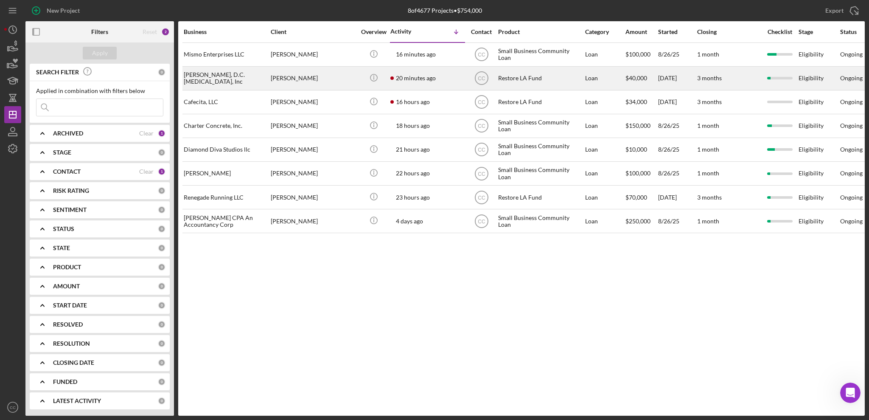
click at [337, 79] on div "[PERSON_NAME]" at bounding box center [313, 78] width 85 height 22
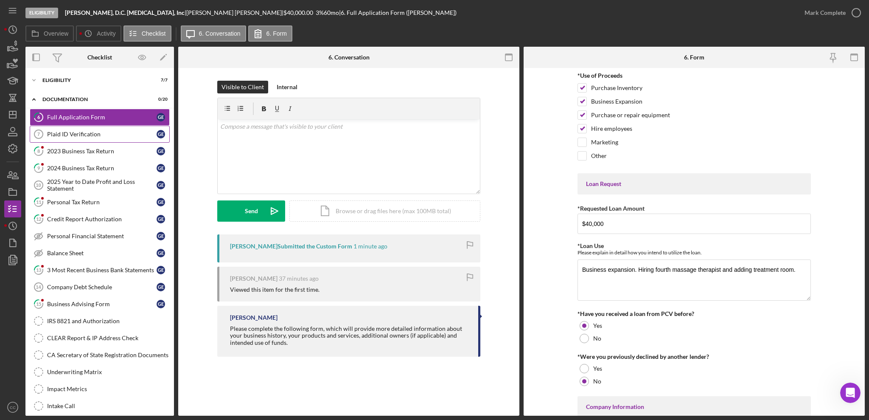
click at [99, 133] on div "Plaid ID Verification" at bounding box center [101, 134] width 109 height 7
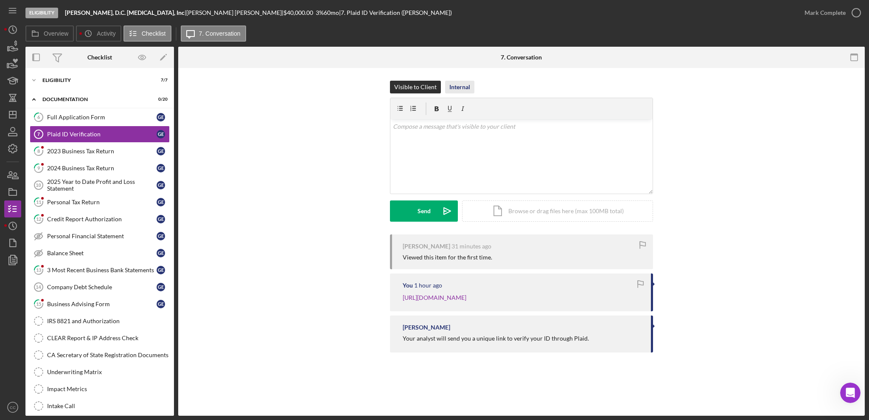
click at [460, 84] on div "Internal" at bounding box center [459, 87] width 21 height 13
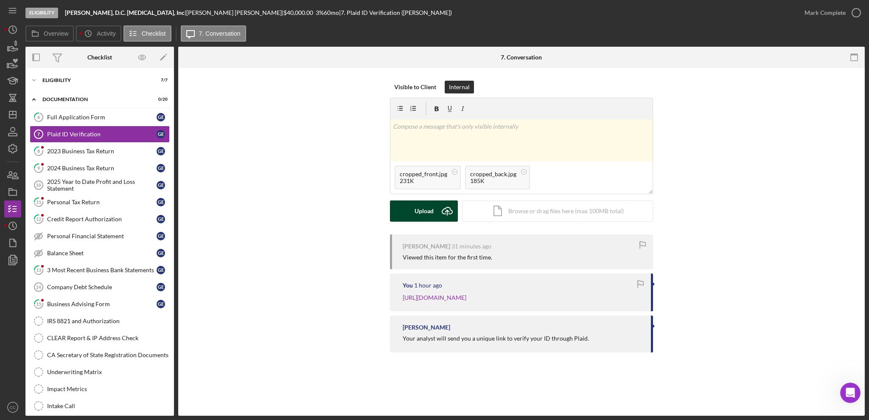
click at [428, 213] on div "Upload" at bounding box center [424, 210] width 19 height 21
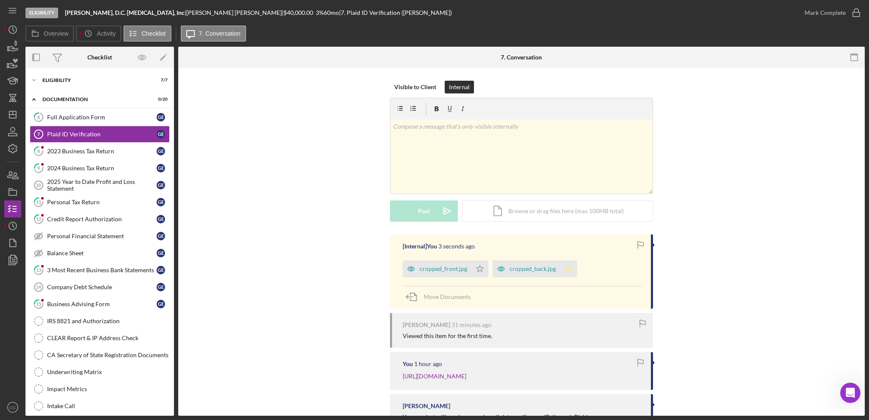
click at [566, 271] on icon "Icon/Star" at bounding box center [568, 268] width 17 height 17
click at [478, 271] on icon "Icon/Star" at bounding box center [479, 268] width 17 height 17
click at [651, 11] on icon "button" at bounding box center [856, 12] width 21 height 21
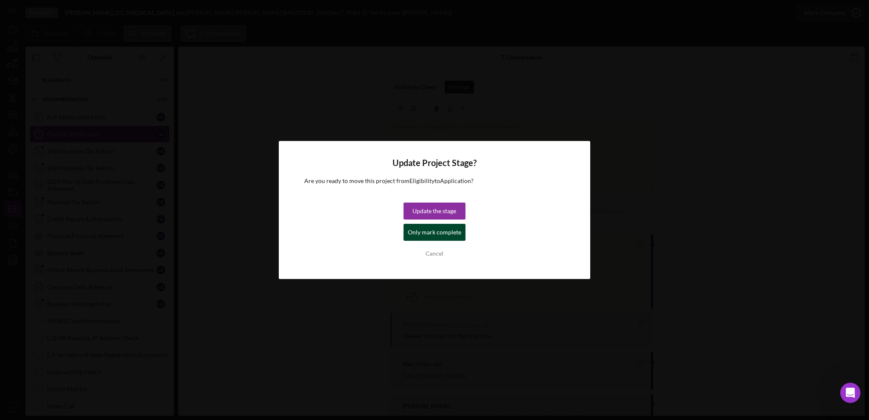
click at [438, 232] on div "Only mark complete" at bounding box center [434, 232] width 53 height 17
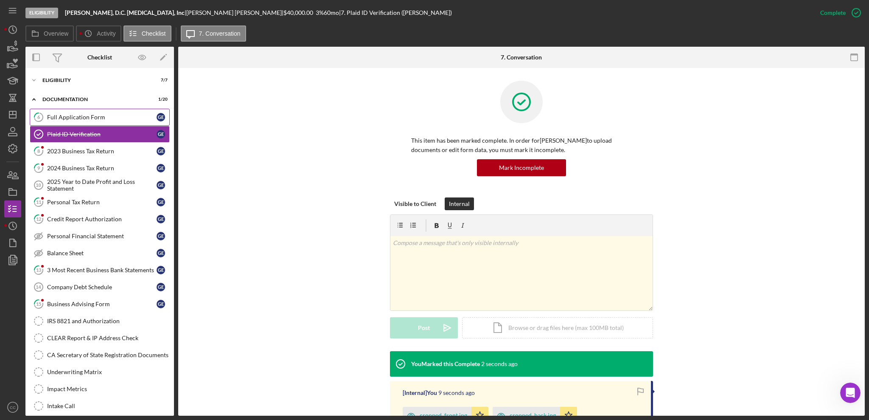
click at [70, 117] on div "Full Application Form" at bounding box center [101, 117] width 109 height 7
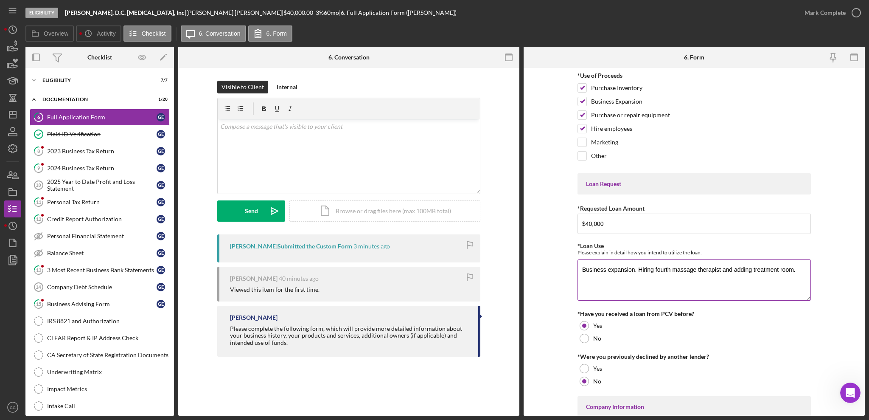
drag, startPoint x: 650, startPoint y: 272, endPoint x: 735, endPoint y: 270, distance: 84.5
click at [651, 270] on textarea "Business expansion. Hiring fourth massage therapist and adding treatment room." at bounding box center [693, 279] width 233 height 41
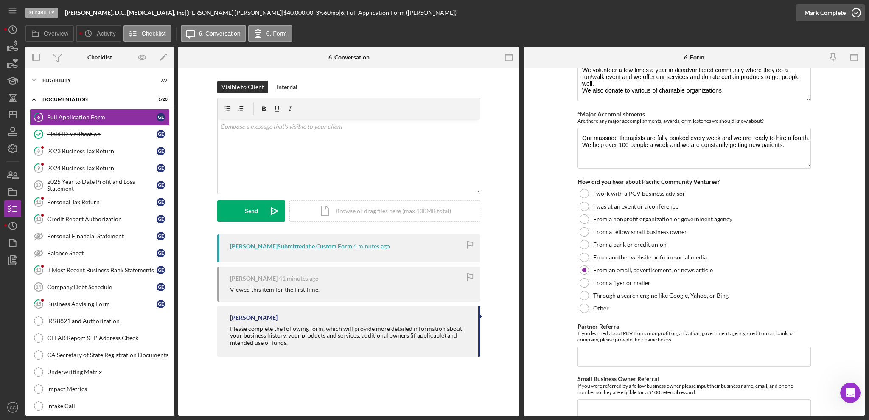
scroll to position [860, 0]
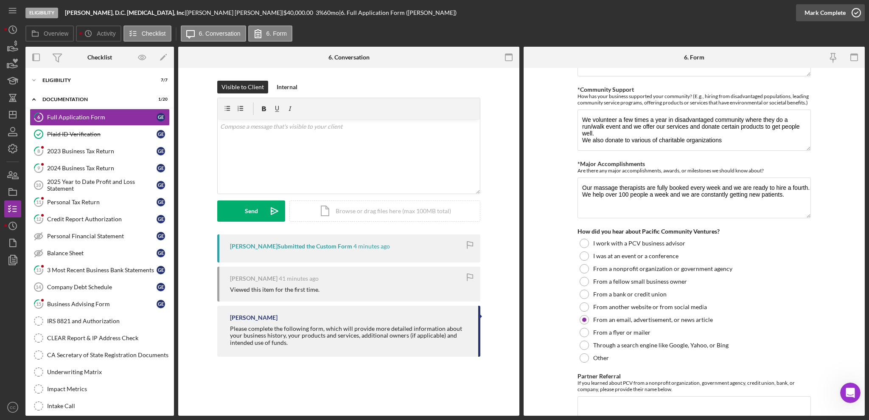
click at [651, 8] on div "Mark Complete" at bounding box center [824, 12] width 41 height 17
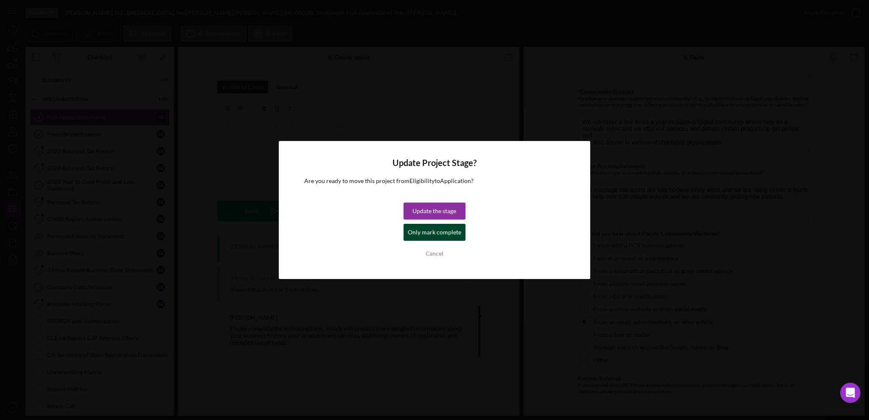
click at [440, 233] on div "Only mark complete" at bounding box center [434, 232] width 53 height 17
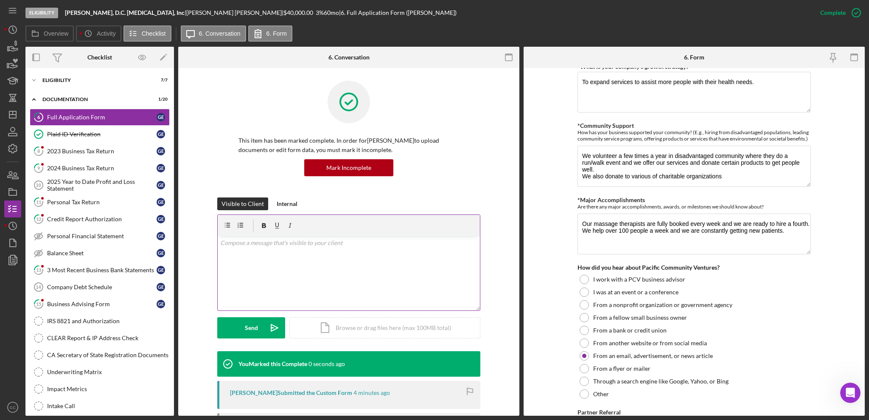
scroll to position [894, 0]
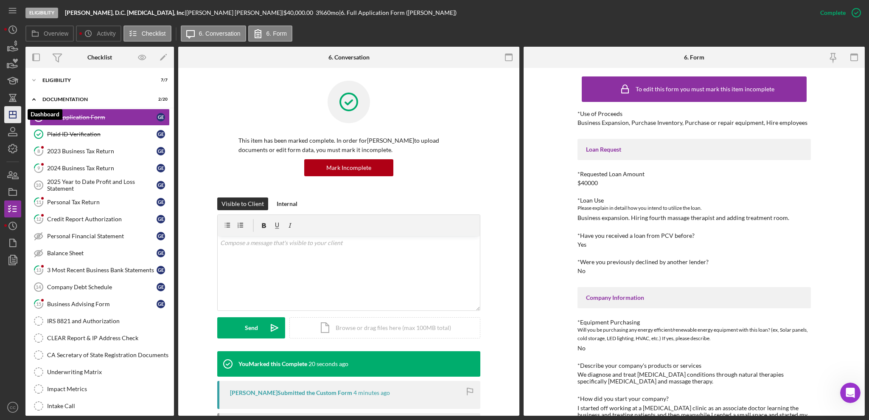
click at [14, 117] on icon "Icon/Dashboard" at bounding box center [12, 114] width 21 height 21
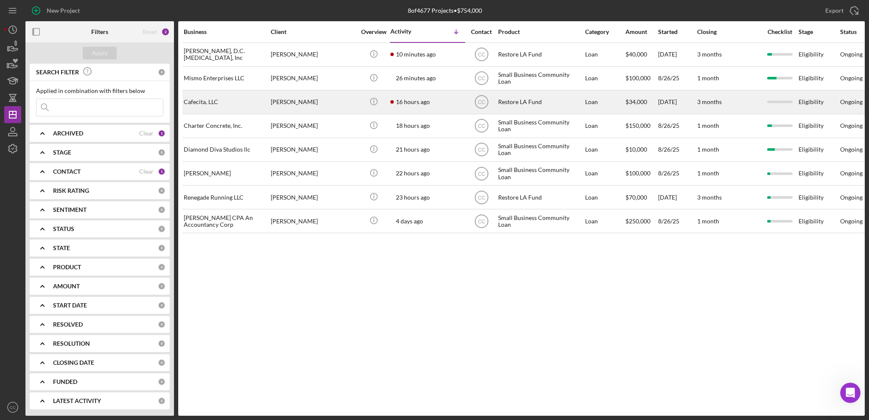
click at [335, 102] on div "[PERSON_NAME]" at bounding box center [313, 102] width 85 height 22
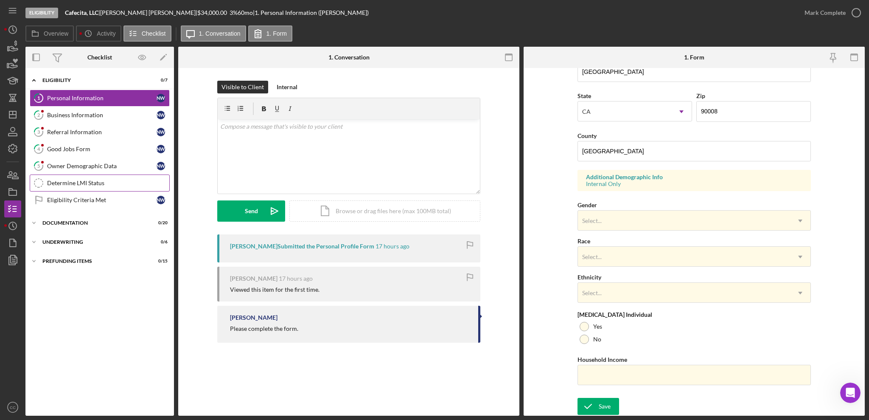
scroll to position [219, 0]
click at [98, 167] on div "Owner Demographic Data" at bounding box center [101, 166] width 109 height 7
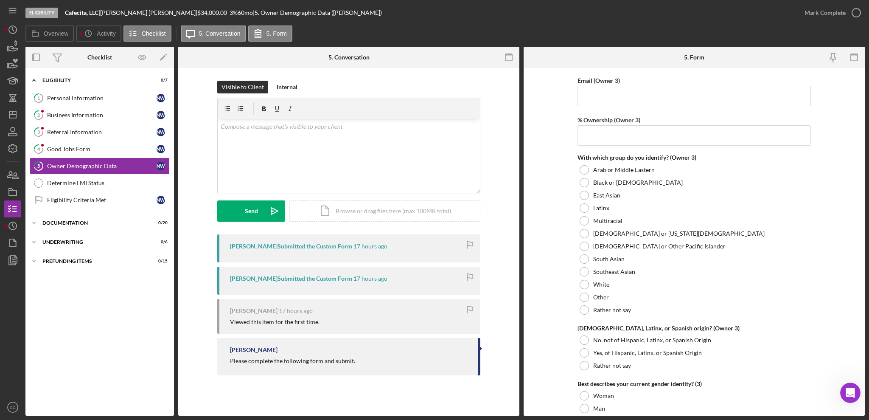
scroll to position [1697, 0]
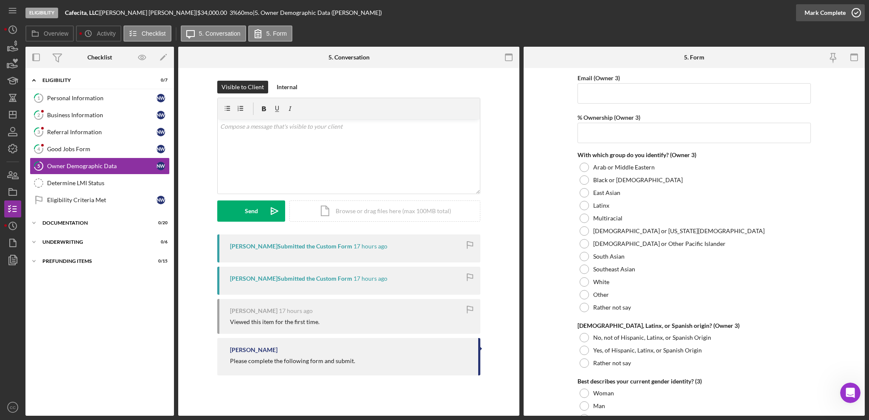
click at [651, 12] on div "Mark Complete" at bounding box center [824, 12] width 41 height 17
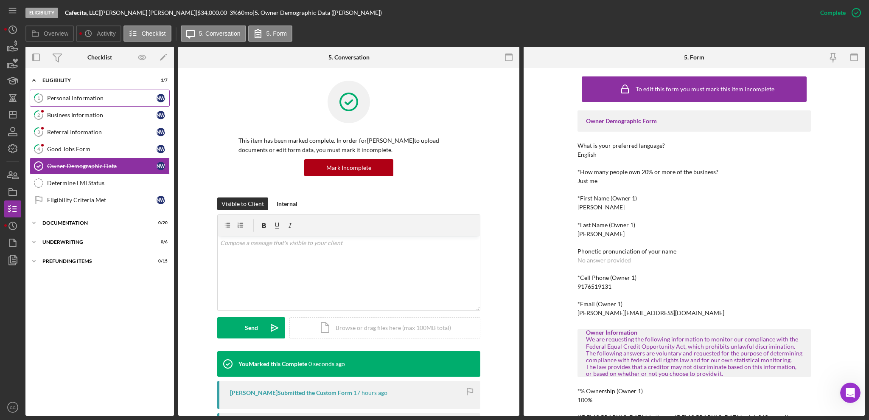
click at [66, 98] on div "Personal Information" at bounding box center [101, 98] width 109 height 7
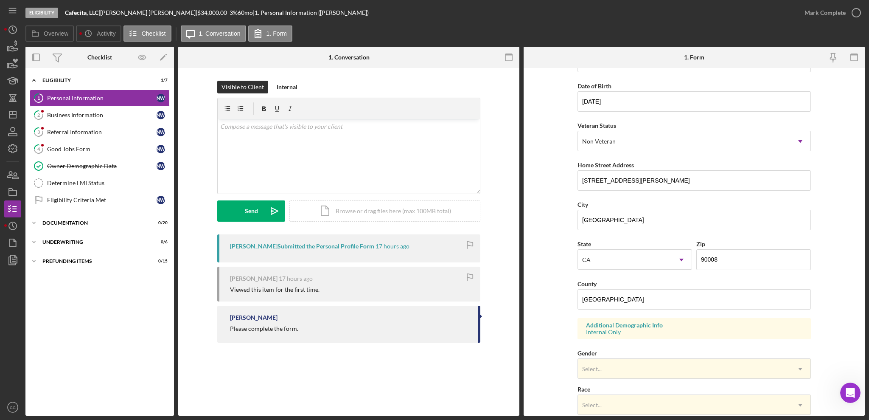
scroll to position [219, 0]
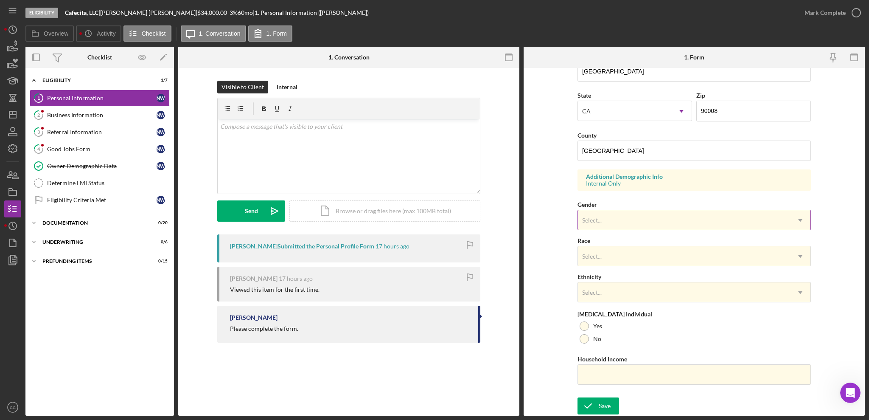
click at [651, 221] on div "Select..." at bounding box center [684, 220] width 212 height 20
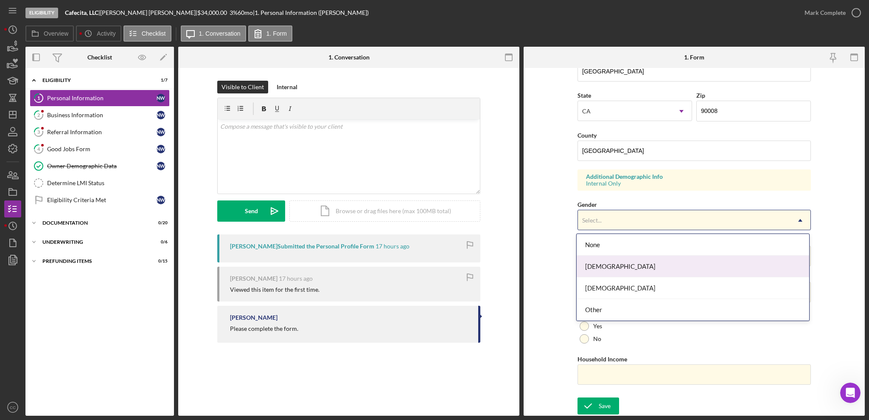
click at [613, 267] on div "[DEMOGRAPHIC_DATA]" at bounding box center [693, 266] width 233 height 22
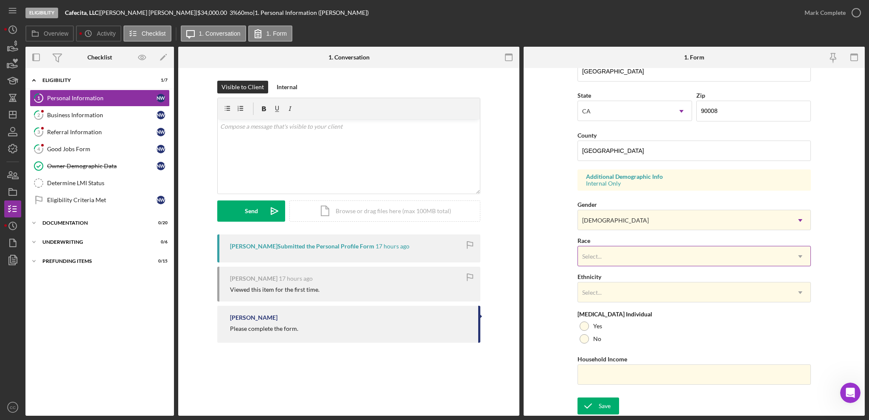
click at [622, 256] on div "Select..." at bounding box center [684, 257] width 212 height 20
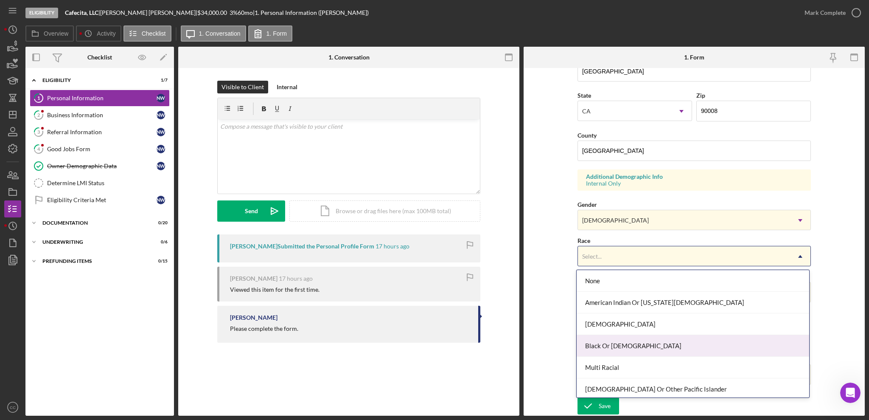
scroll to position [46, 0]
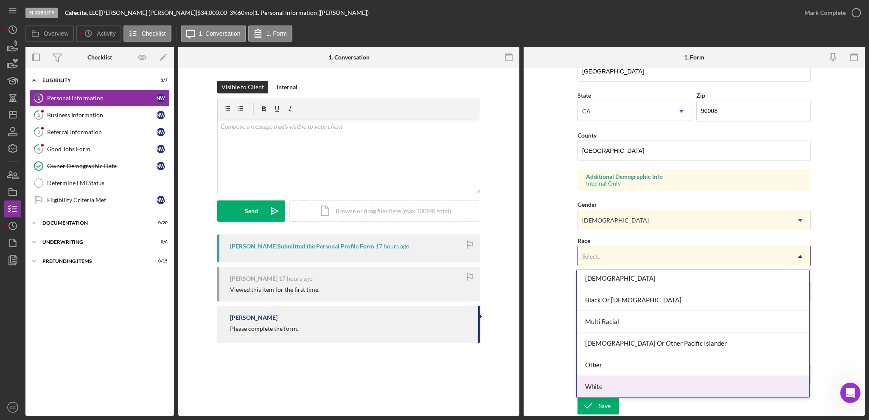
click at [608, 314] on div "White" at bounding box center [693, 387] width 233 height 22
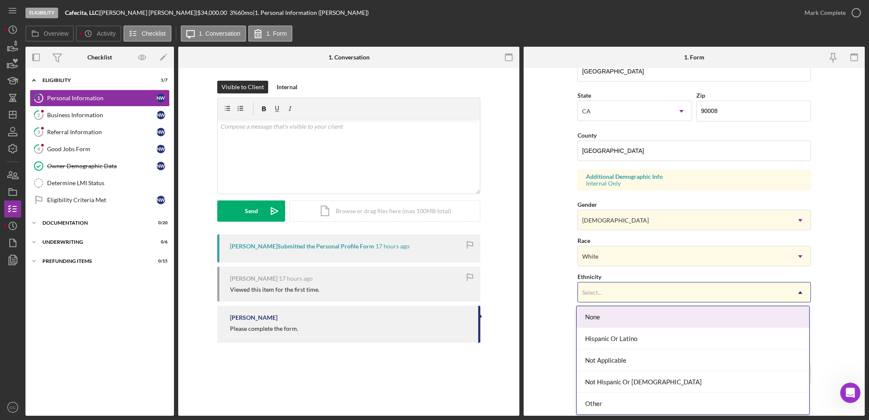
click at [651, 292] on div "Select..." at bounding box center [684, 293] width 212 height 20
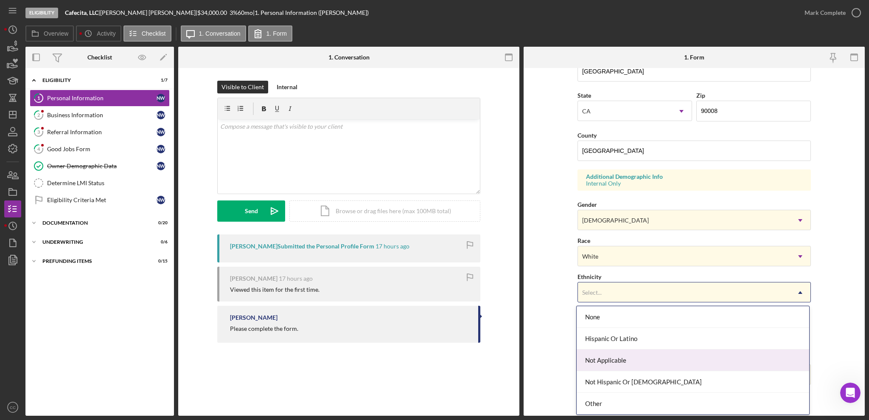
click at [618, 314] on div "Not Applicable" at bounding box center [693, 360] width 233 height 22
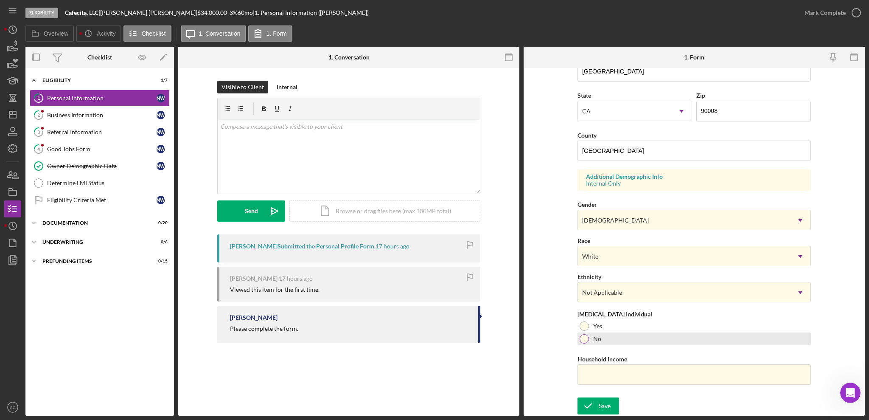
click at [585, 314] on div at bounding box center [584, 338] width 9 height 9
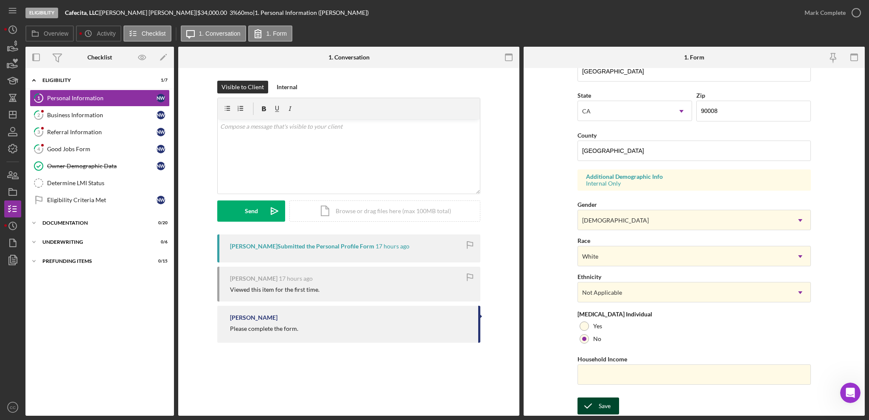
click at [601, 314] on div "Save" at bounding box center [605, 405] width 12 height 17
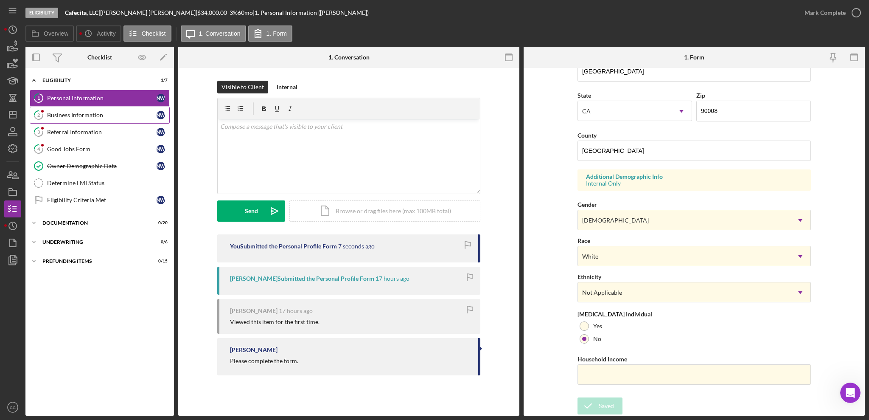
click at [73, 116] on div "Business Information" at bounding box center [101, 115] width 109 height 7
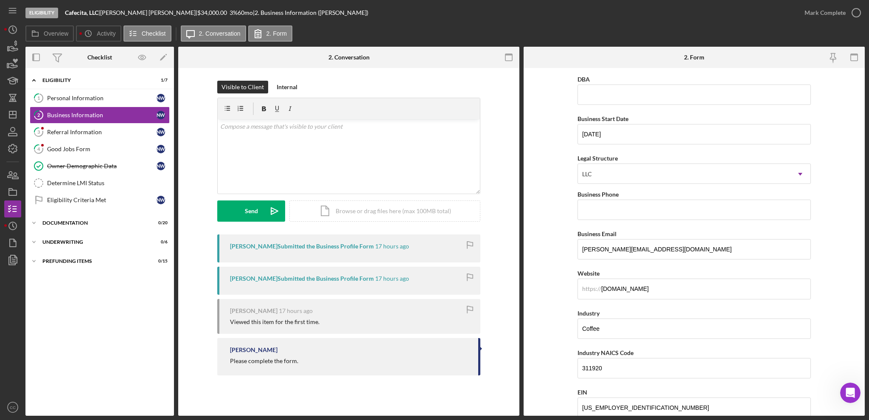
scroll to position [56, 0]
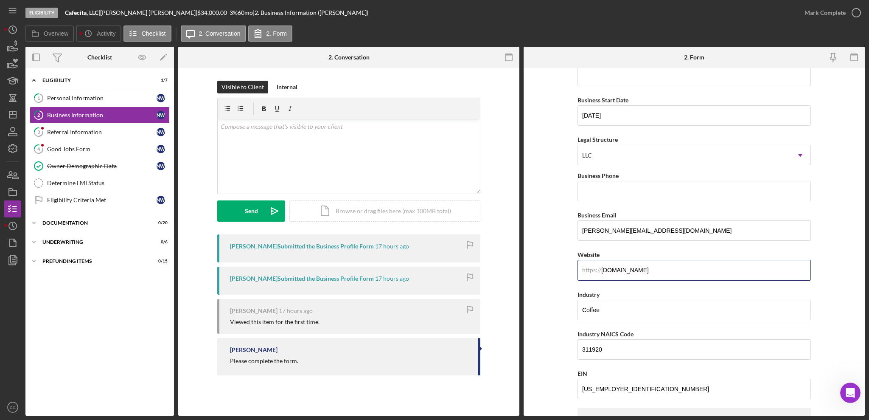
drag, startPoint x: 667, startPoint y: 272, endPoint x: 567, endPoint y: 272, distance: 99.7
click at [567, 272] on form "Business Name Cafecita, LLC DBA Business Start Date [DATE] Legal Structure LLC …" at bounding box center [694, 242] width 341 height 348
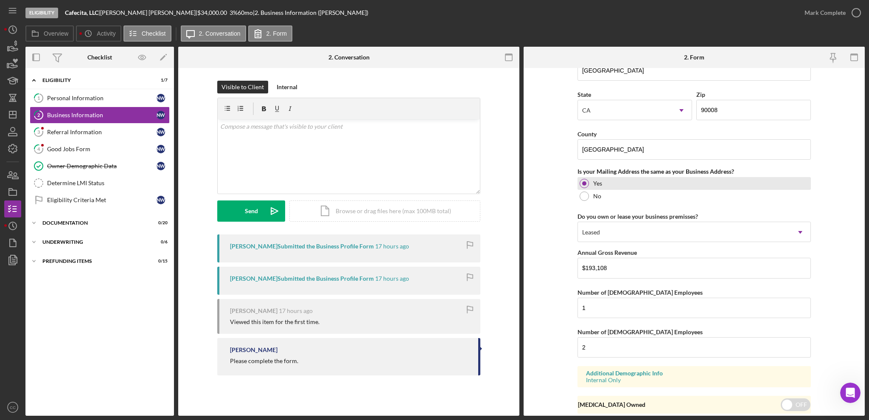
scroll to position [594, 0]
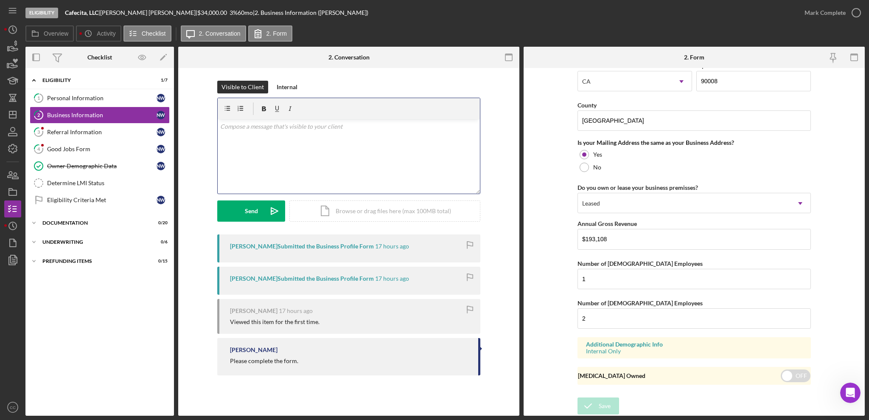
click at [282, 147] on div "v Color teal Color pink Remove color Add row above Add row below Add column bef…" at bounding box center [349, 156] width 262 height 74
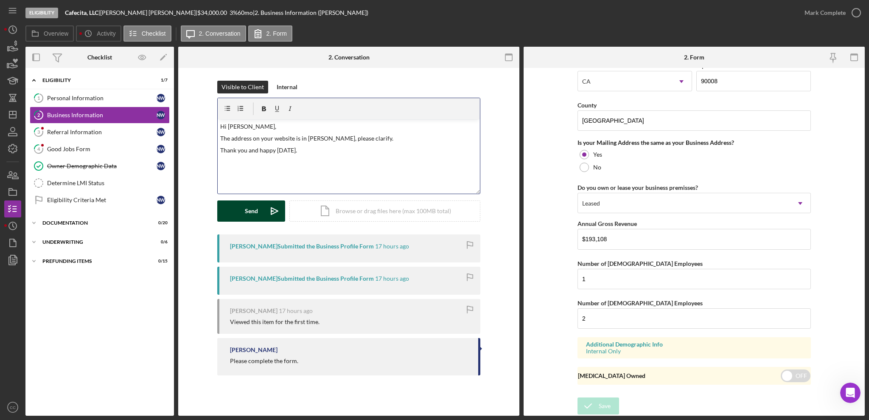
click at [260, 208] on button "Send Icon/icon-invite-send" at bounding box center [251, 210] width 68 height 21
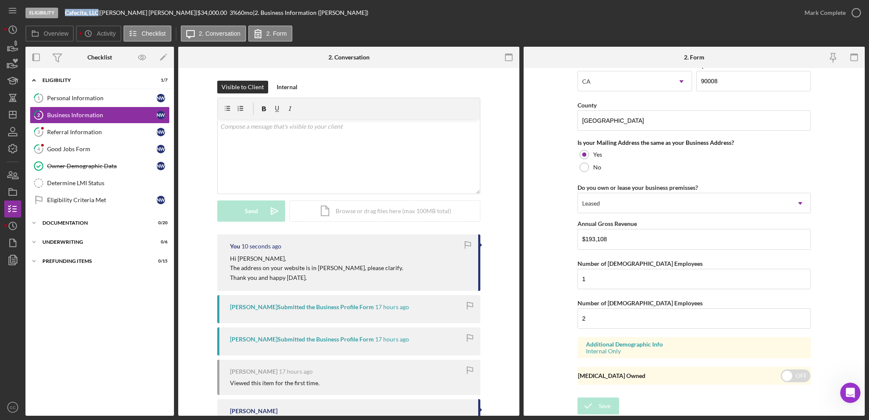
drag, startPoint x: 99, startPoint y: 12, endPoint x: 67, endPoint y: 11, distance: 32.3
click at [67, 11] on b "Cafecita, LLC" at bounding box center [82, 12] width 34 height 7
copy b "Cafecita, LLC"
drag, startPoint x: 142, startPoint y: 13, endPoint x: 106, endPoint y: 13, distance: 35.2
click at [106, 13] on div "[PERSON_NAME] |" at bounding box center [148, 12] width 97 height 7
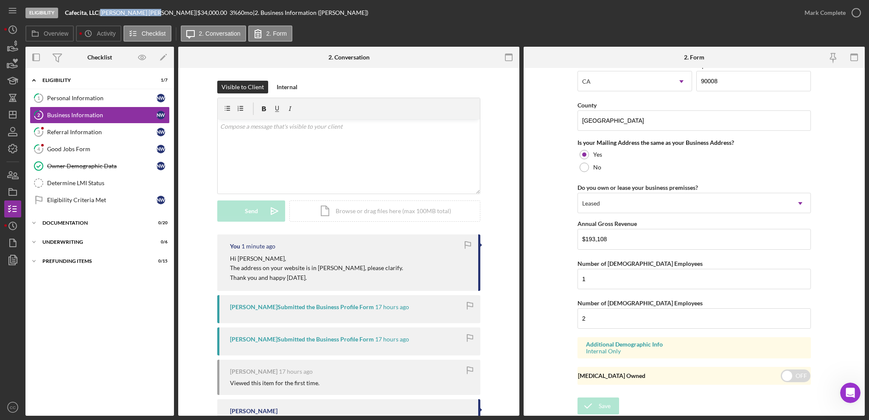
copy div "[PERSON_NAME]"
click at [86, 99] on div "Personal Information" at bounding box center [101, 98] width 109 height 7
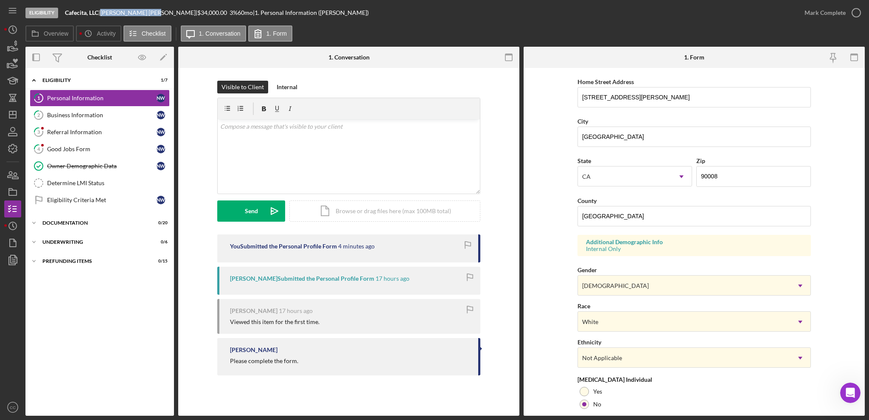
scroll to position [219, 0]
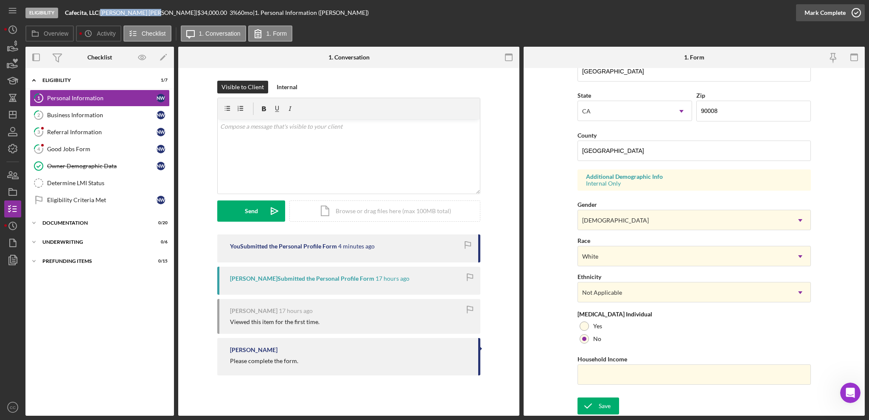
click at [651, 12] on div "Mark Complete" at bounding box center [824, 12] width 41 height 17
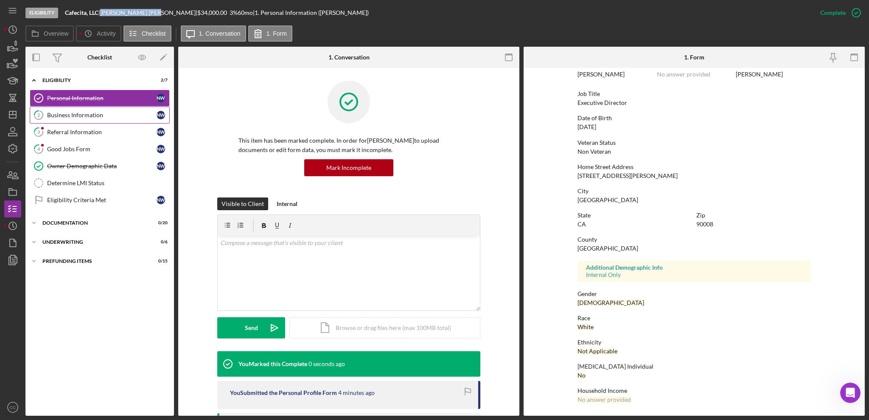
scroll to position [48, 0]
click at [109, 118] on div "Business Information" at bounding box center [101, 115] width 109 height 7
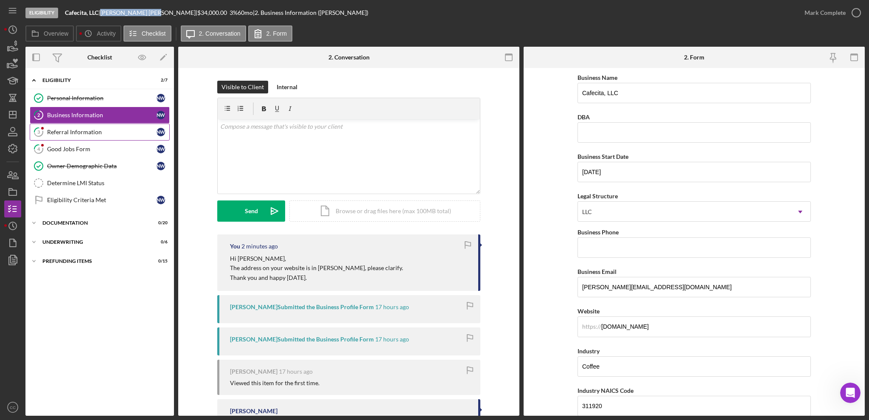
click at [73, 137] on link "3 Referral Information N W" at bounding box center [100, 131] width 140 height 17
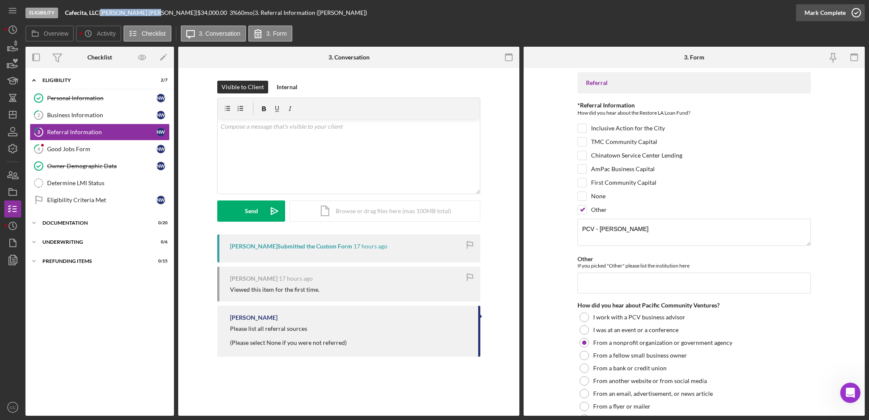
click at [651, 17] on div "Mark Complete" at bounding box center [824, 12] width 41 height 17
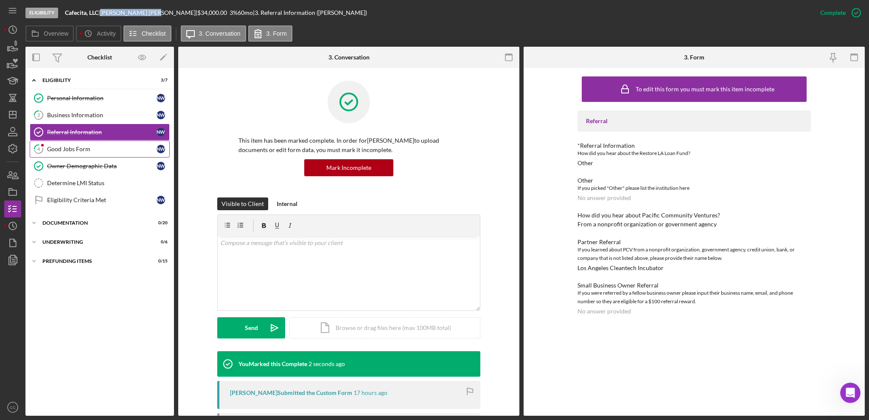
click at [64, 154] on link "4 Good Jobs Form N W" at bounding box center [100, 148] width 140 height 17
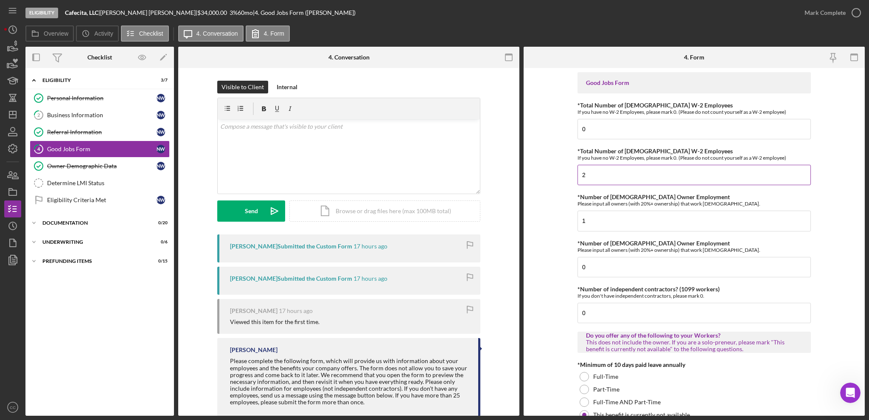
click at [648, 173] on input "2" at bounding box center [693, 175] width 233 height 20
click at [631, 222] on input "1" at bounding box center [693, 220] width 233 height 20
click at [616, 265] on input "0" at bounding box center [693, 267] width 233 height 20
click at [625, 314] on input "0" at bounding box center [693, 313] width 233 height 20
click at [651, 9] on circle "button" at bounding box center [856, 12] width 8 height 8
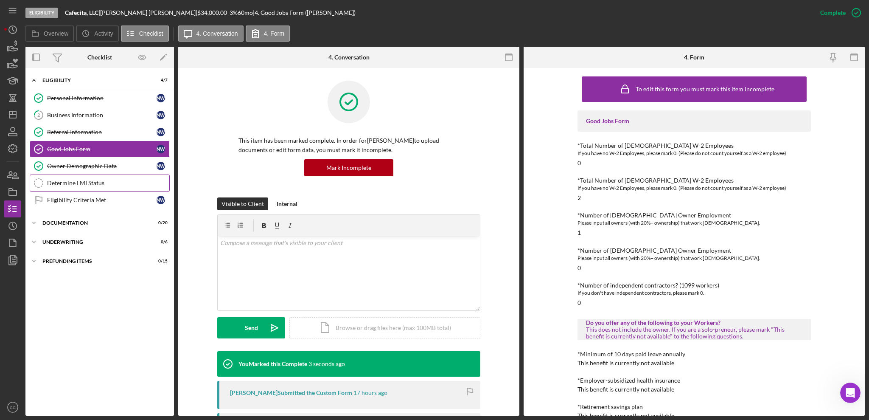
click at [103, 182] on div "Determine LMI Status" at bounding box center [108, 182] width 122 height 7
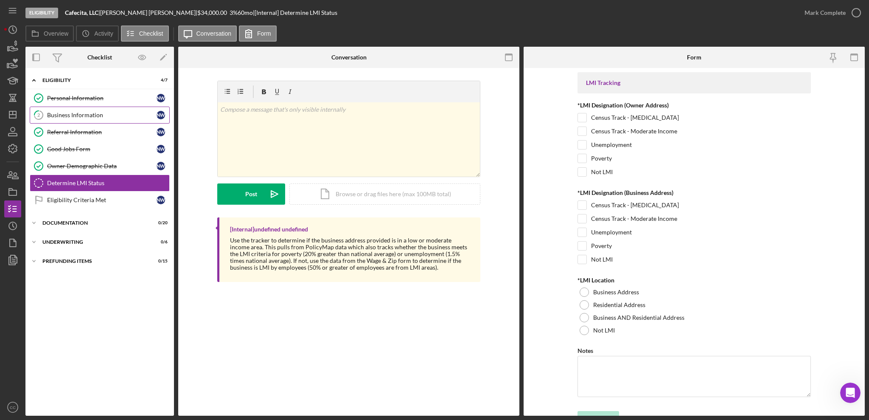
click at [73, 112] on div "Business Information" at bounding box center [101, 115] width 109 height 7
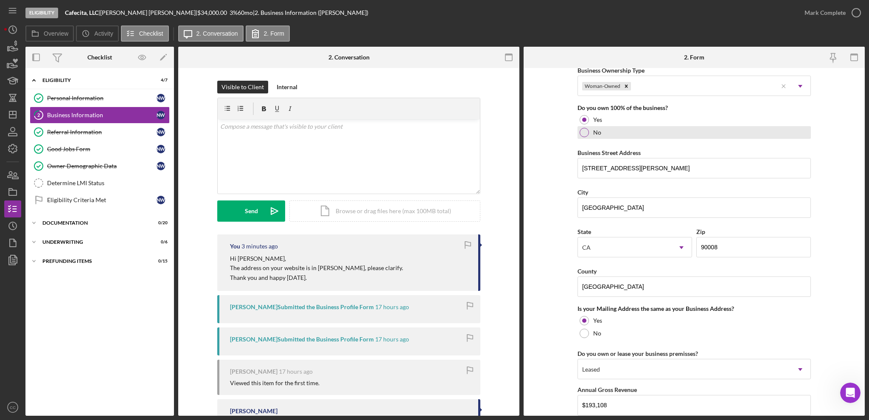
scroll to position [452, 0]
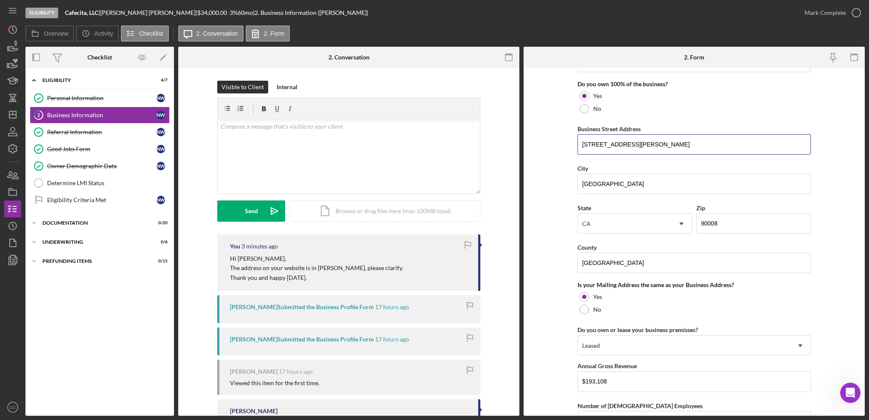
drag, startPoint x: 671, startPoint y: 146, endPoint x: 483, endPoint y: 149, distance: 187.6
click at [483, 149] on div "Overview Internal Workflow Stage Eligibility Icon/Dropdown Arrow Archive (can u…" at bounding box center [444, 231] width 839 height 369
click at [637, 178] on input "[GEOGRAPHIC_DATA]" at bounding box center [693, 184] width 233 height 20
click at [77, 95] on div "Personal Information" at bounding box center [101, 98] width 109 height 7
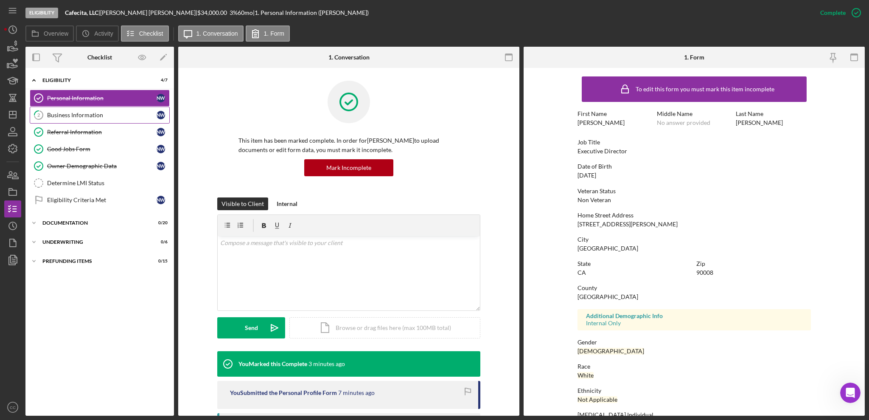
click at [91, 116] on div "Business Information" at bounding box center [101, 115] width 109 height 7
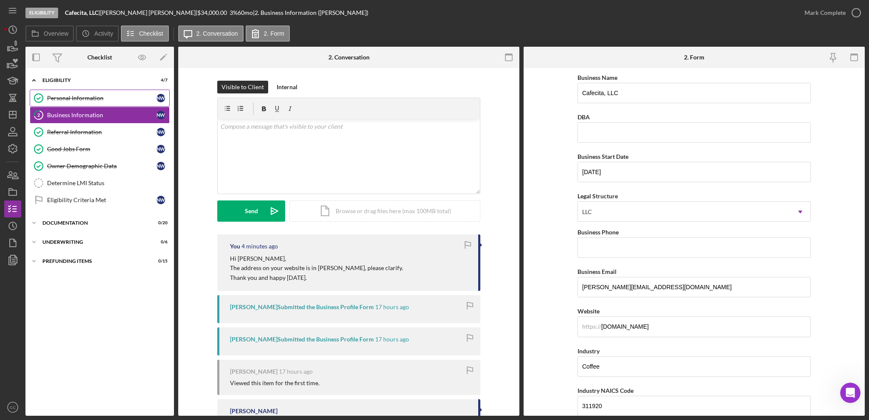
click at [63, 98] on div "Personal Information" at bounding box center [101, 98] width 109 height 7
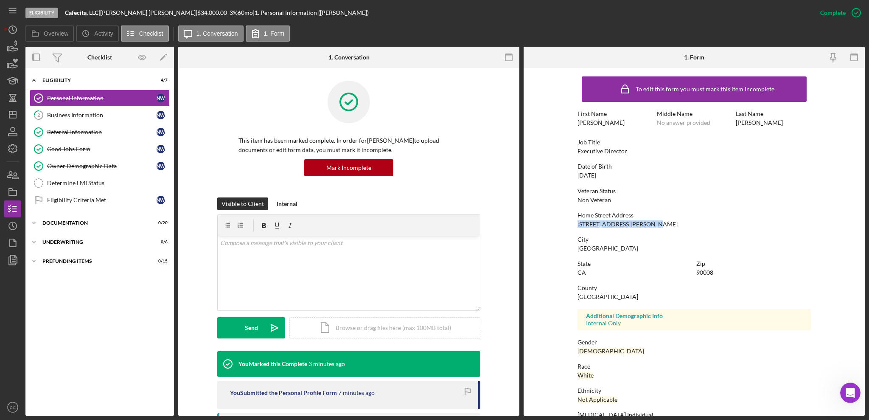
drag, startPoint x: 653, startPoint y: 221, endPoint x: 567, endPoint y: 221, distance: 86.1
click at [567, 221] on form "To edit this form you must mark this item incomplete First Name [PERSON_NAME] M…" at bounding box center [694, 242] width 341 height 348
copy div "[STREET_ADDRESS][PERSON_NAME]"
click at [85, 183] on div "Determine LMI Status" at bounding box center [108, 182] width 122 height 7
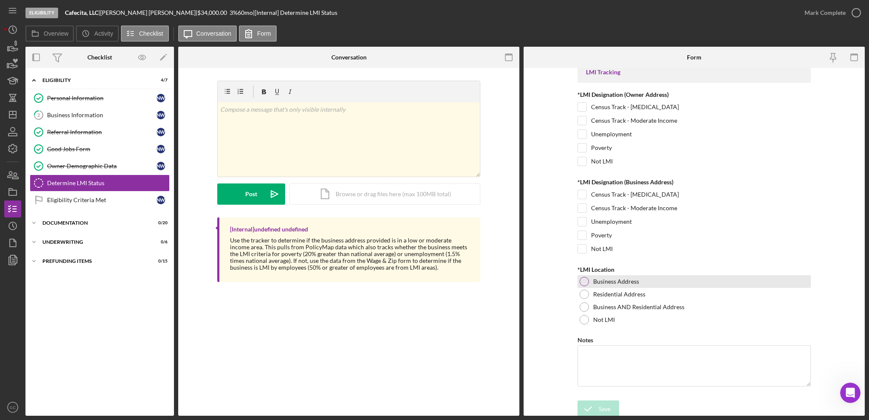
scroll to position [14, 0]
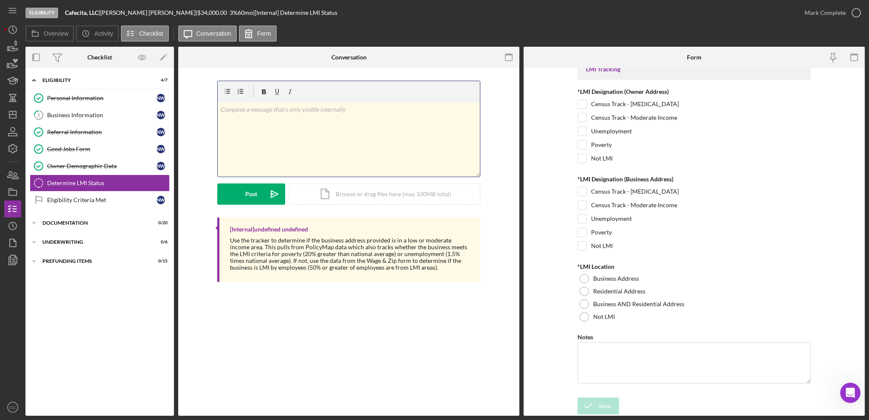
click at [315, 120] on div "v Color teal Color pink Remove color Add row above Add row below Add column bef…" at bounding box center [349, 139] width 262 height 74
click at [64, 95] on div "Personal Information" at bounding box center [101, 98] width 109 height 7
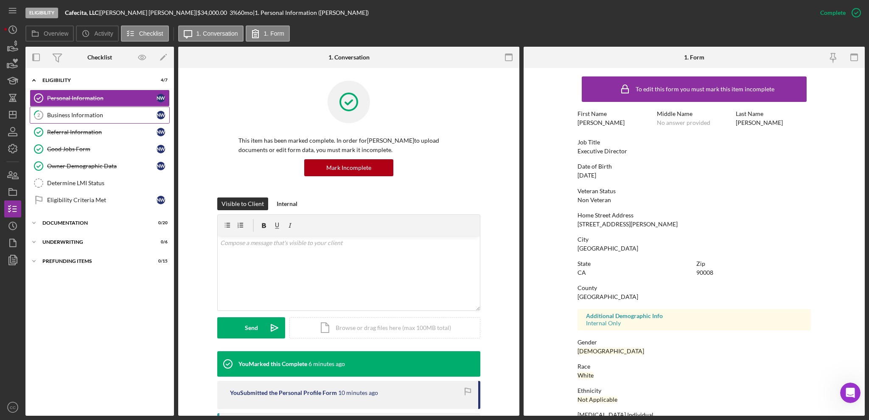
click at [79, 115] on div "Business Information" at bounding box center [101, 115] width 109 height 7
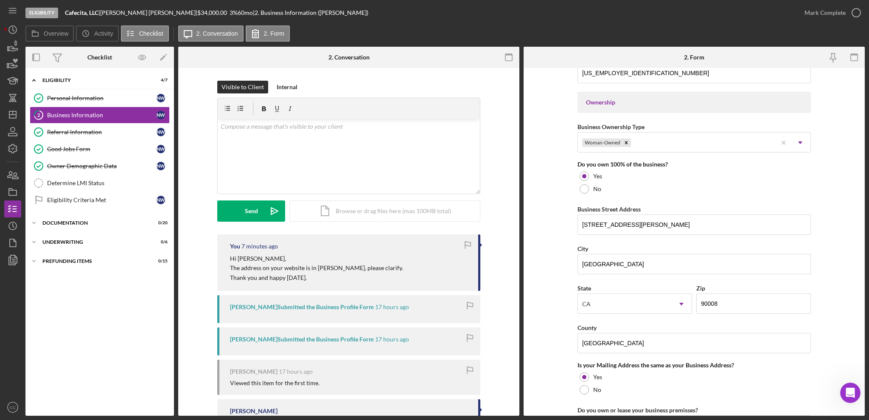
scroll to position [396, 0]
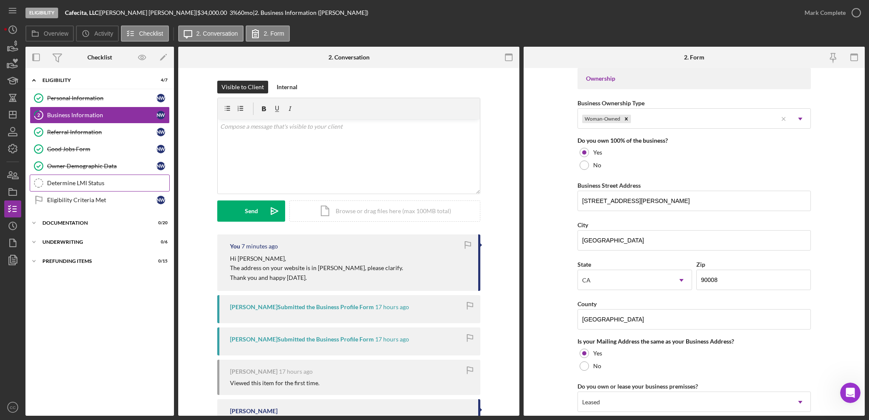
click at [71, 183] on div "Determine LMI Status" at bounding box center [108, 182] width 122 height 7
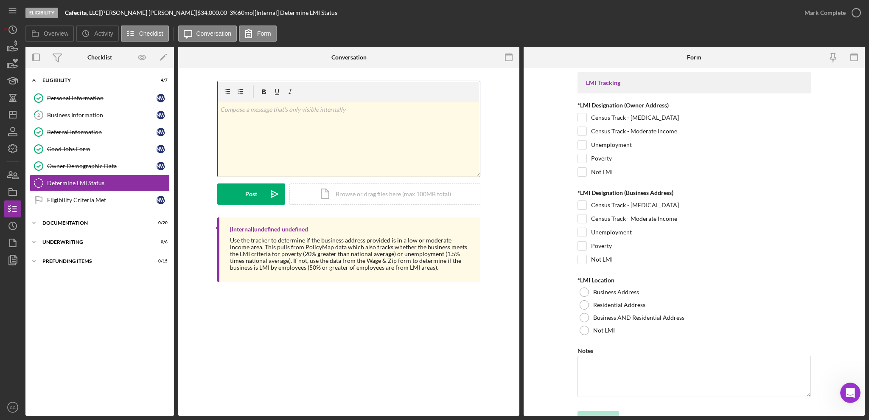
click at [293, 126] on div "v Color teal Color pink Remove color Add row above Add row below Add column bef…" at bounding box center [349, 139] width 262 height 74
click at [580, 174] on input "Not LMI" at bounding box center [582, 172] width 8 height 8
checkbox input "true"
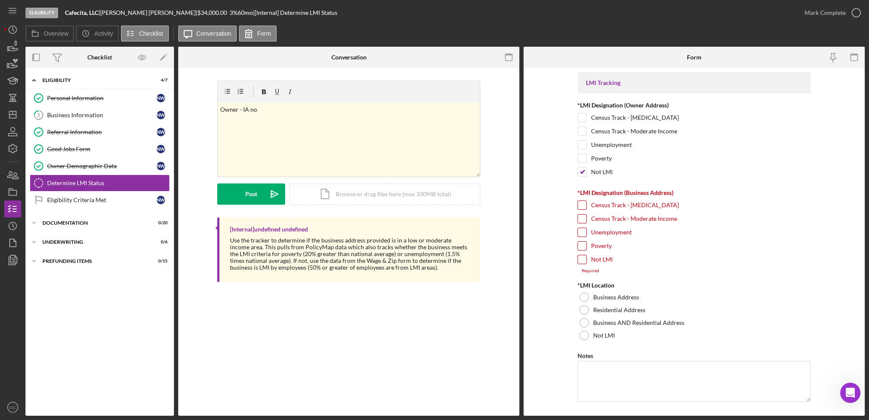
click at [582, 261] on input "Not LMI" at bounding box center [582, 259] width 8 height 8
checkbox input "true"
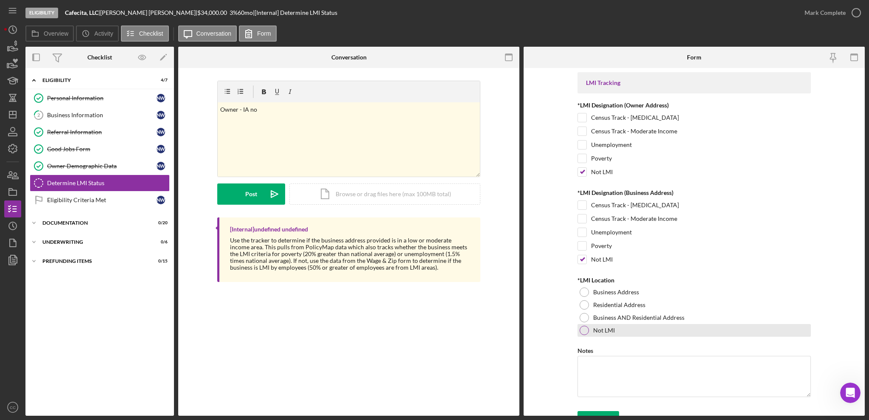
click at [582, 314] on div at bounding box center [584, 329] width 9 height 9
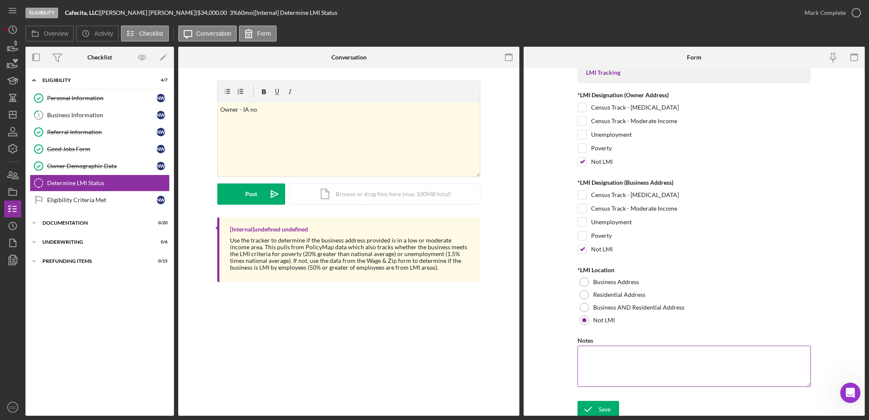
scroll to position [14, 0]
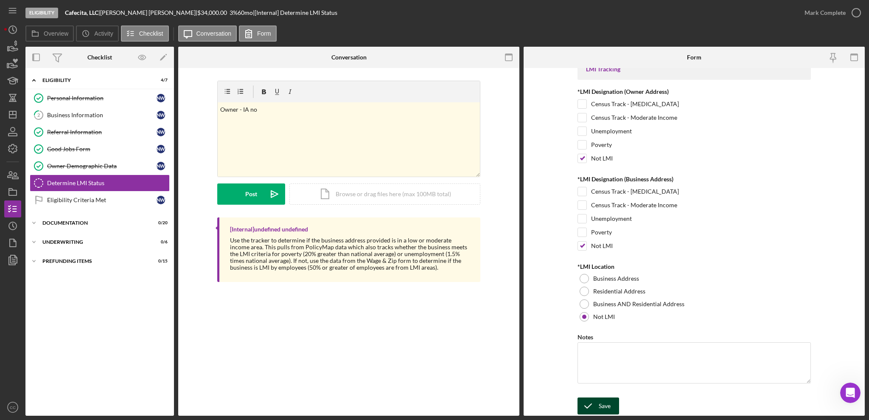
click at [599, 314] on div "Save" at bounding box center [605, 405] width 12 height 17
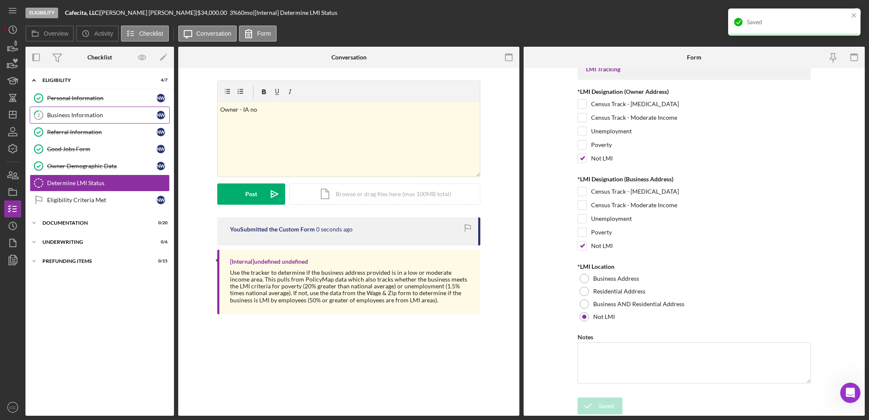
click at [77, 116] on div "Business Information" at bounding box center [101, 115] width 109 height 7
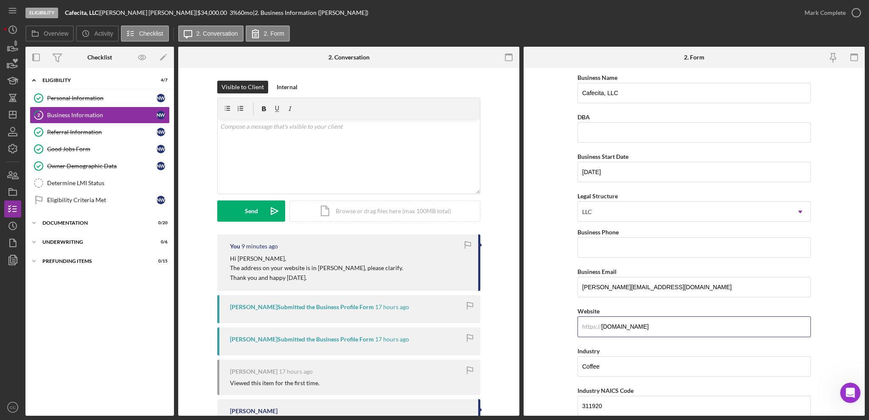
drag, startPoint x: 669, startPoint y: 327, endPoint x: 541, endPoint y: 331, distance: 127.8
click at [541, 314] on form "Business Name Cafecita, LLC DBA Business Start Date [DATE] Legal Structure LLC …" at bounding box center [694, 242] width 341 height 348
click at [129, 314] on div "Icon/Expander Eligibility 4 / 7 Personal Information Personal Information N W 2…" at bounding box center [99, 241] width 149 height 339
click at [90, 181] on div "Determine LMI Status" at bounding box center [108, 182] width 122 height 7
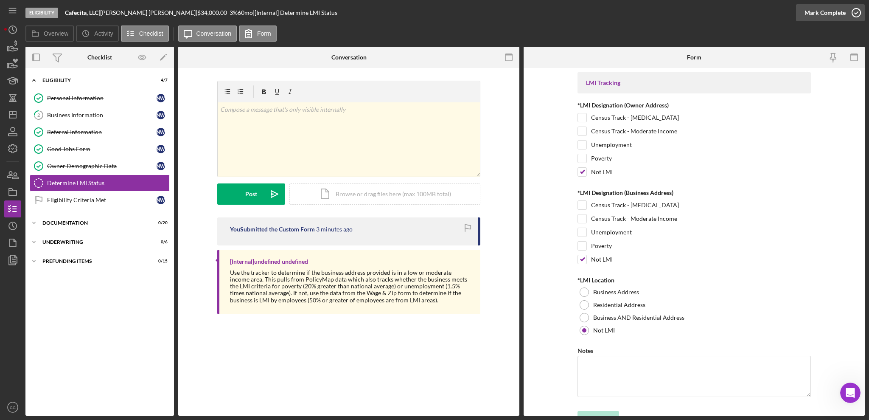
click at [651, 12] on div "Mark Complete" at bounding box center [824, 12] width 41 height 17
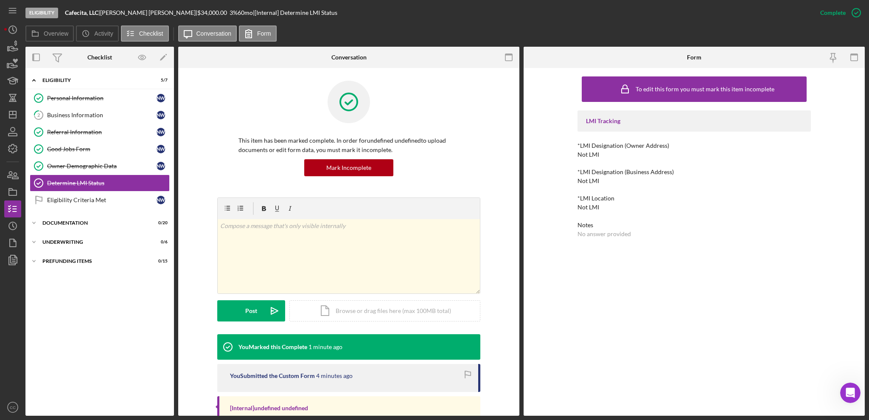
click at [126, 314] on div "Icon/Expander Eligibility 5 / 7 Personal Information Personal Information N W 2…" at bounding box center [99, 241] width 149 height 339
click at [14, 112] on icon "Icon/Dashboard" at bounding box center [12, 114] width 21 height 21
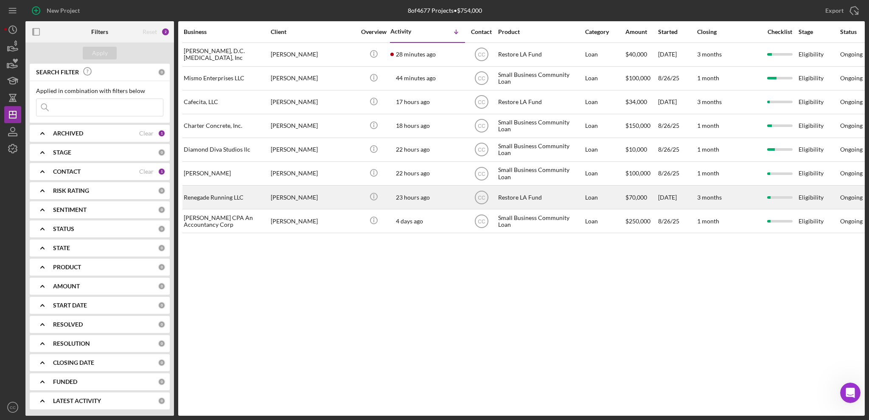
click at [214, 197] on div "Renegade Running LLC" at bounding box center [226, 197] width 85 height 22
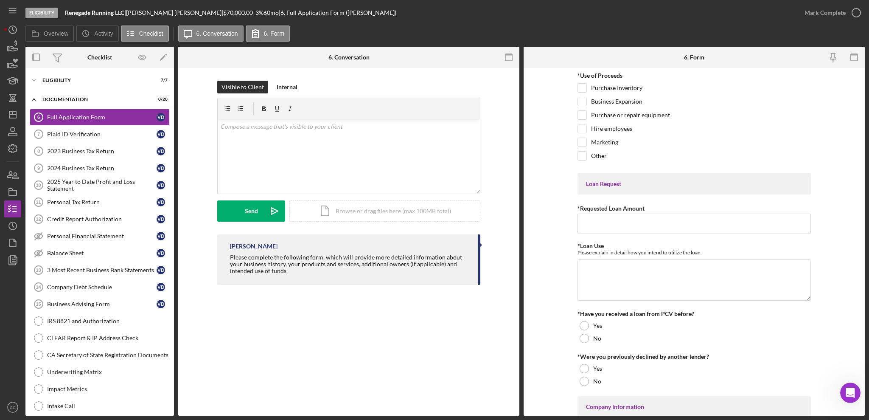
drag, startPoint x: 129, startPoint y: 11, endPoint x: 66, endPoint y: 11, distance: 63.2
click at [66, 11] on div "Renegade Running LLC |" at bounding box center [95, 12] width 61 height 7
copy div "Renegade Running LLC |"
click at [15, 115] on line "button" at bounding box center [12, 115] width 7 height 0
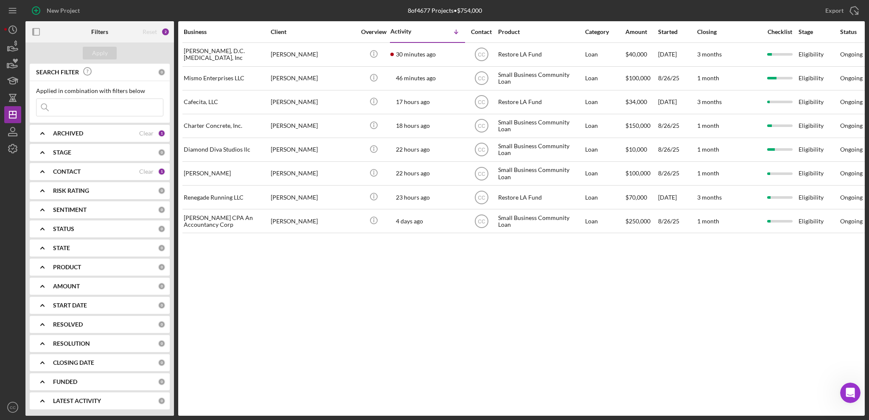
click at [339, 314] on div "Business Client Overview Activity Icon/Table Sort Arrow Contact Product Categor…" at bounding box center [521, 218] width 687 height 394
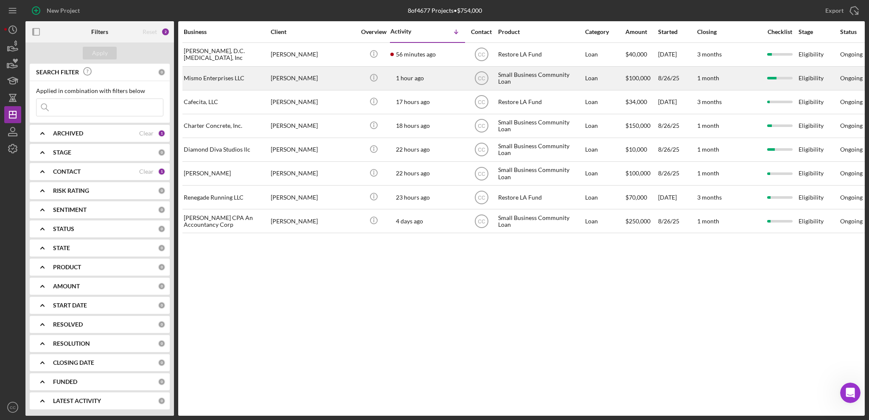
click at [325, 78] on div "[PERSON_NAME]" at bounding box center [313, 78] width 85 height 22
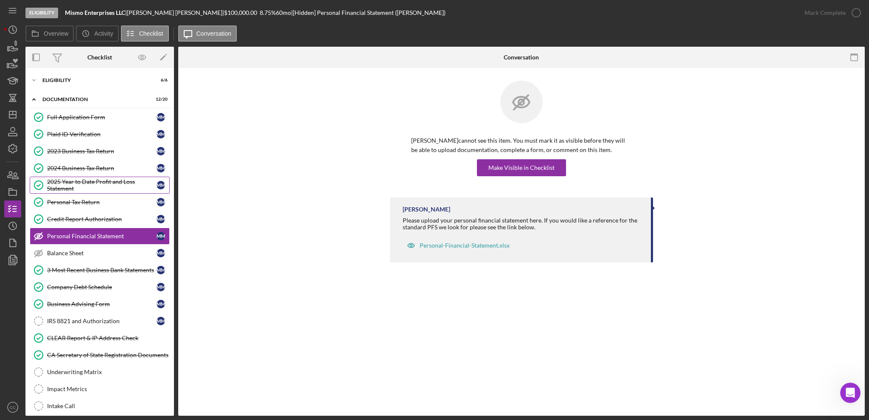
click at [94, 188] on div "2025 Year to Date Profit and Loss Statement" at bounding box center [101, 185] width 109 height 14
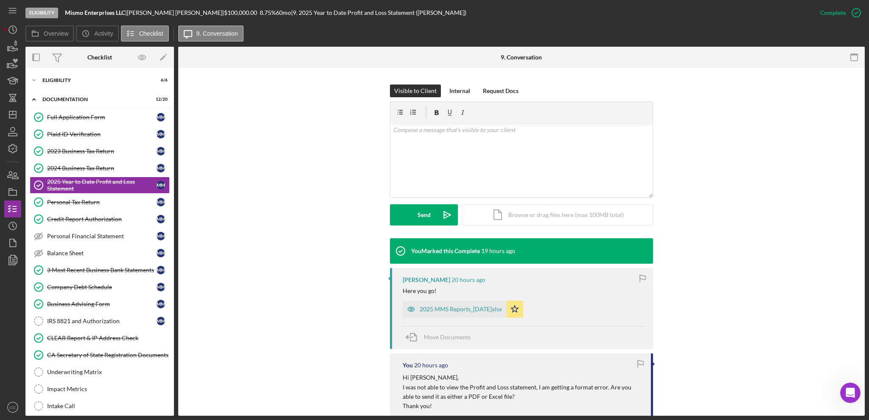
scroll to position [56, 0]
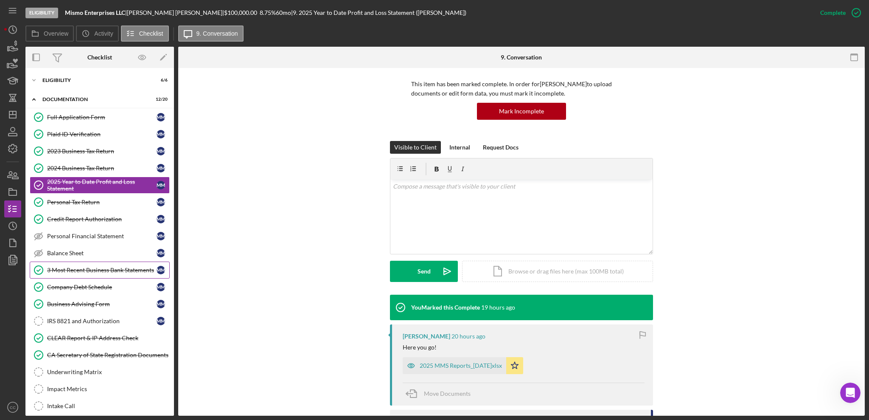
click at [88, 269] on div "3 Most Recent Business Bank Statements" at bounding box center [101, 269] width 109 height 7
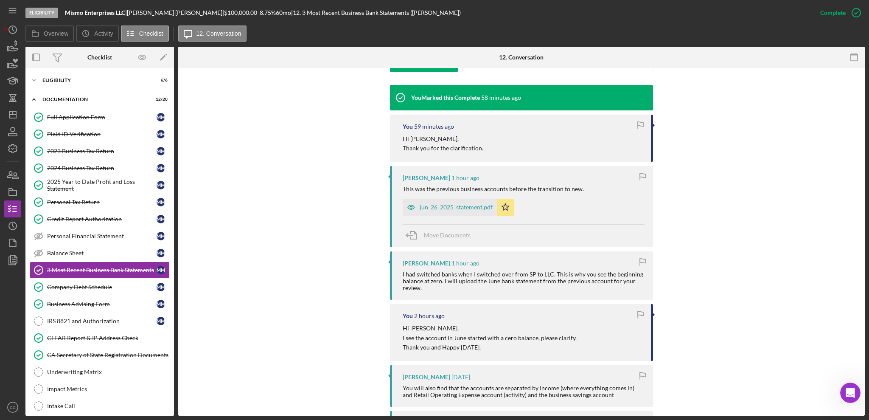
scroll to position [283, 0]
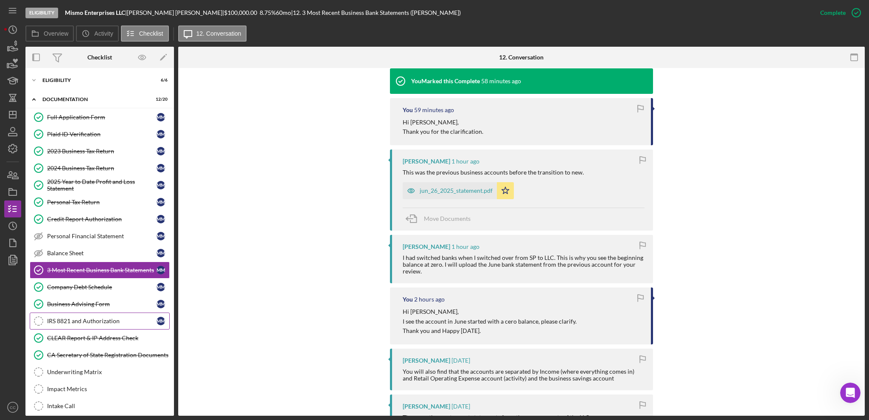
click at [87, 314] on div "IRS 8821 and Authorization" at bounding box center [101, 320] width 109 height 7
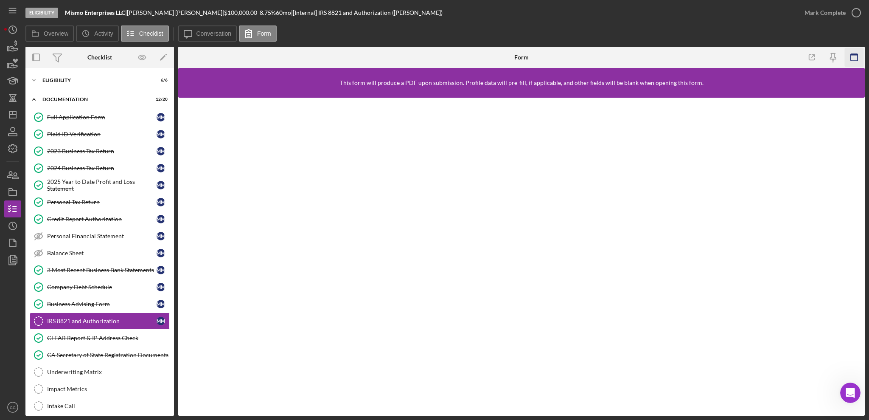
click at [651, 56] on icon "button" at bounding box center [853, 57] width 19 height 19
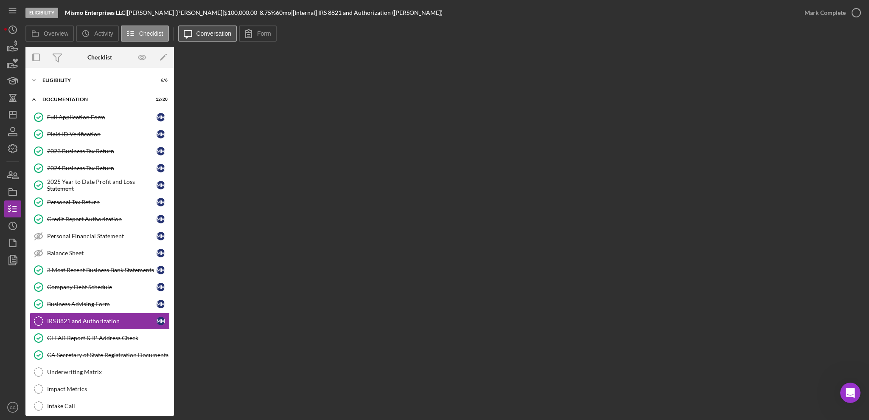
click at [211, 31] on label "Conversation" at bounding box center [213, 33] width 35 height 7
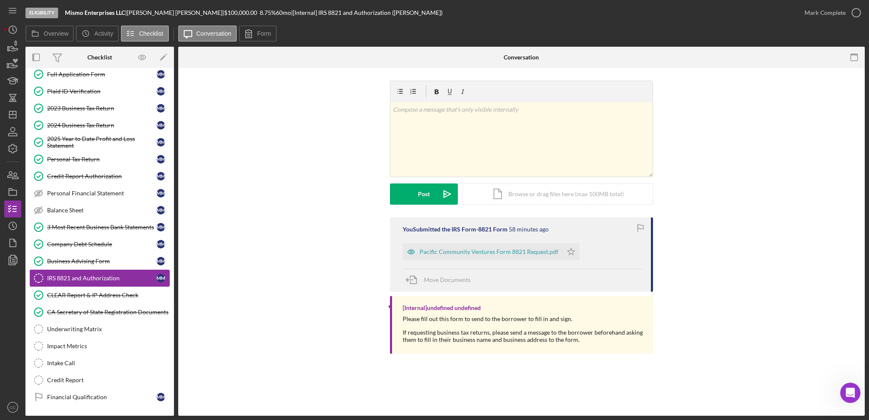
scroll to position [23, 0]
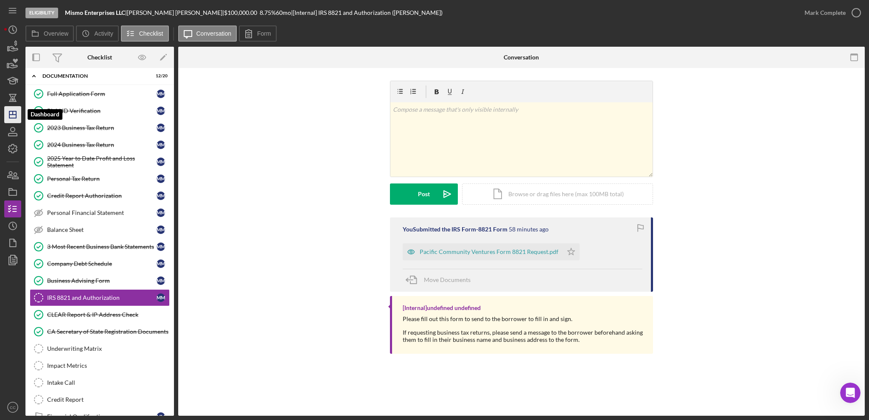
click at [18, 113] on icon "Icon/Dashboard" at bounding box center [12, 114] width 21 height 21
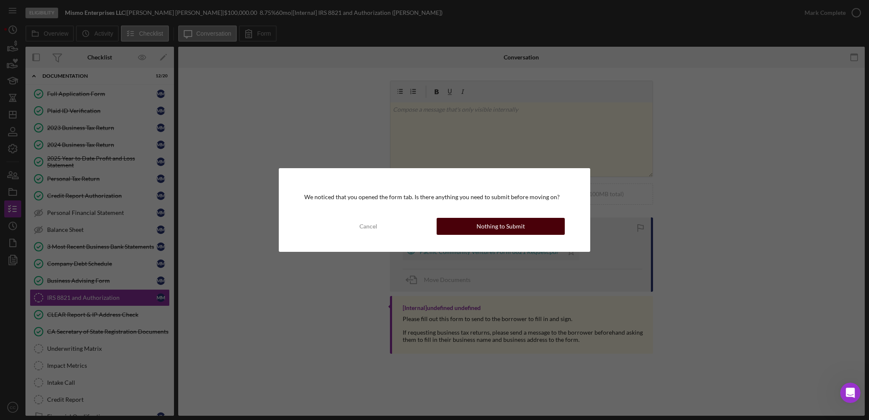
click at [487, 221] on div "Nothing to Submit" at bounding box center [500, 226] width 48 height 17
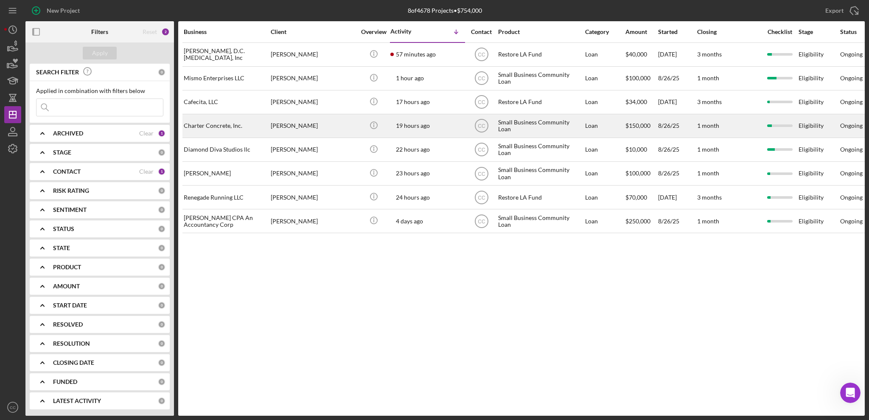
click at [320, 124] on div "[PERSON_NAME]" at bounding box center [313, 126] width 85 height 22
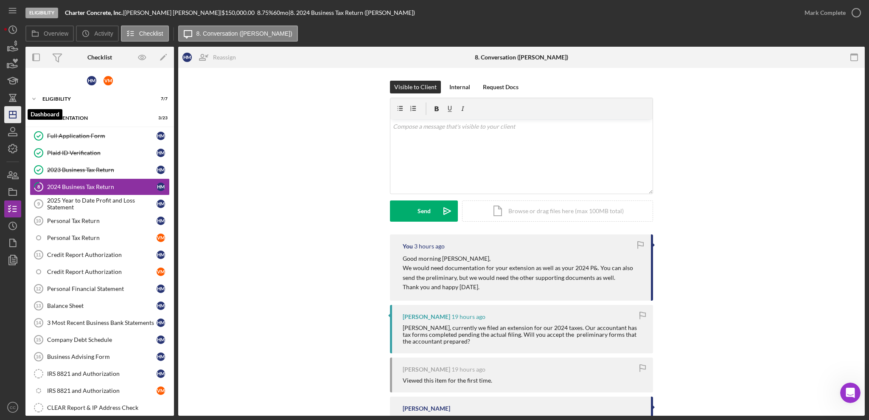
click at [15, 115] on icon "Icon/Dashboard" at bounding box center [12, 114] width 21 height 21
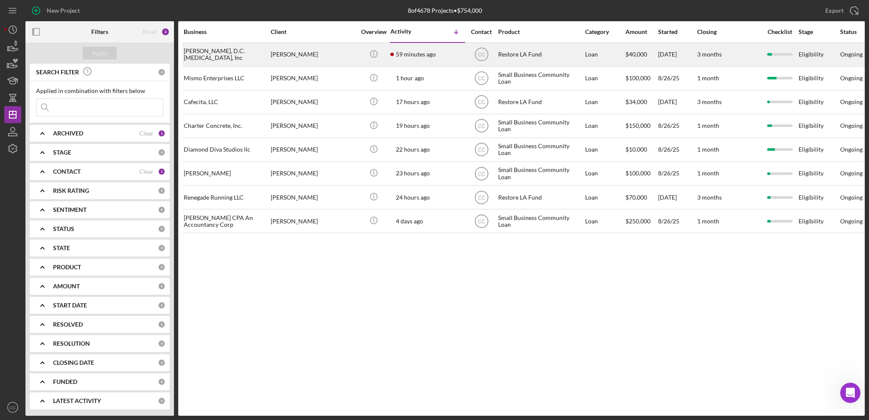
click at [336, 53] on div "[PERSON_NAME]" at bounding box center [313, 54] width 85 height 22
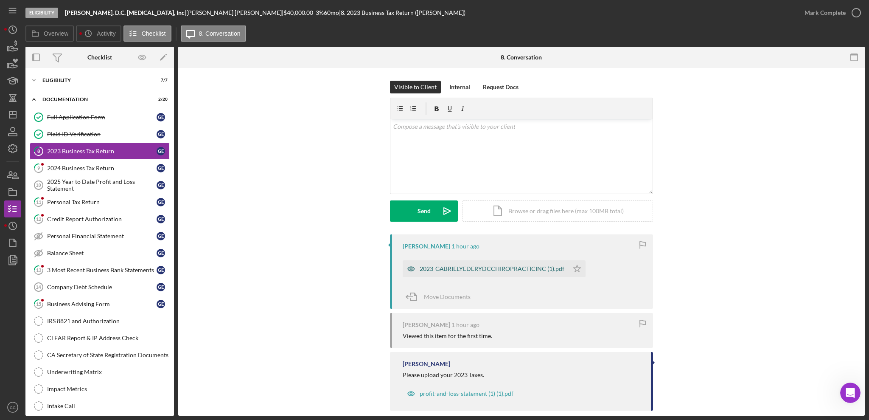
click at [504, 266] on div "2023-GABRIELYEDERYDCCHIROPRACTICINC (1).pdf" at bounding box center [492, 268] width 145 height 7
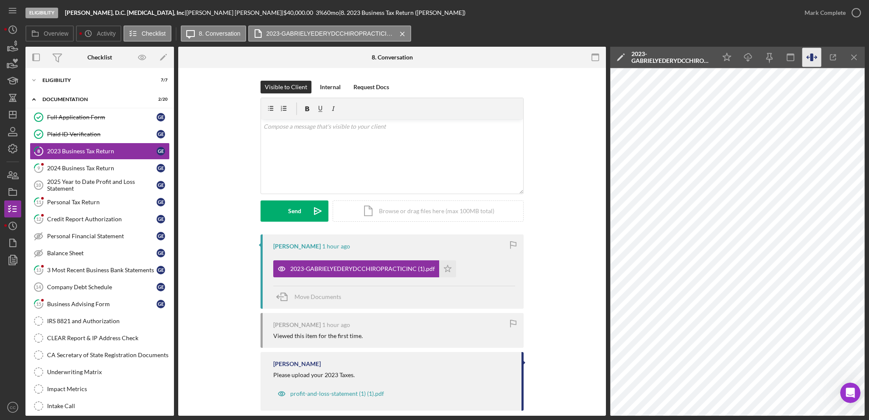
click at [651, 60] on icon "button" at bounding box center [811, 57] width 3 height 8
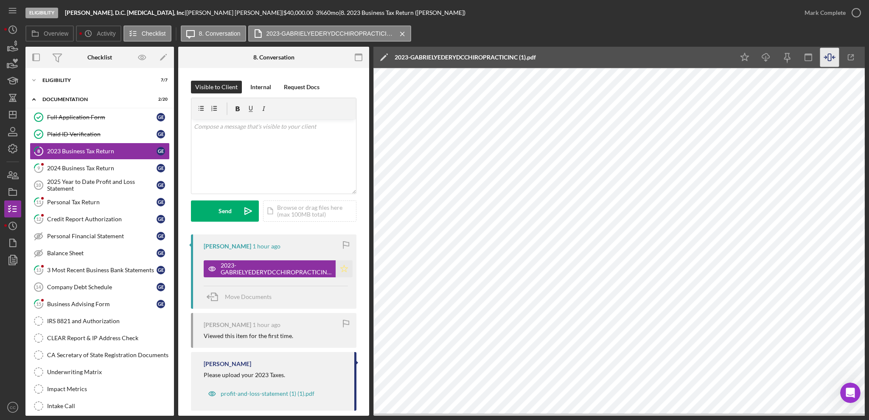
click at [342, 265] on polygon "button" at bounding box center [344, 268] width 7 height 7
click at [651, 12] on div "Mark Complete" at bounding box center [824, 12] width 41 height 17
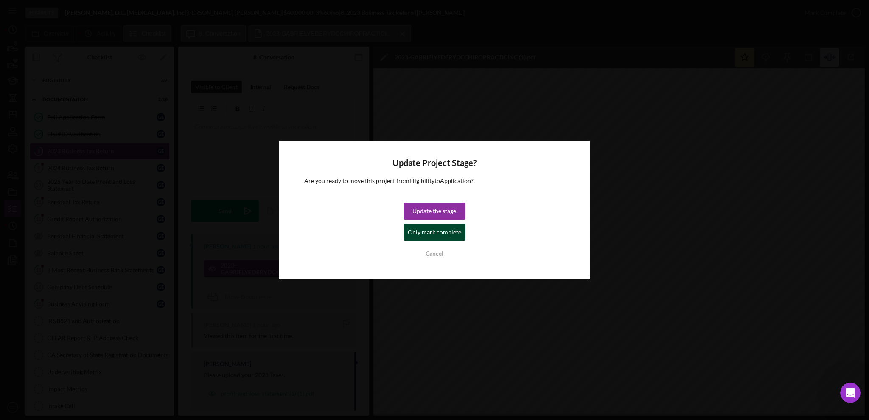
click at [409, 235] on button "Only mark complete" at bounding box center [435, 232] width 62 height 17
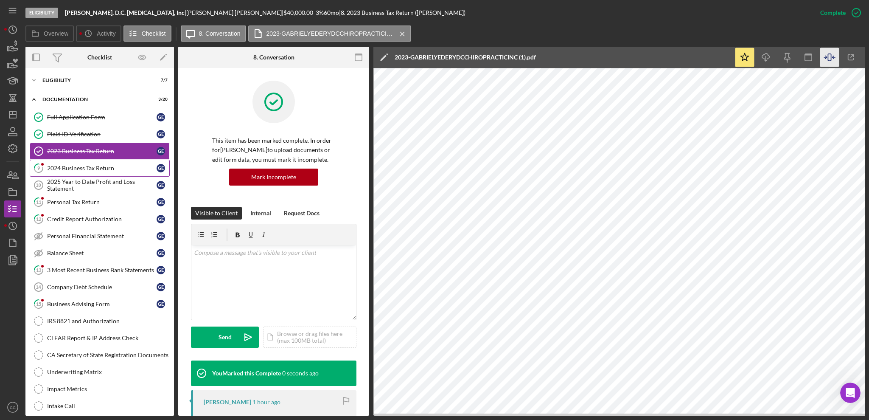
click at [89, 169] on div "2024 Business Tax Return" at bounding box center [101, 168] width 109 height 7
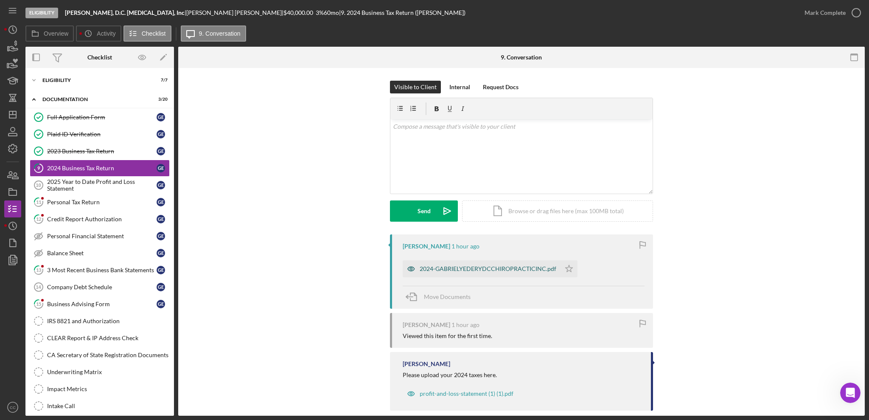
click at [480, 269] on div "2024-GABRIELYEDERYDCCHIROPRACTICINC.pdf" at bounding box center [488, 268] width 137 height 7
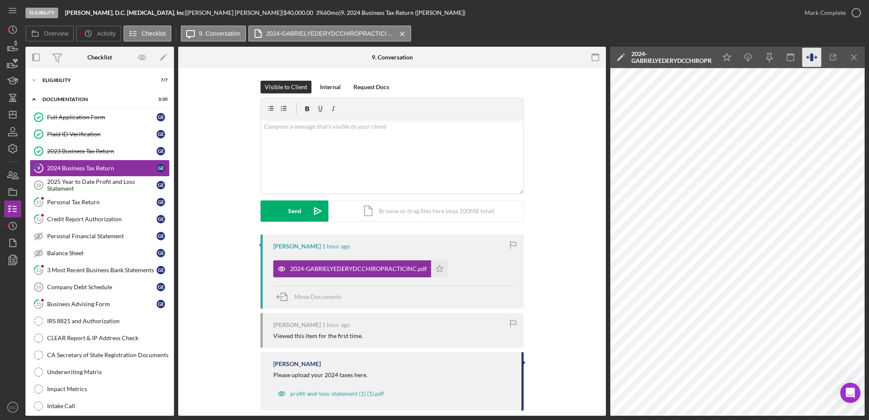
click at [651, 57] on icon "button" at bounding box center [811, 57] width 19 height 19
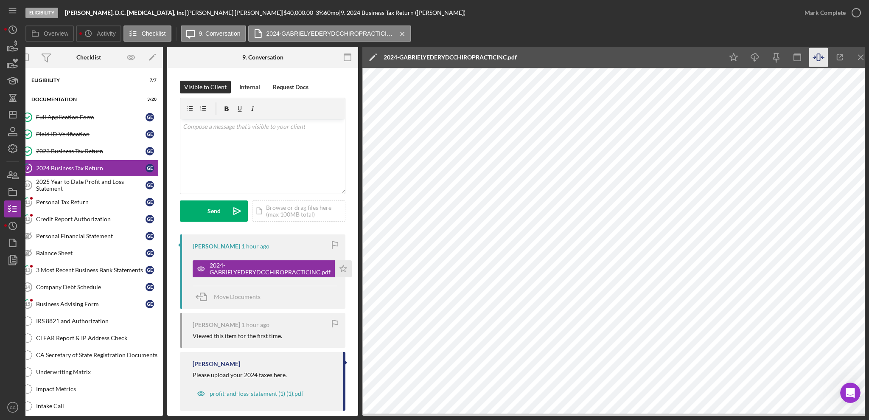
scroll to position [0, 17]
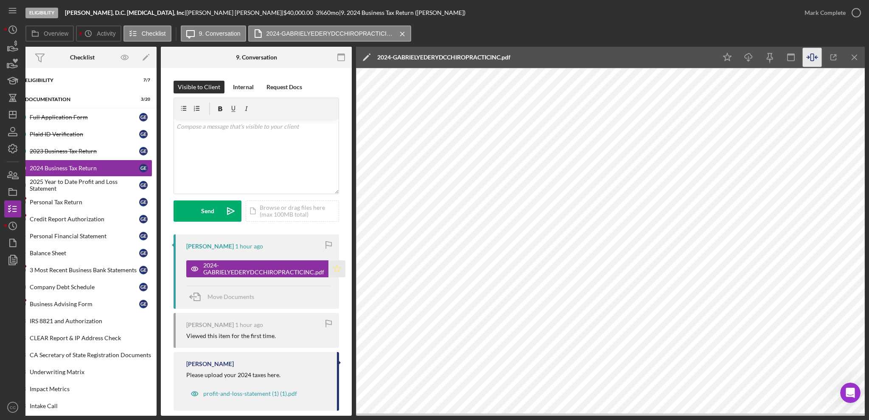
click at [337, 271] on icon "Icon/Star" at bounding box center [336, 268] width 17 height 17
click at [651, 12] on div "Mark Complete" at bounding box center [824, 12] width 41 height 17
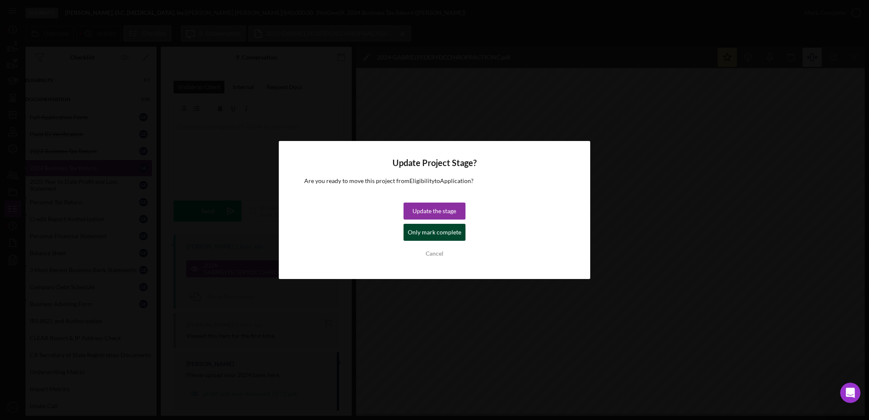
click at [438, 237] on div "Only mark complete" at bounding box center [434, 232] width 53 height 17
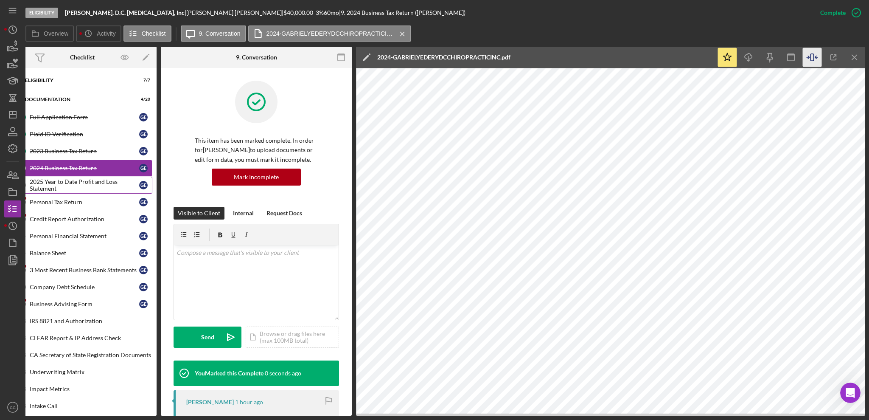
click at [76, 189] on div "2025 Year to Date Profit and Loss Statement" at bounding box center [84, 185] width 109 height 14
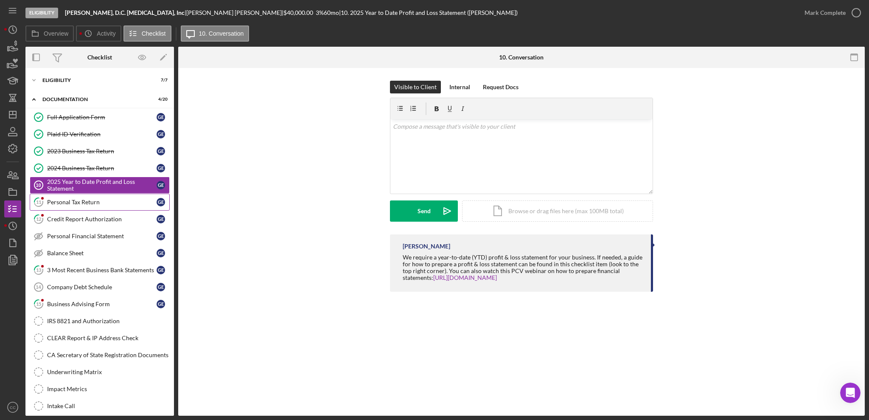
click at [92, 209] on link "11 Personal Tax Return G E" at bounding box center [100, 201] width 140 height 17
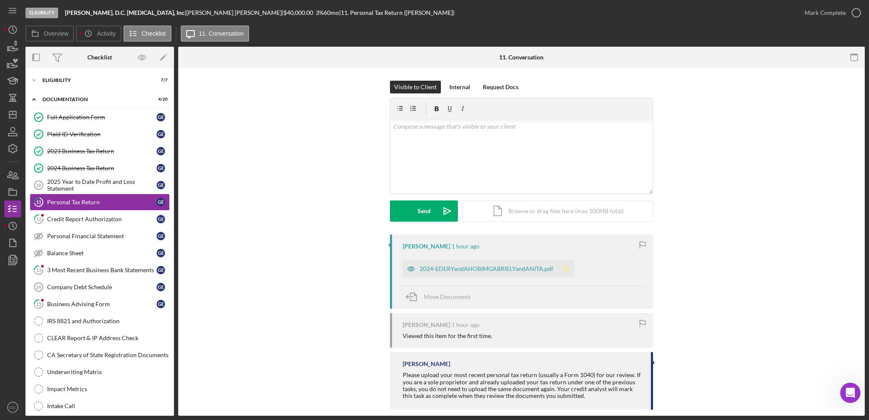
click at [563, 269] on icon "Icon/Star" at bounding box center [566, 268] width 17 height 17
click at [651, 15] on div "Mark Complete" at bounding box center [824, 12] width 41 height 17
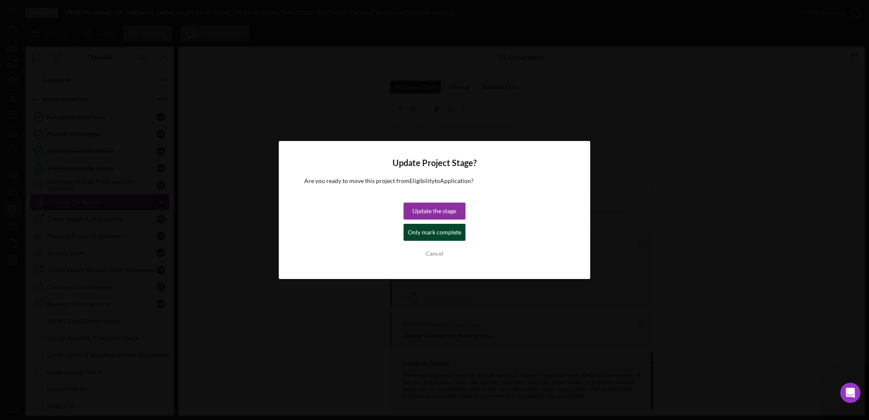
click at [445, 232] on div "Only mark complete" at bounding box center [434, 232] width 53 height 17
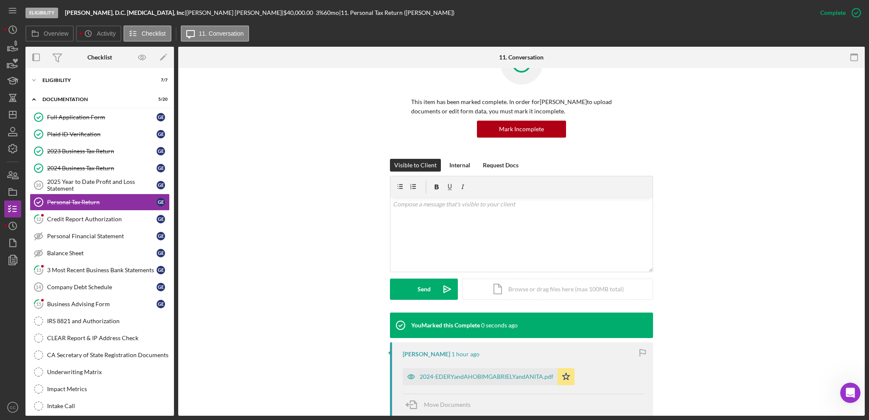
scroll to position [113, 0]
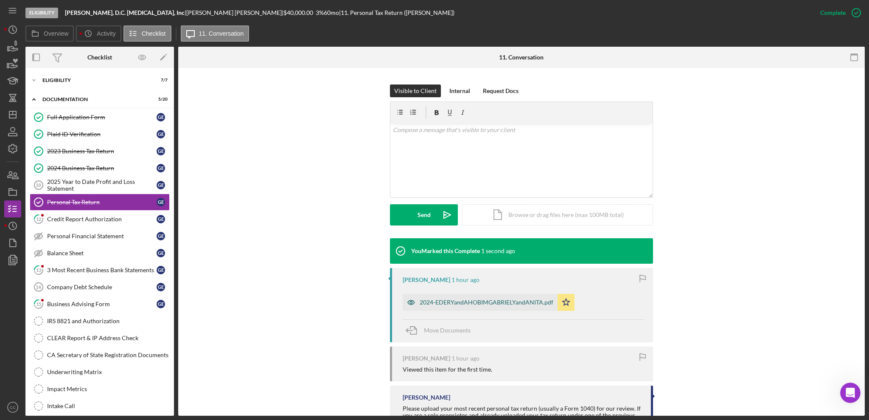
click at [463, 303] on div "2024-EDERYandAHOBIMGABRIELYandANITA.pdf" at bounding box center [487, 302] width 134 height 7
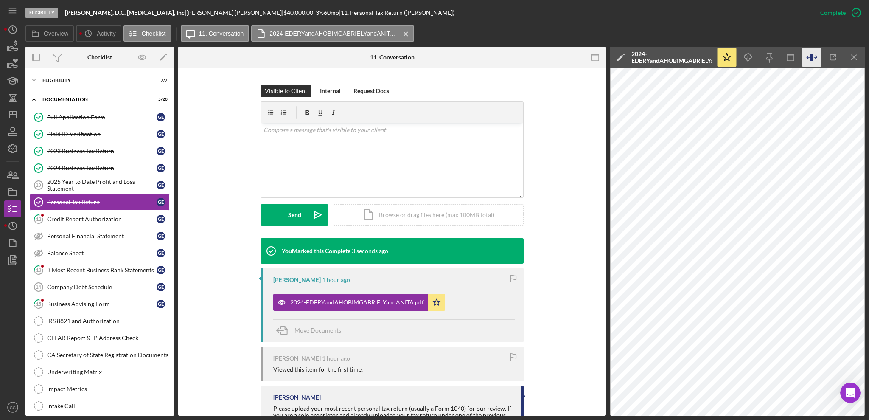
click at [651, 59] on icon "button" at bounding box center [811, 57] width 19 height 19
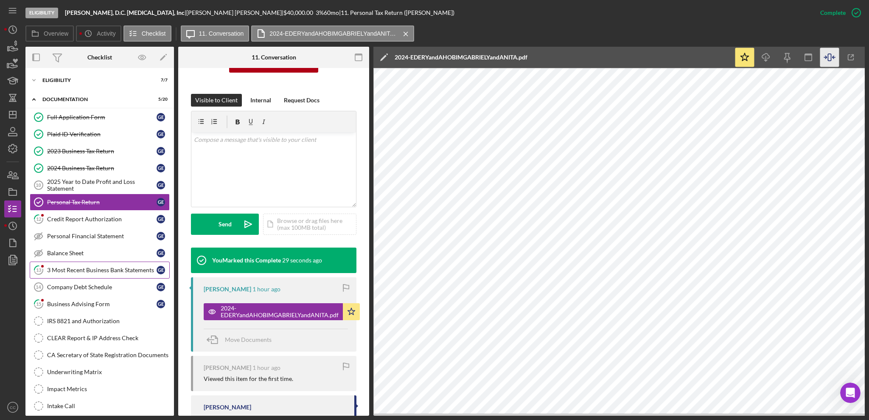
click at [72, 267] on div "3 Most Recent Business Bank Statements" at bounding box center [101, 269] width 109 height 7
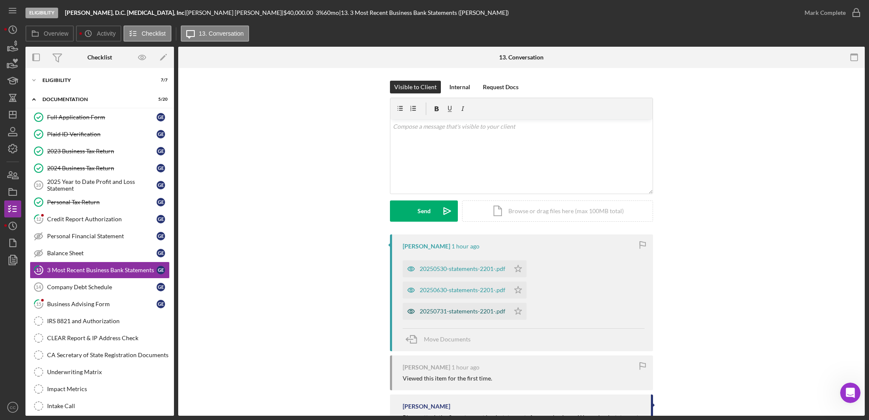
click at [448, 311] on div "20250731-statements-2201-.pdf" at bounding box center [463, 311] width 86 height 7
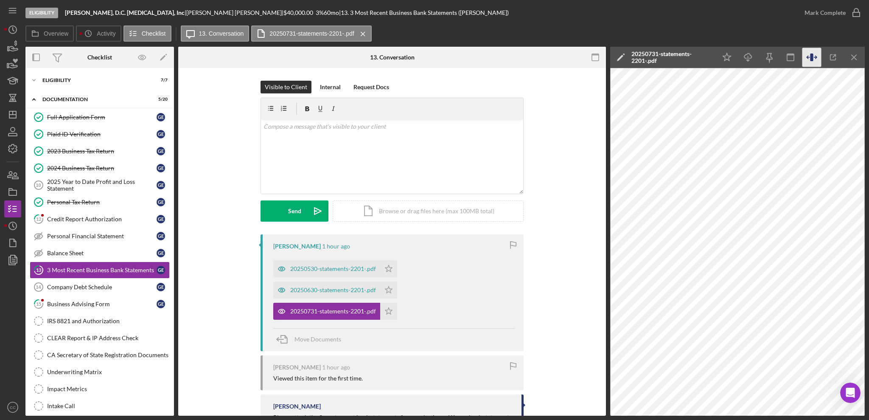
click at [651, 54] on icon "button" at bounding box center [811, 57] width 19 height 19
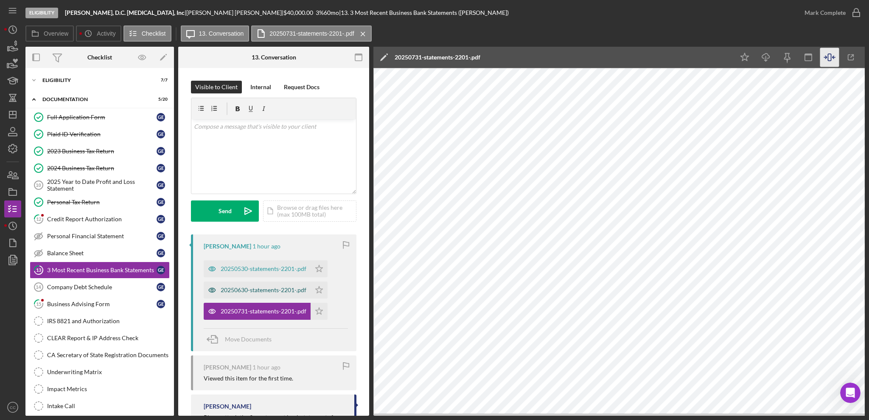
click at [268, 290] on div "20250630-statements-2201-.pdf" at bounding box center [264, 289] width 86 height 7
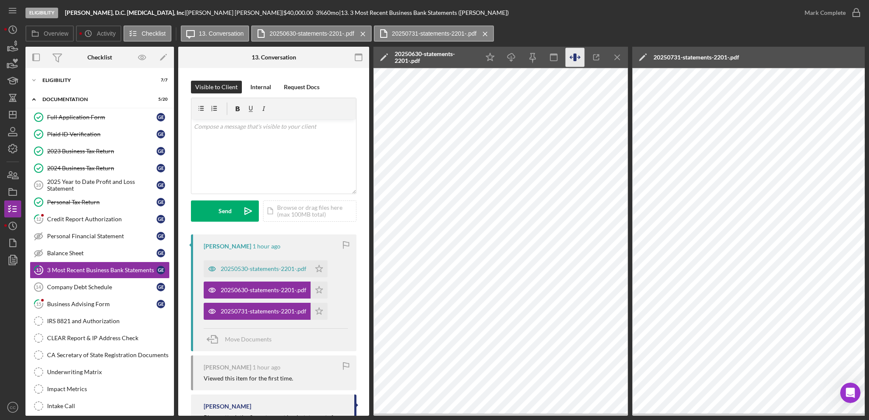
click at [572, 54] on icon "button" at bounding box center [575, 57] width 19 height 19
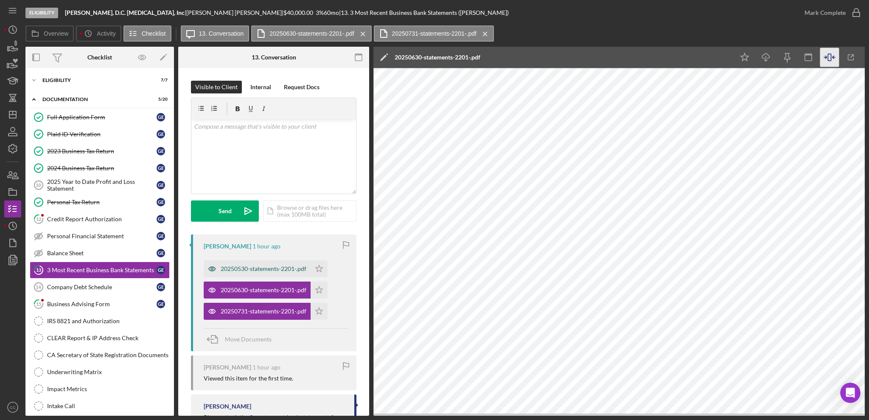
click at [265, 269] on div "20250530-statements-2201-.pdf" at bounding box center [264, 268] width 86 height 7
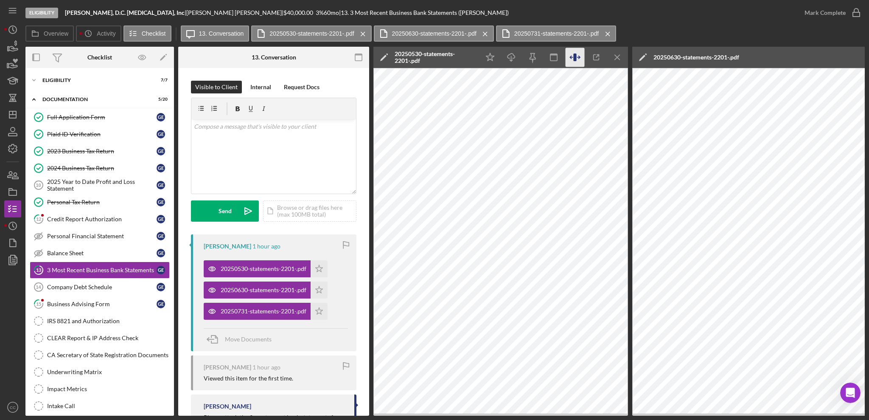
click at [577, 57] on icon "button" at bounding box center [578, 57] width 3 height 0
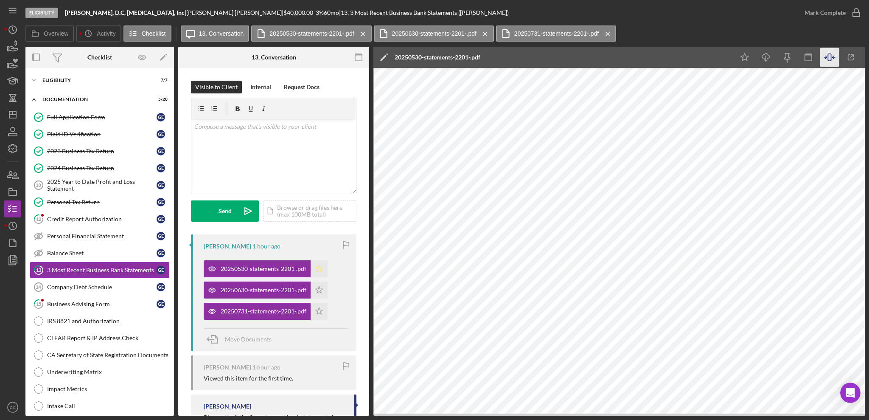
click at [321, 269] on polygon "button" at bounding box center [319, 268] width 7 height 7
click at [321, 291] on polygon "button" at bounding box center [319, 289] width 7 height 7
click at [320, 312] on icon "Icon/Star" at bounding box center [319, 311] width 17 height 17
click at [651, 6] on div "Mark Complete" at bounding box center [824, 12] width 41 height 17
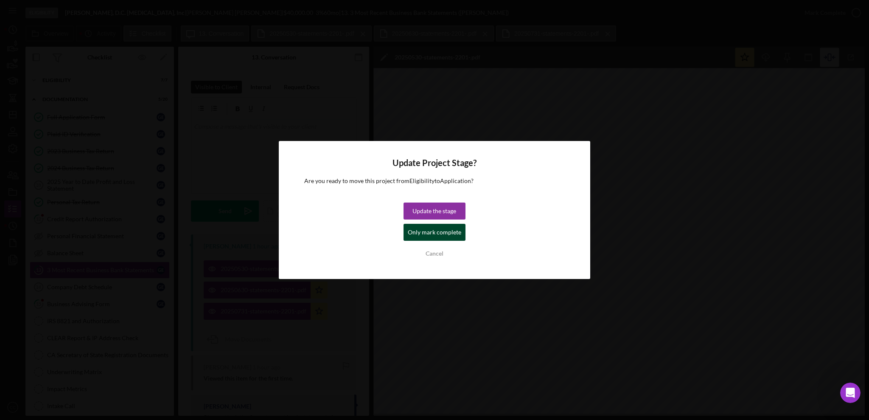
click at [426, 234] on div "Only mark complete" at bounding box center [434, 232] width 53 height 17
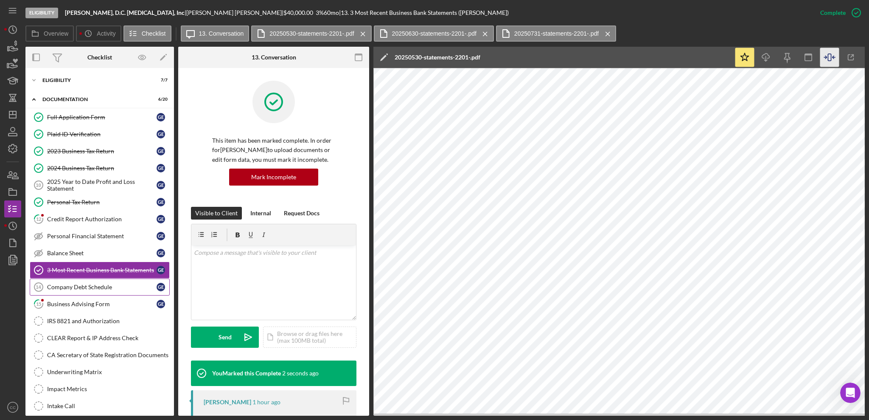
click at [86, 291] on link "Company Debt Schedule 14 Company Debt Schedule G E" at bounding box center [100, 286] width 140 height 17
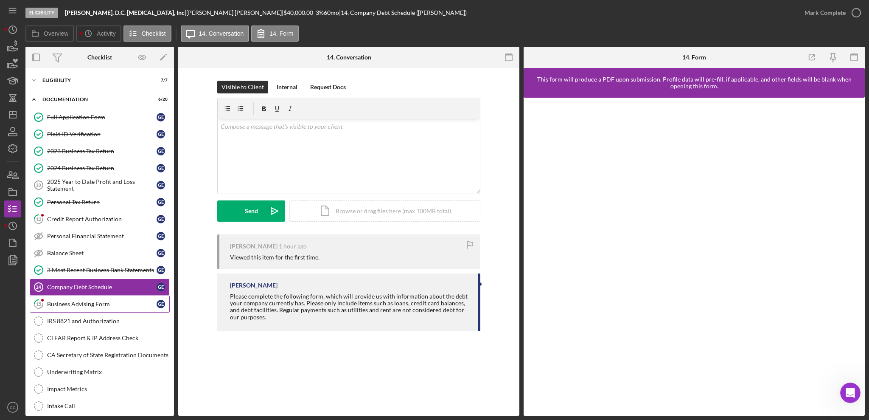
click at [73, 305] on div "Business Advising Form" at bounding box center [101, 303] width 109 height 7
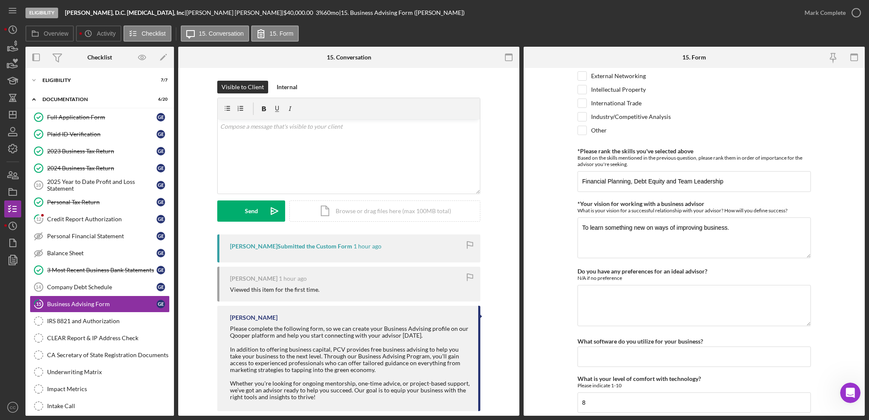
scroll to position [680, 0]
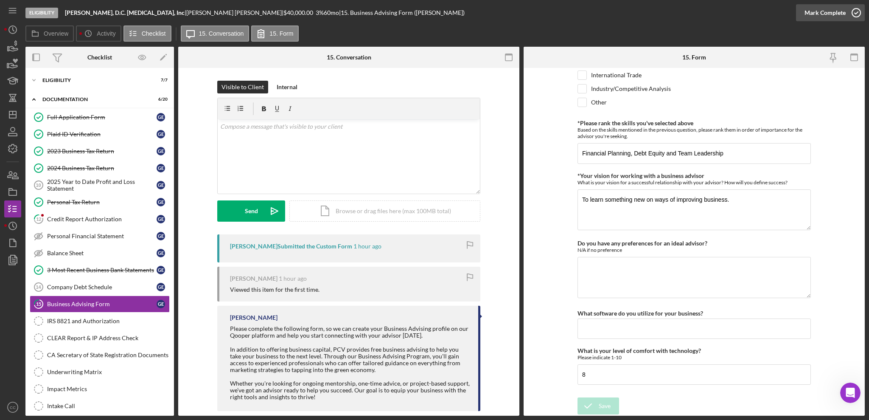
click at [651, 14] on icon "button" at bounding box center [856, 12] width 21 height 21
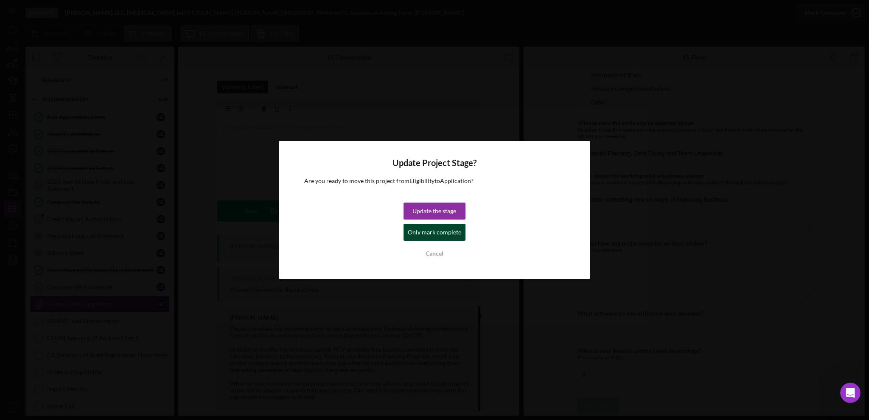
click at [426, 234] on div "Only mark complete" at bounding box center [434, 232] width 53 height 17
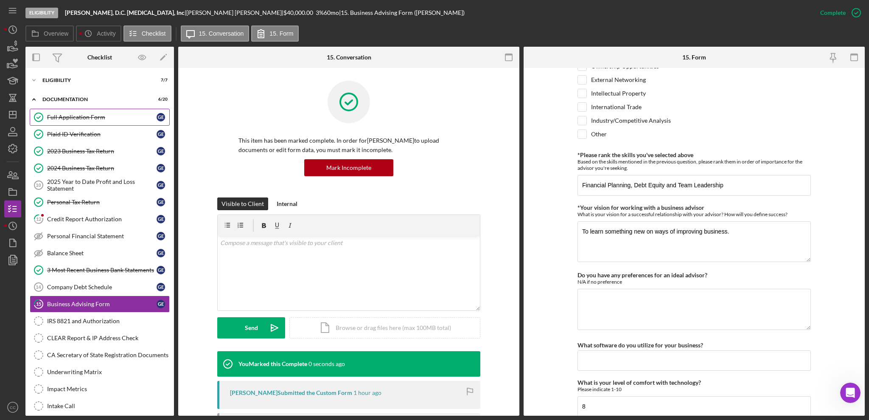
scroll to position [714, 0]
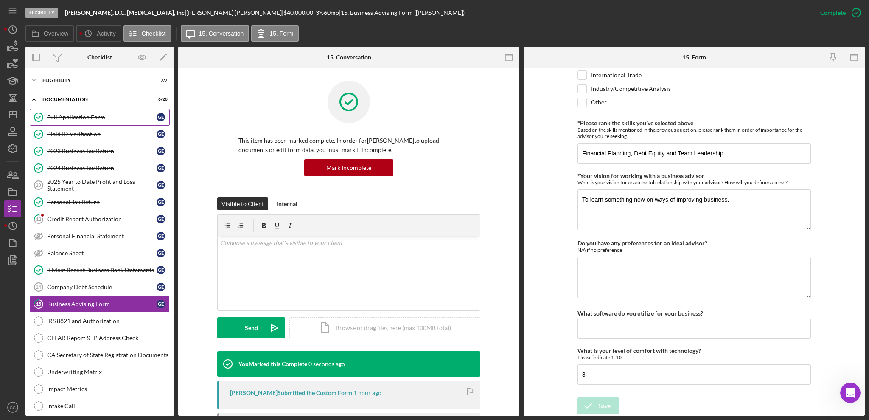
click at [84, 121] on link "Full Application Form Full Application Form G E" at bounding box center [100, 117] width 140 height 17
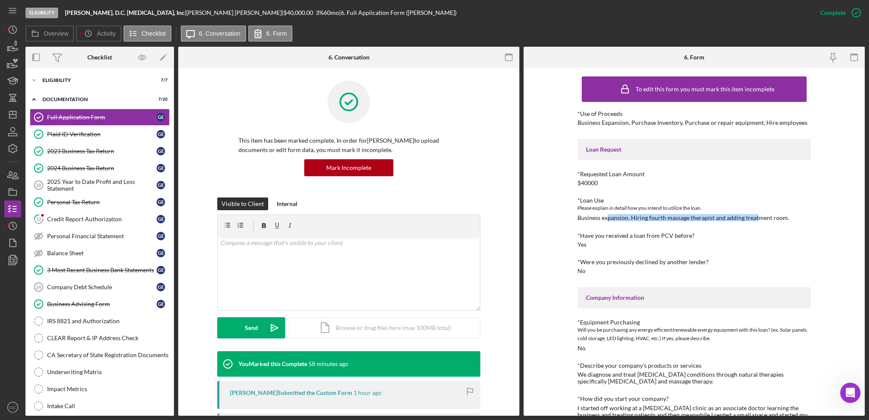
drag, startPoint x: 607, startPoint y: 217, endPoint x: 754, endPoint y: 216, distance: 147.2
click at [651, 216] on div "Business expansion. Hiring fourth massage therapist and adding treatment room." at bounding box center [683, 217] width 212 height 7
click at [103, 314] on div "IRS 8821 and Authorization" at bounding box center [108, 320] width 122 height 7
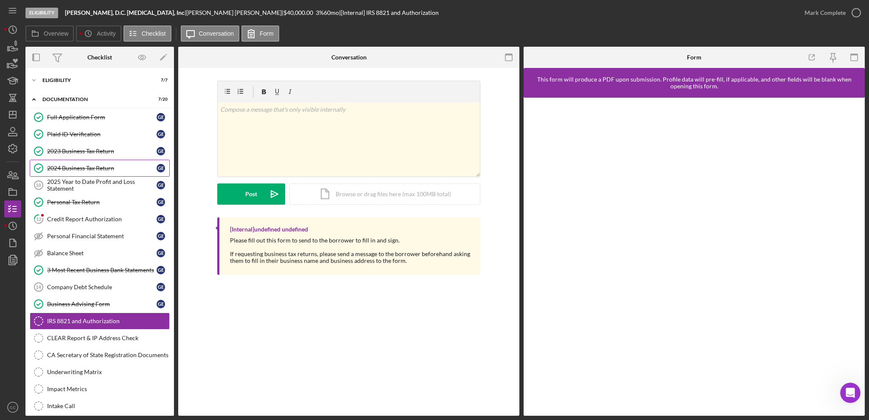
click at [95, 166] on div "2024 Business Tax Return" at bounding box center [101, 168] width 109 height 7
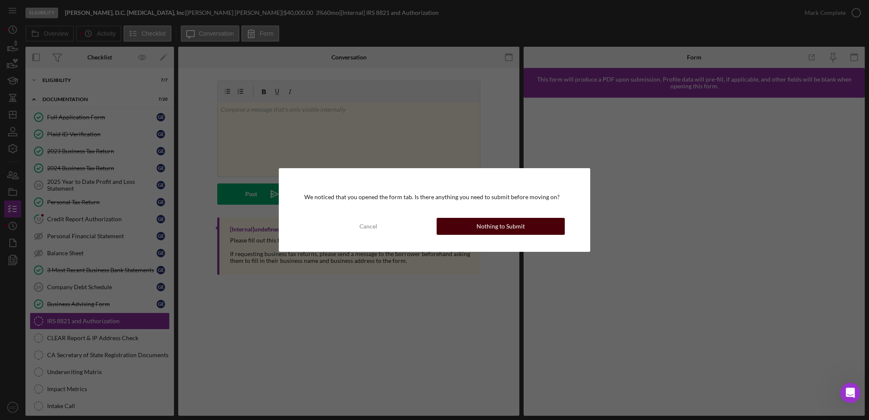
click at [512, 224] on div "Nothing to Submit" at bounding box center [500, 226] width 48 height 17
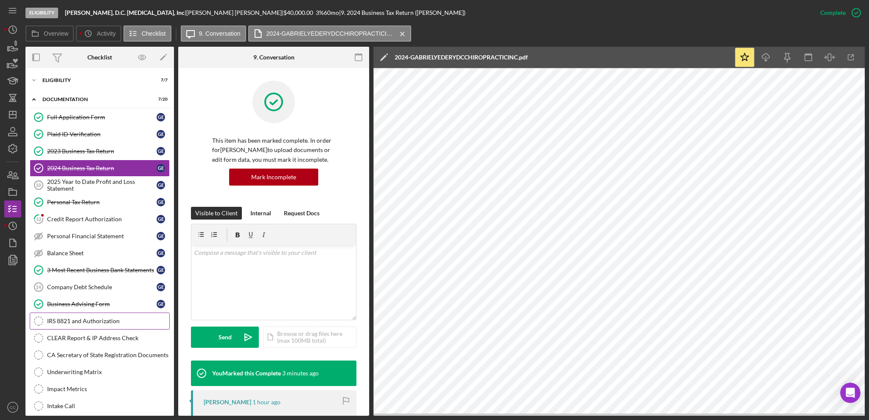
click at [84, 314] on div "IRS 8821 and Authorization" at bounding box center [108, 320] width 122 height 7
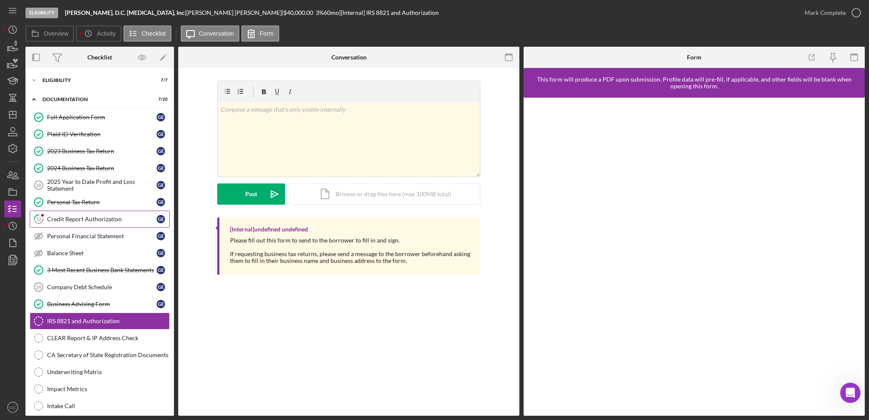
click at [71, 221] on div "Credit Report Authorization" at bounding box center [101, 219] width 109 height 7
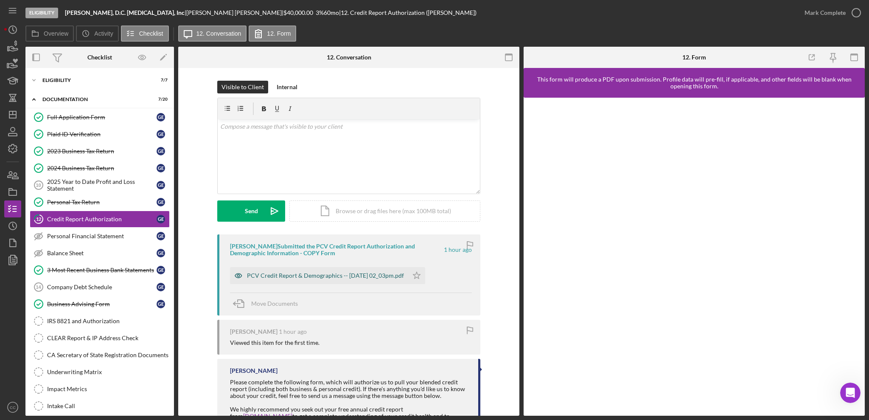
click at [347, 276] on div "PCV Credit Report & Demographics -- [DATE] 02_03pm.pdf" at bounding box center [325, 275] width 157 height 7
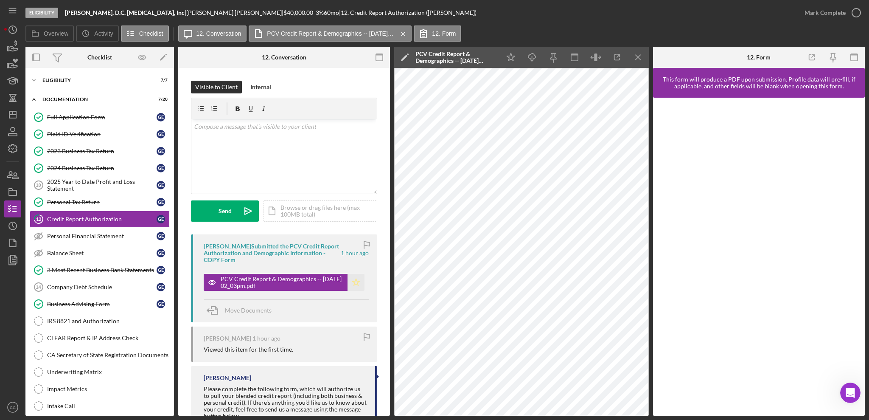
click at [357, 284] on icon "Icon/Star" at bounding box center [356, 282] width 17 height 17
click at [651, 10] on div "Mark Complete" at bounding box center [824, 12] width 41 height 17
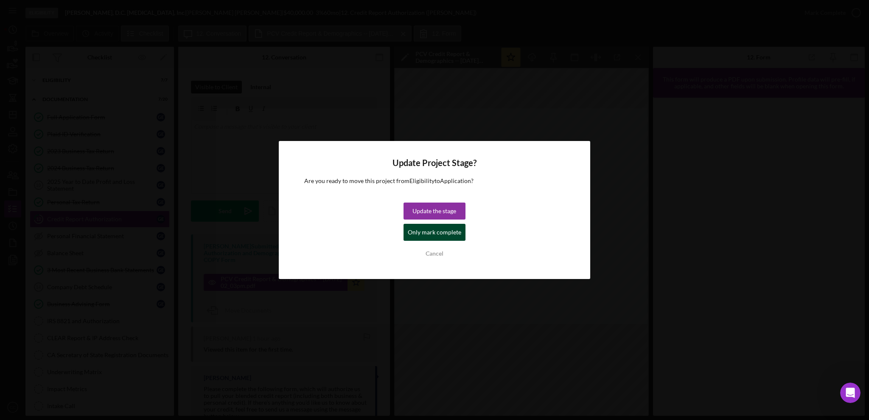
click at [408, 230] on button "Only mark complete" at bounding box center [435, 232] width 62 height 17
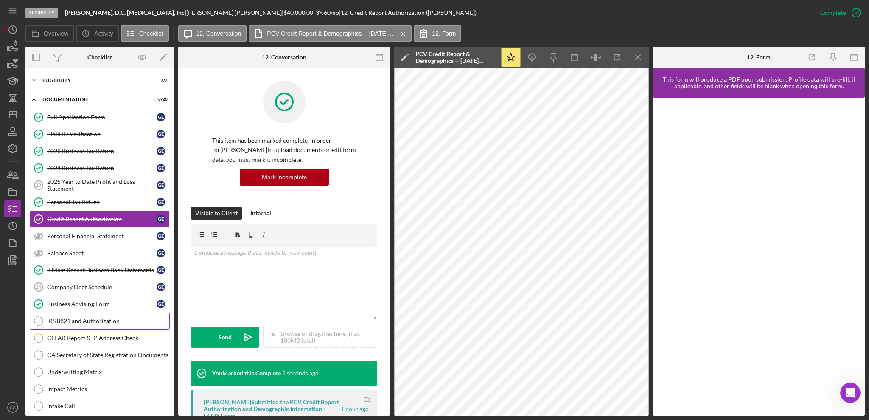
click at [79, 314] on div "IRS 8821 and Authorization" at bounding box center [108, 320] width 122 height 7
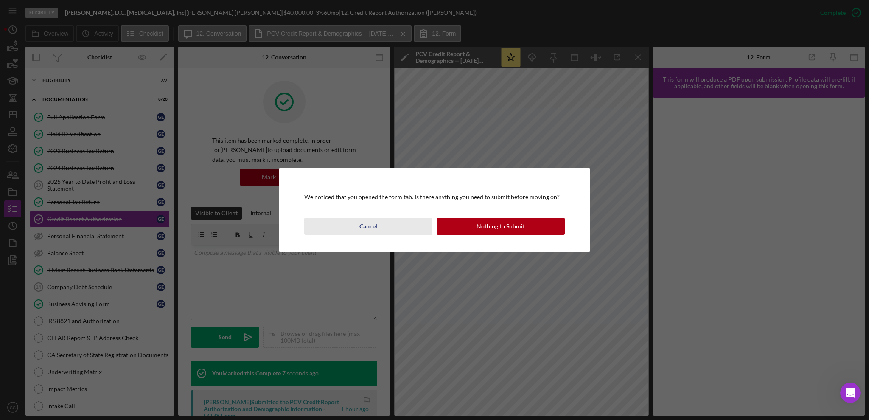
click at [388, 227] on button "Cancel" at bounding box center [368, 226] width 128 height 17
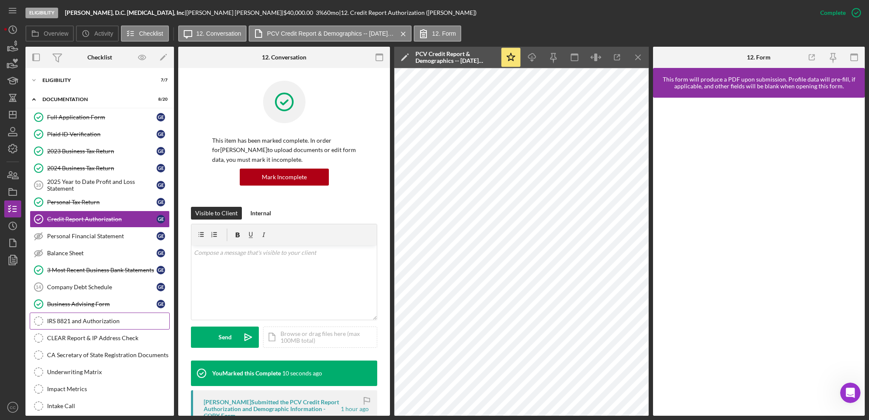
click at [83, 314] on link "IRS 8821 and Authorization IRS 8821 and Authorization" at bounding box center [100, 320] width 140 height 17
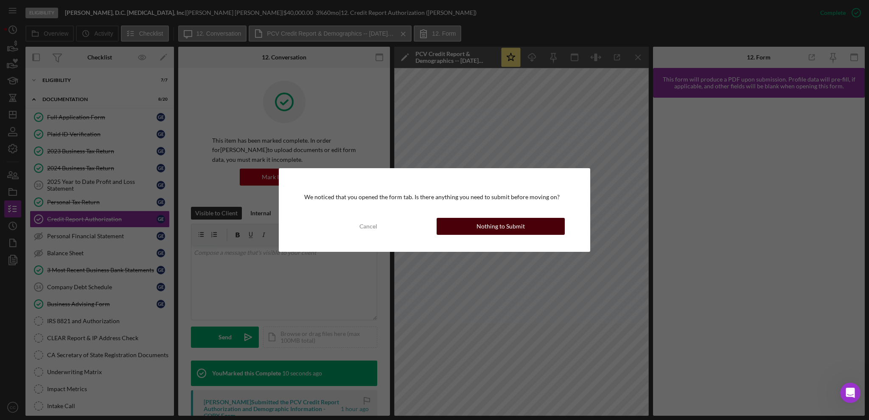
click at [533, 228] on button "Nothing to Submit" at bounding box center [501, 226] width 128 height 17
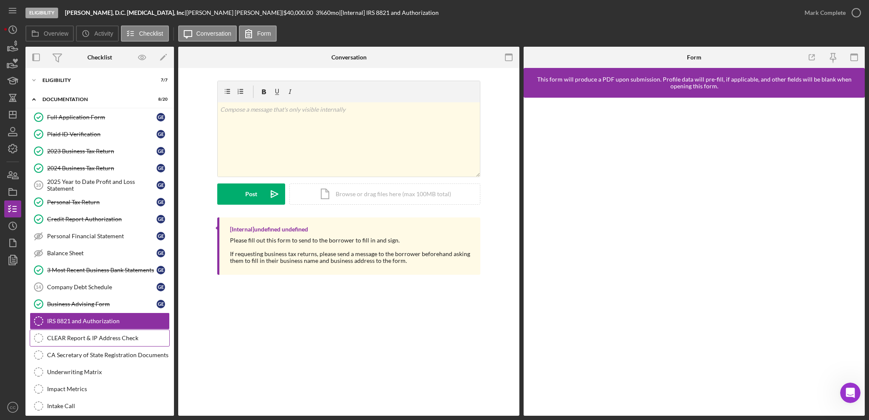
click at [107, 314] on div "CLEAR Report & IP Address Check" at bounding box center [108, 337] width 122 height 7
